Goal: Information Seeking & Learning: Understand process/instructions

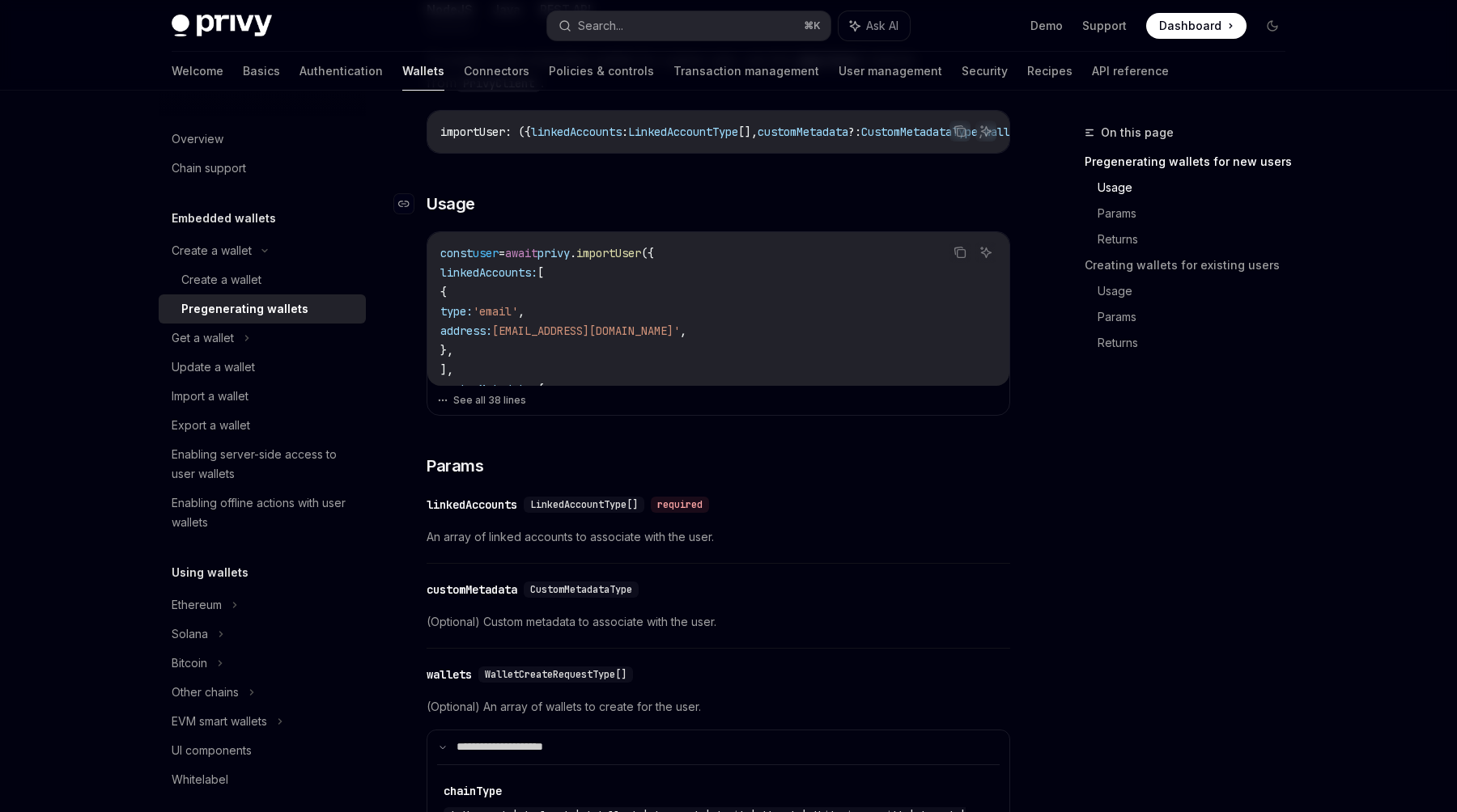
scroll to position [430, 0]
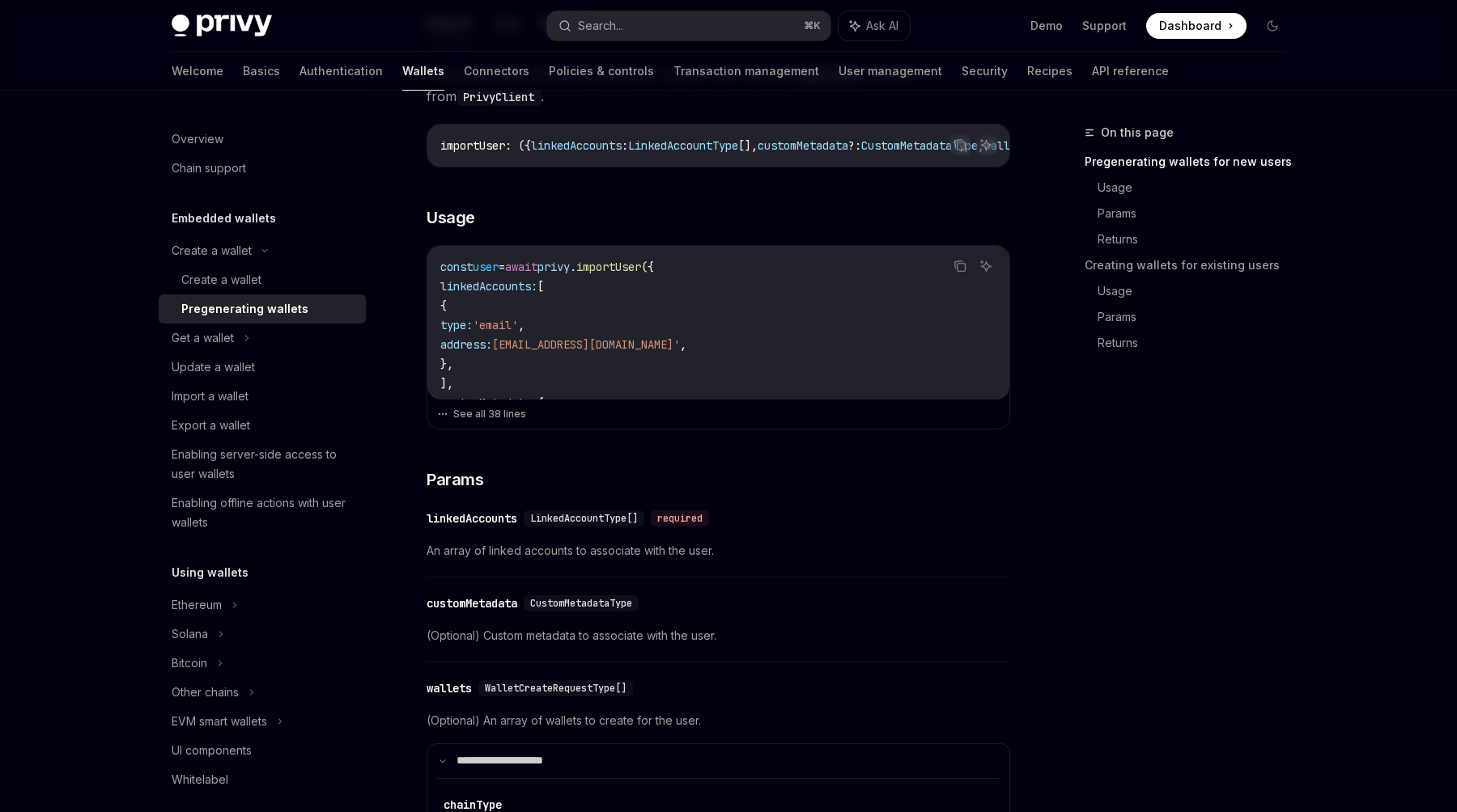
click at [609, 525] on span "LinkedAccountType[]" at bounding box center [584, 519] width 108 height 13
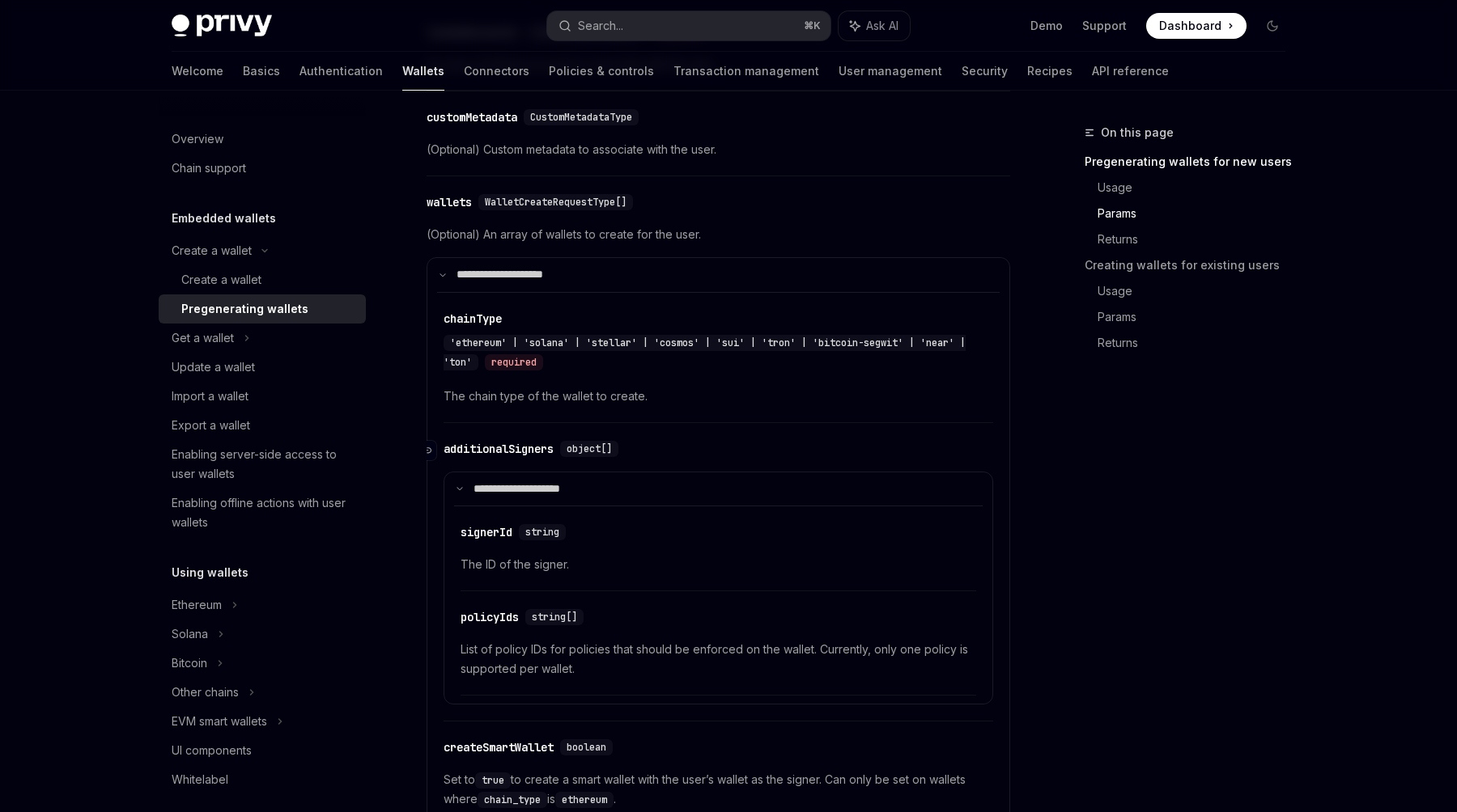
scroll to position [931, 0]
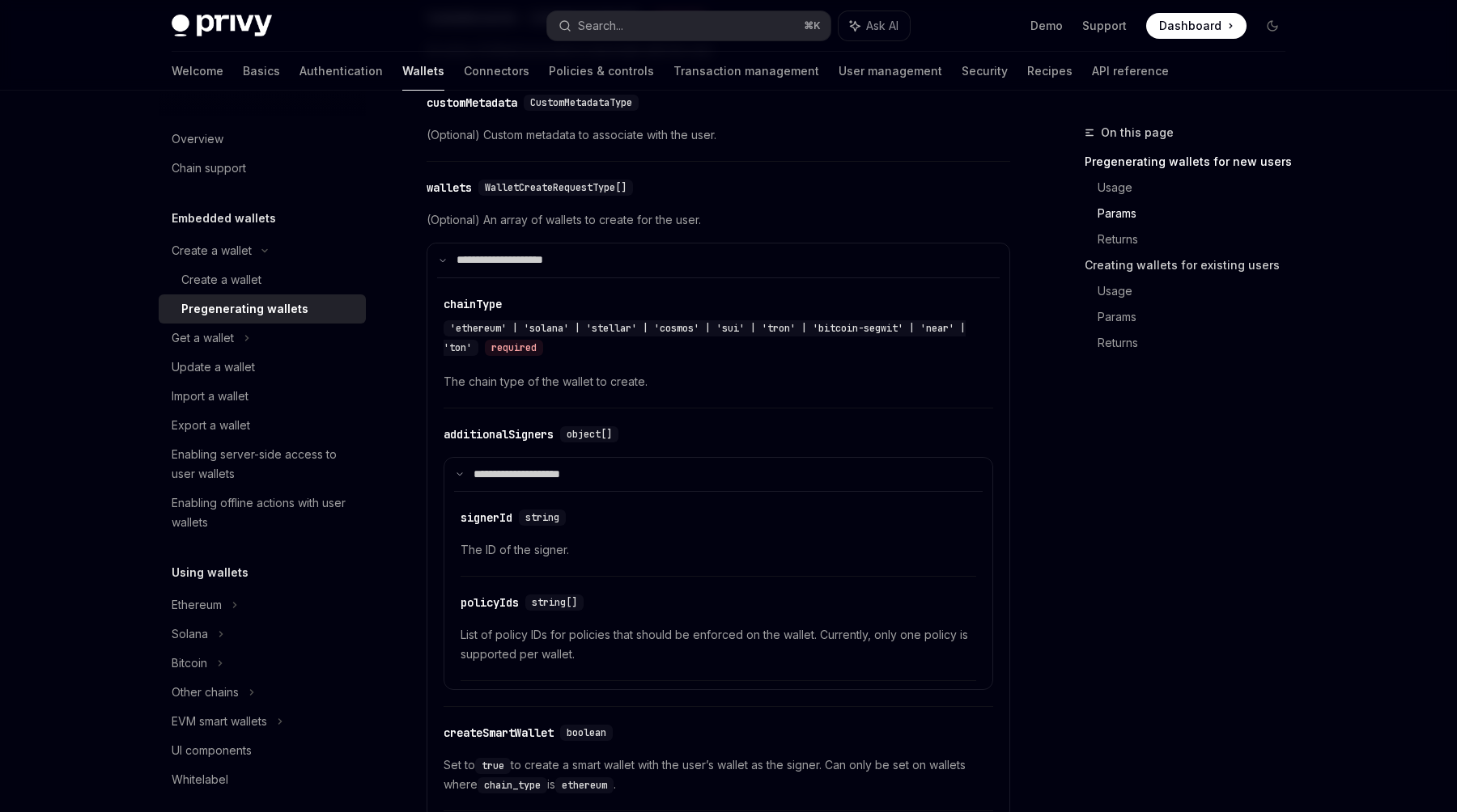
click at [1213, 271] on link "Creating wallets for existing users" at bounding box center [1192, 265] width 214 height 26
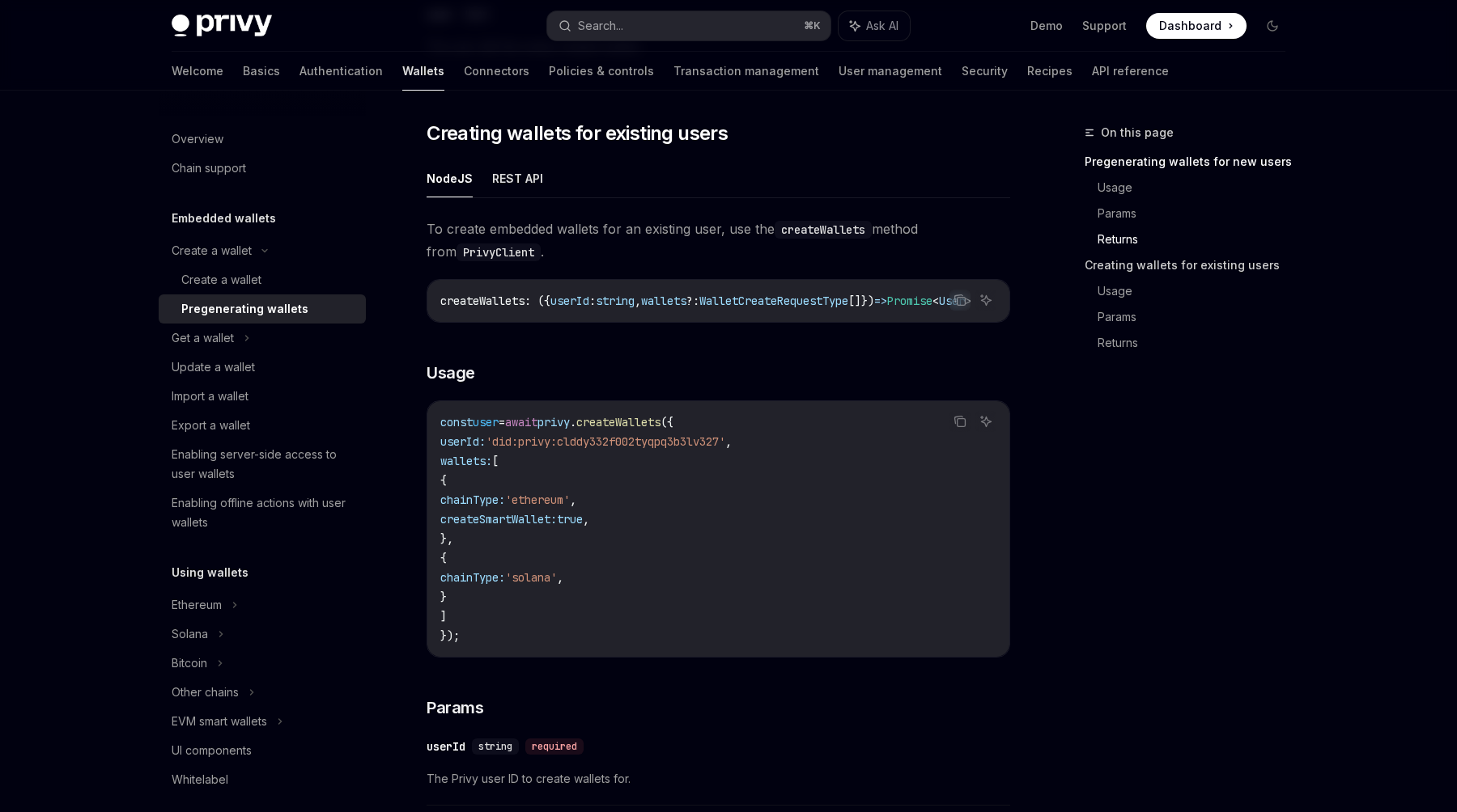
scroll to position [1846, 0]
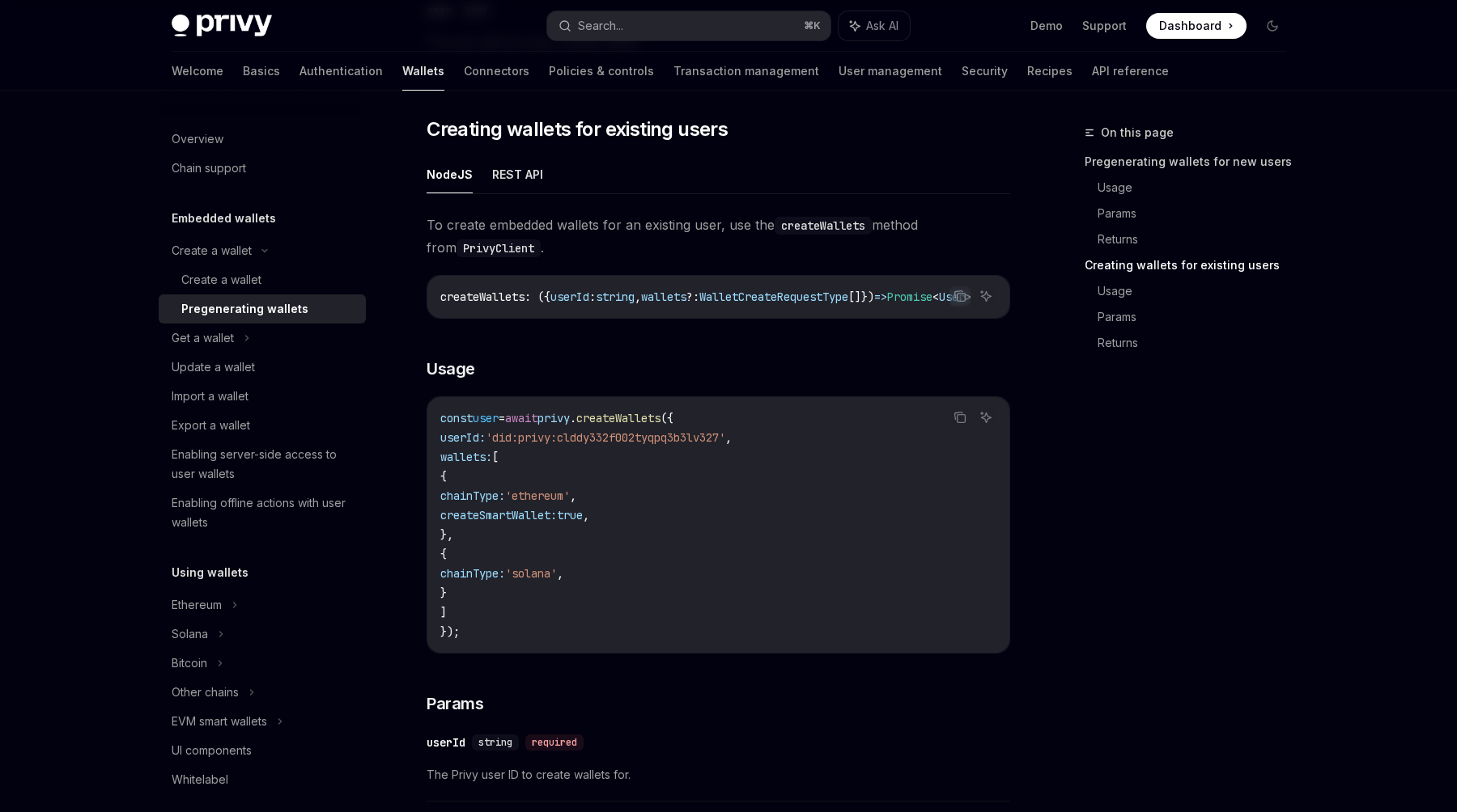
click at [1209, 165] on link "Pregenerating wallets for new users" at bounding box center [1192, 162] width 214 height 26
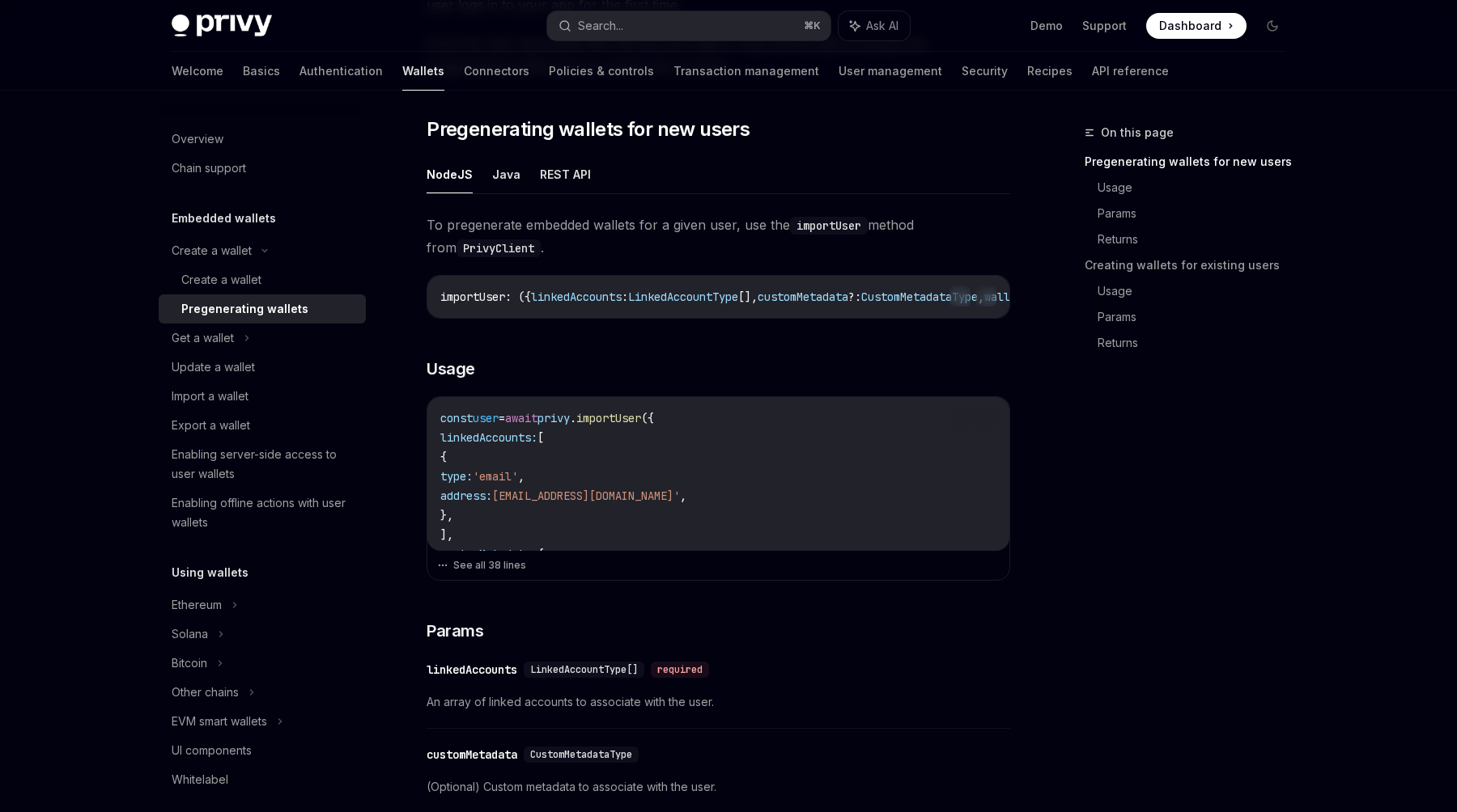
scroll to position [272, 0]
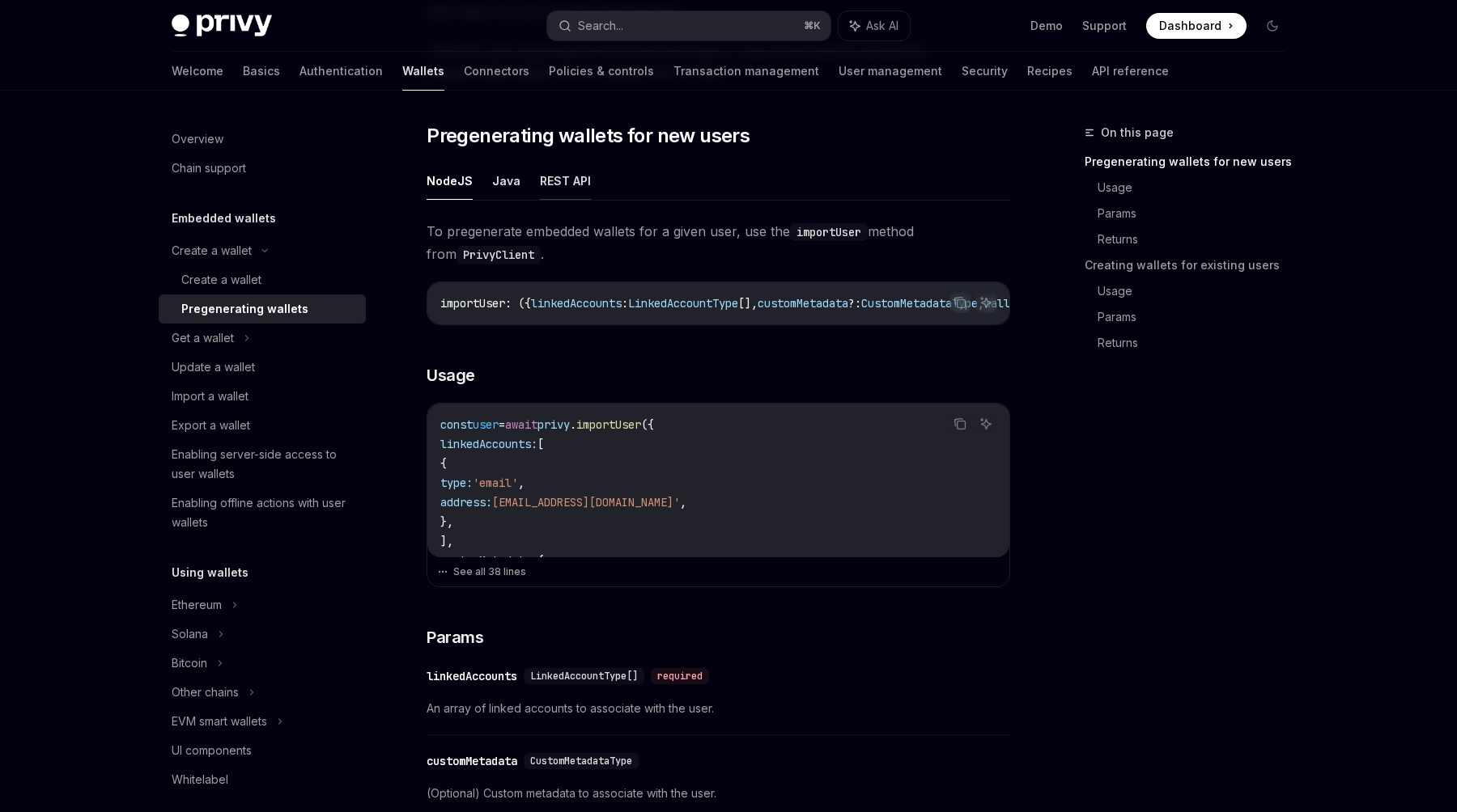
click at [553, 177] on button "REST API" at bounding box center [565, 181] width 51 height 38
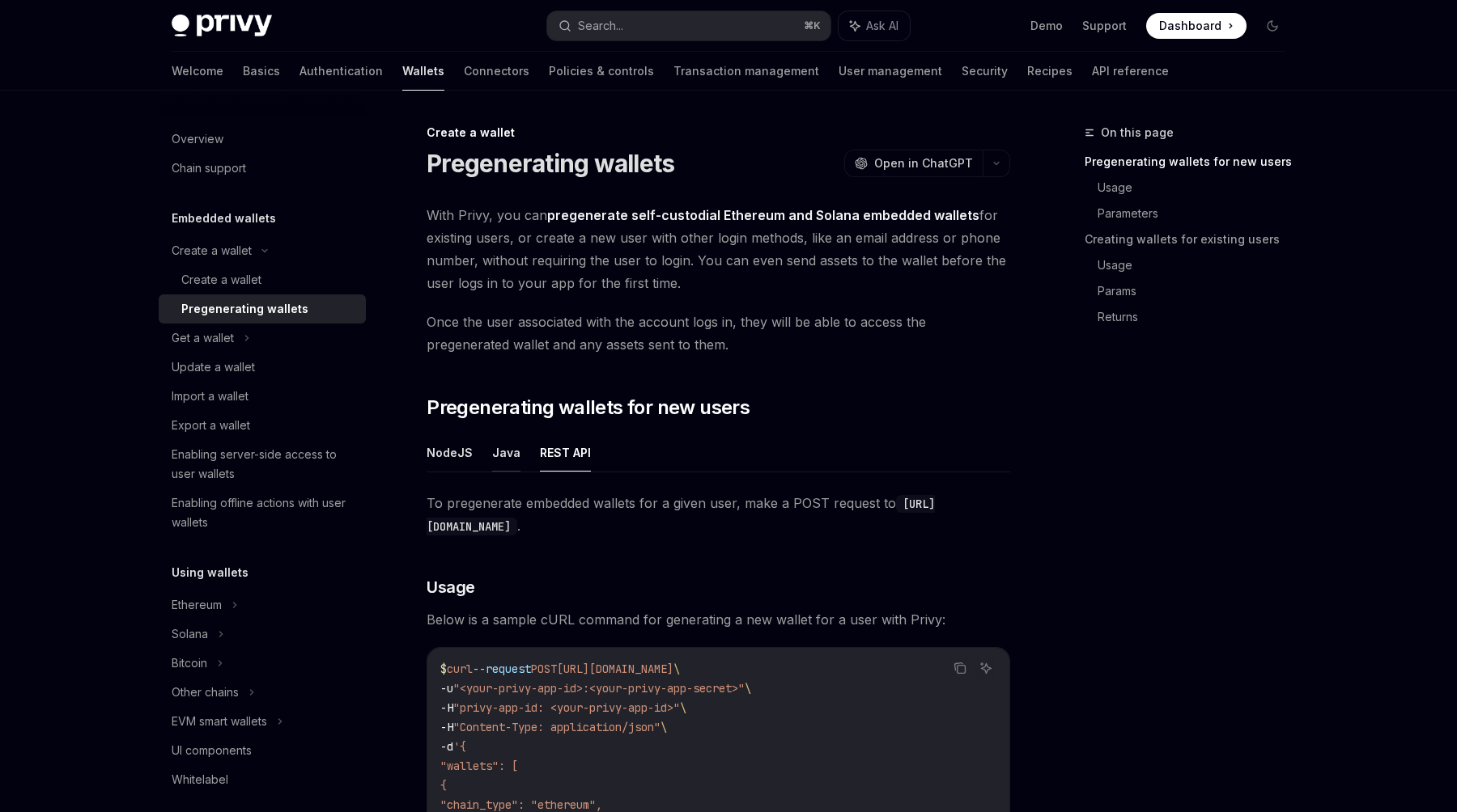
click at [505, 445] on button "Java" at bounding box center [505, 452] width 28 height 38
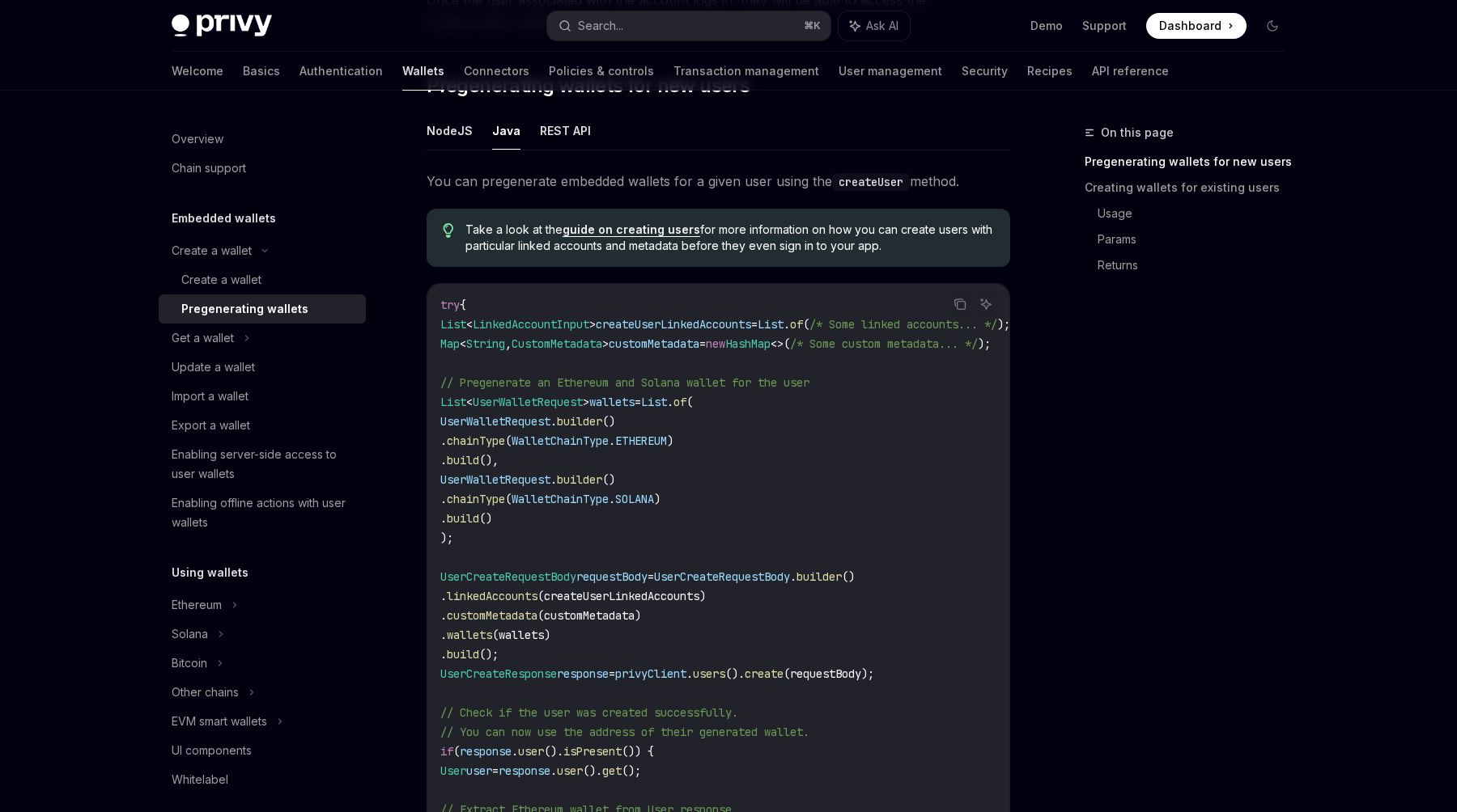
scroll to position [323, 0]
click at [448, 128] on button "NodeJS" at bounding box center [449, 129] width 46 height 38
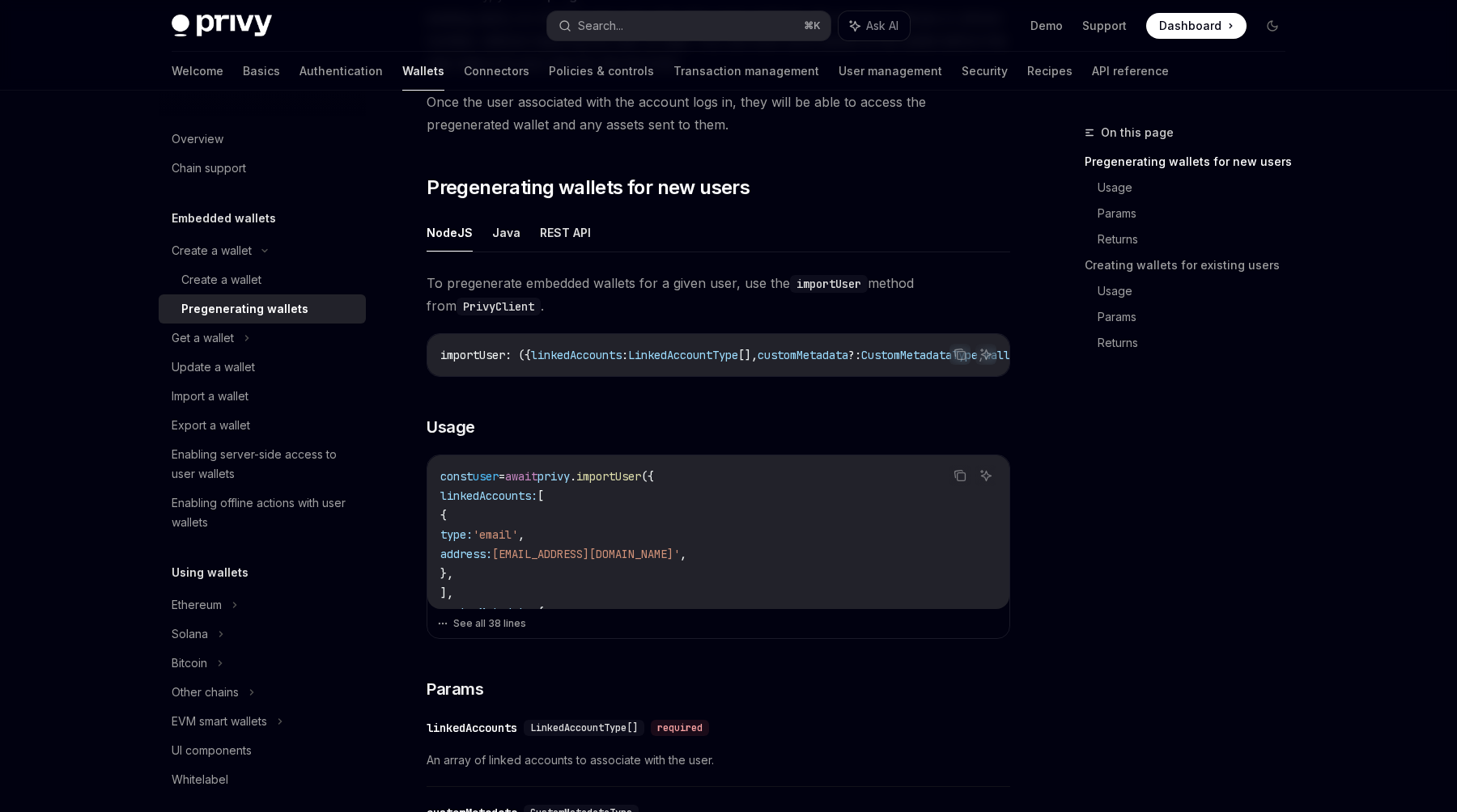
scroll to position [245, 0]
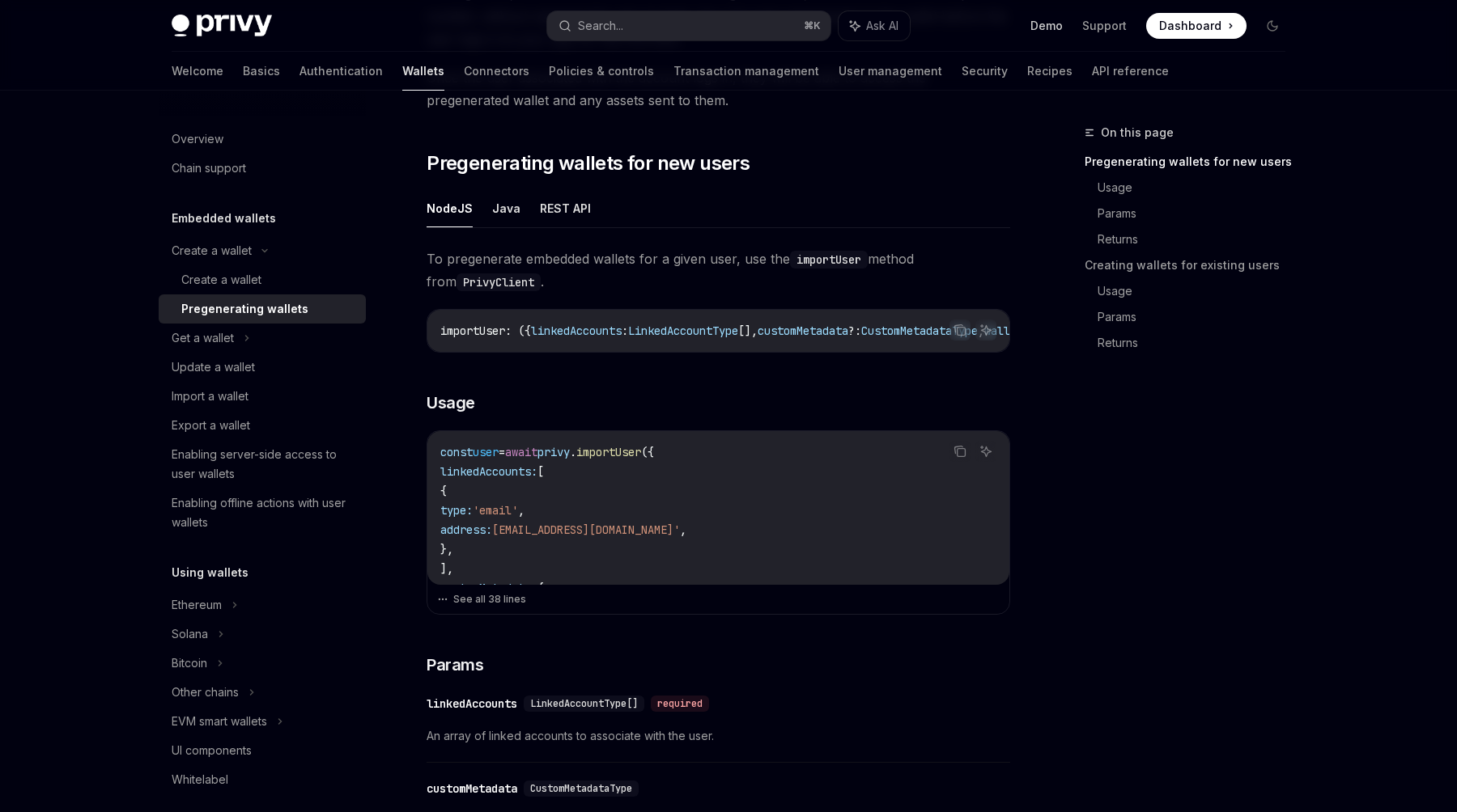
click at [1052, 28] on link "Demo" at bounding box center [1047, 26] width 32 height 16
click at [1287, 460] on div "On this page Pregenerating wallets for new users Usage Params Returns Creating …" at bounding box center [1175, 468] width 246 height 690
click at [317, 67] on div "Welcome Basics Authentication Wallets Connectors Policies & controls Transactio…" at bounding box center [670, 71] width 997 height 39
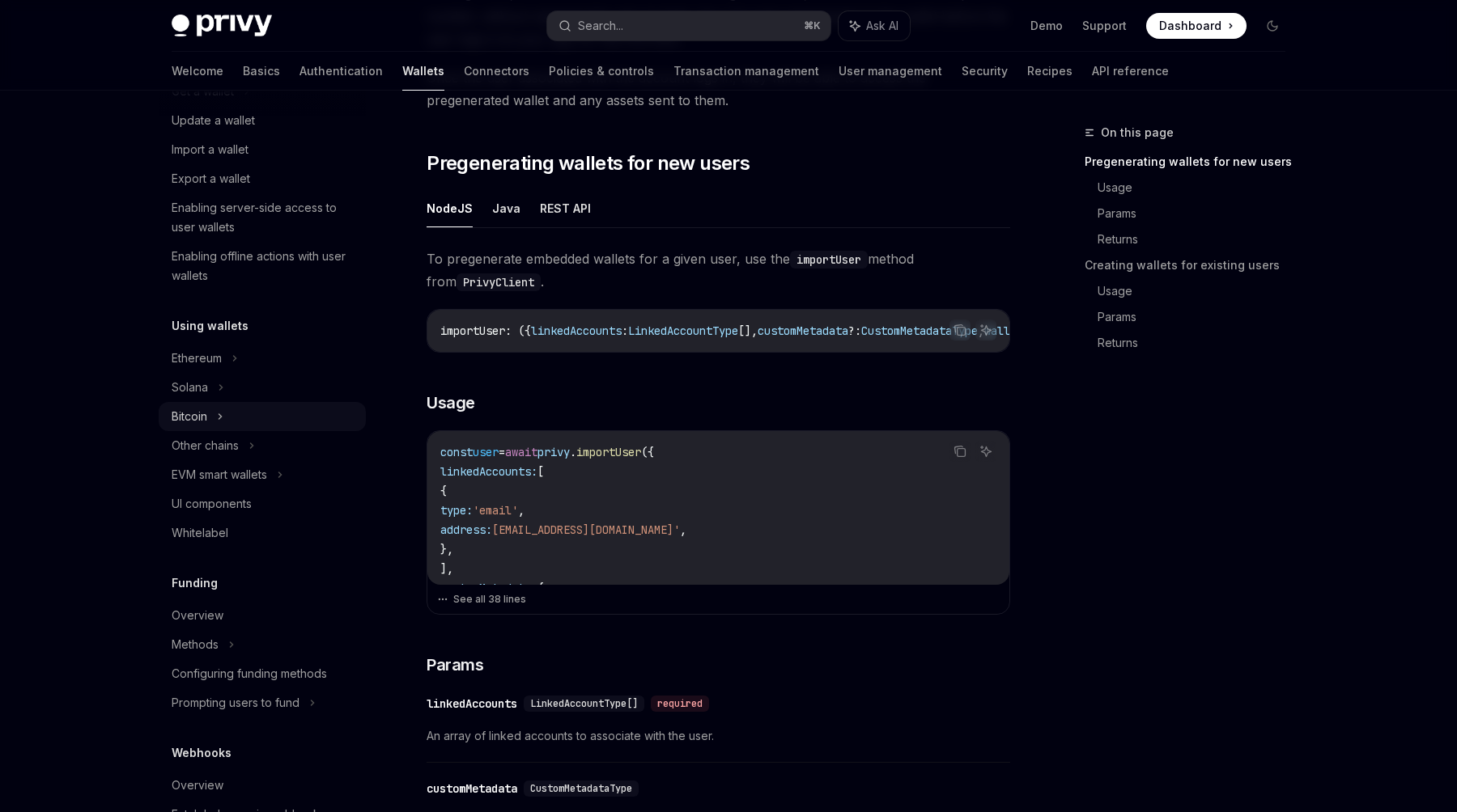
scroll to position [257, 0]
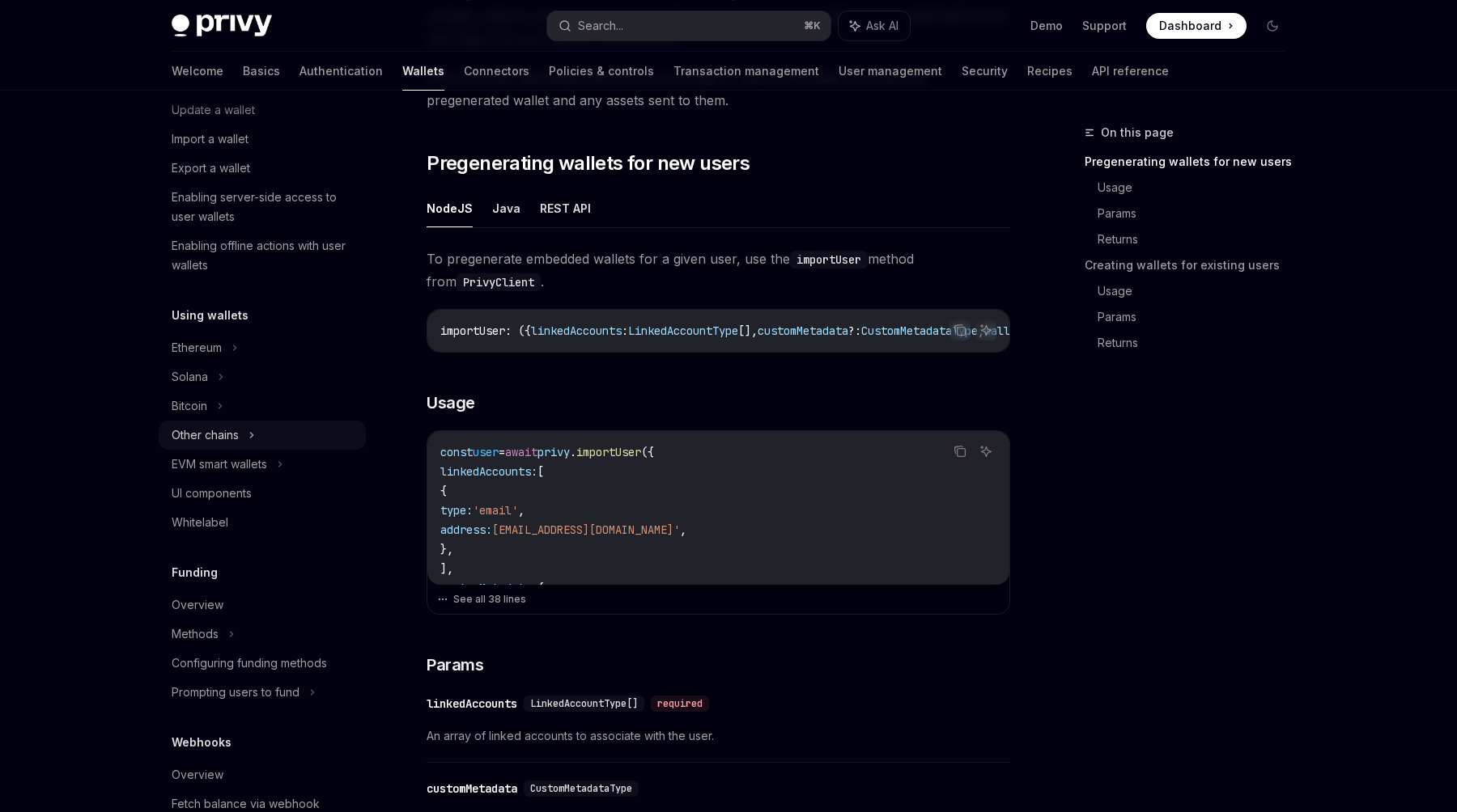
click at [291, 430] on div "Other chains" at bounding box center [262, 435] width 207 height 29
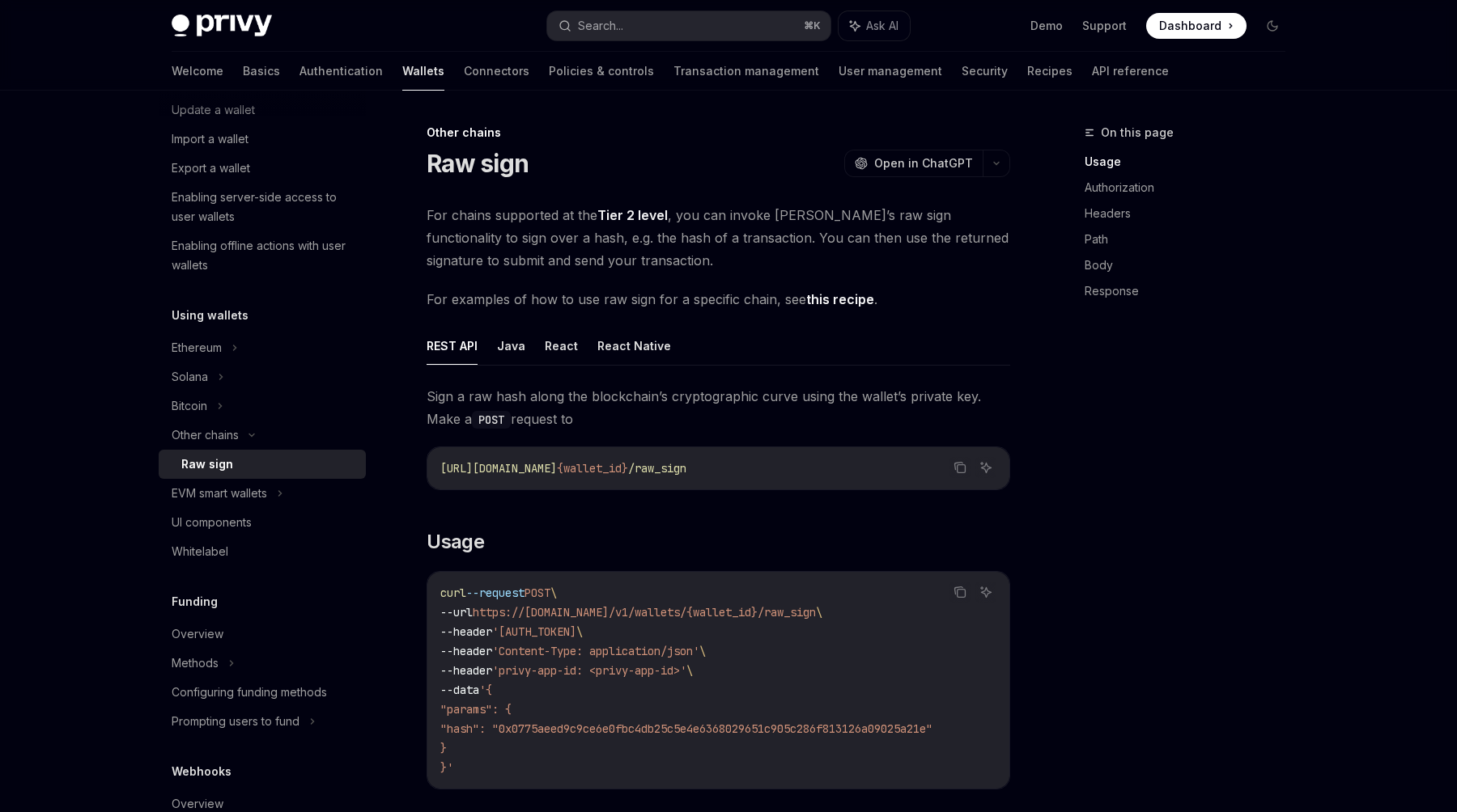
scroll to position [8, 0]
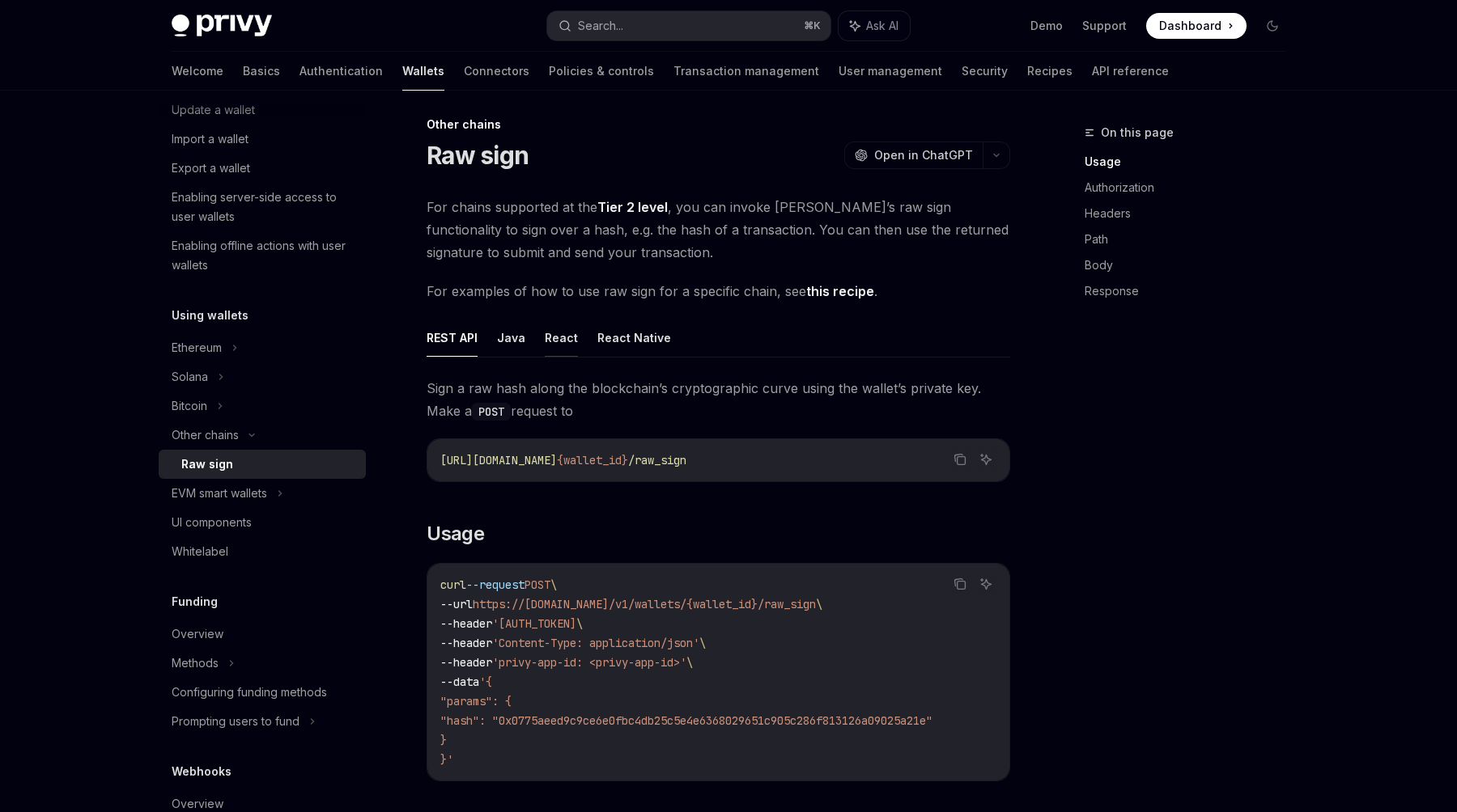
click at [546, 339] on button "React" at bounding box center [561, 338] width 33 height 38
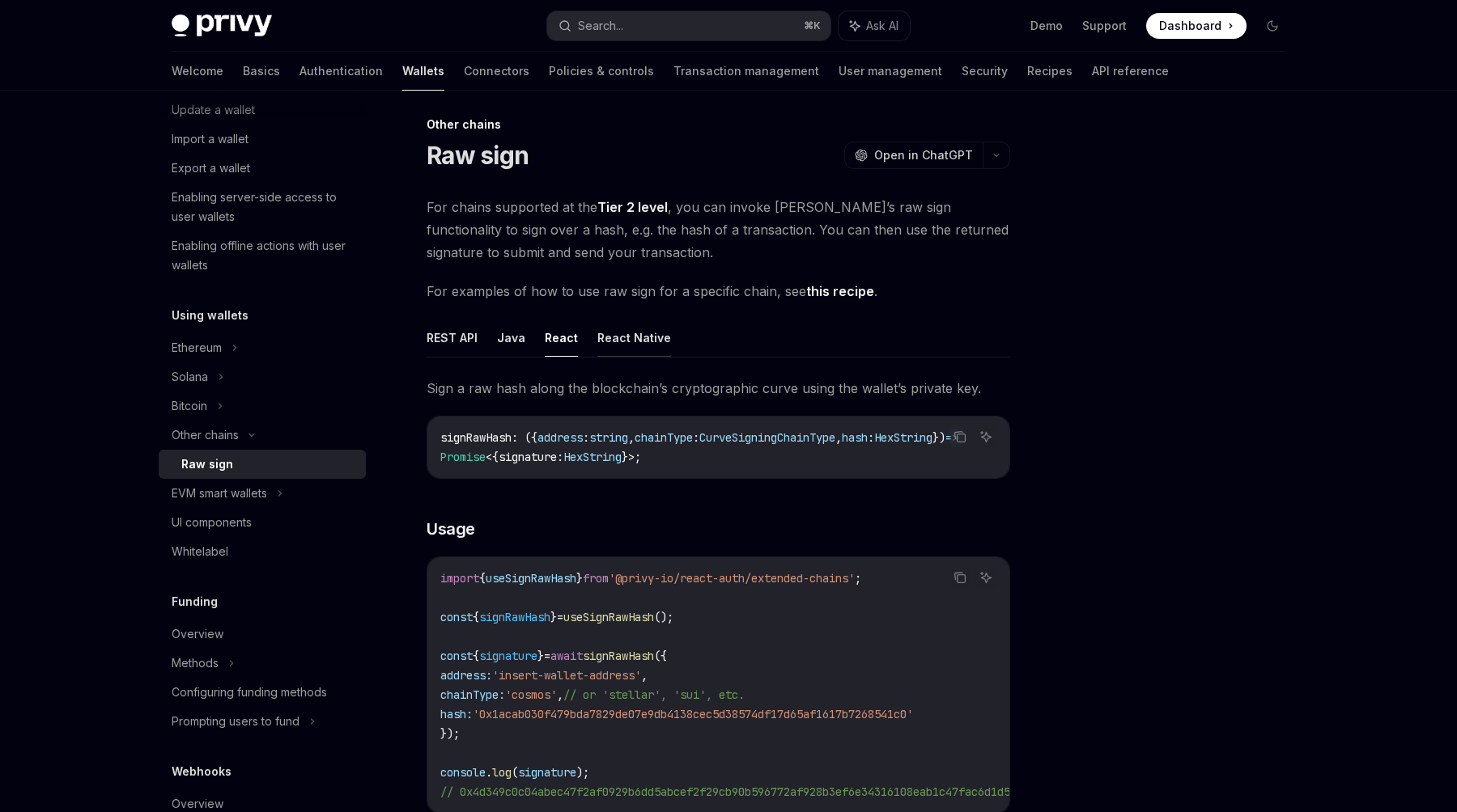
click at [603, 340] on button "React Native" at bounding box center [634, 338] width 74 height 38
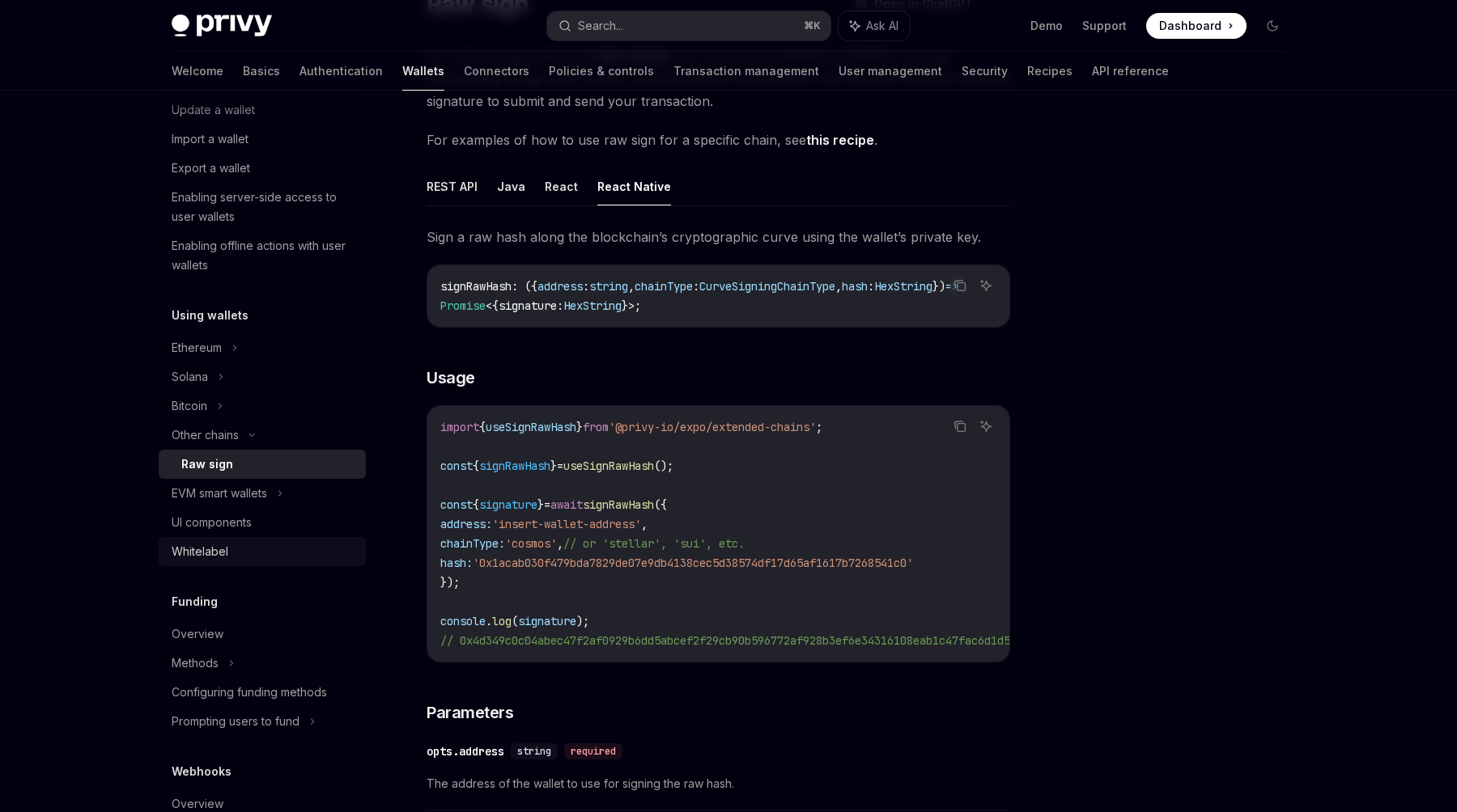
click at [319, 539] on link "Whitelabel" at bounding box center [262, 551] width 207 height 29
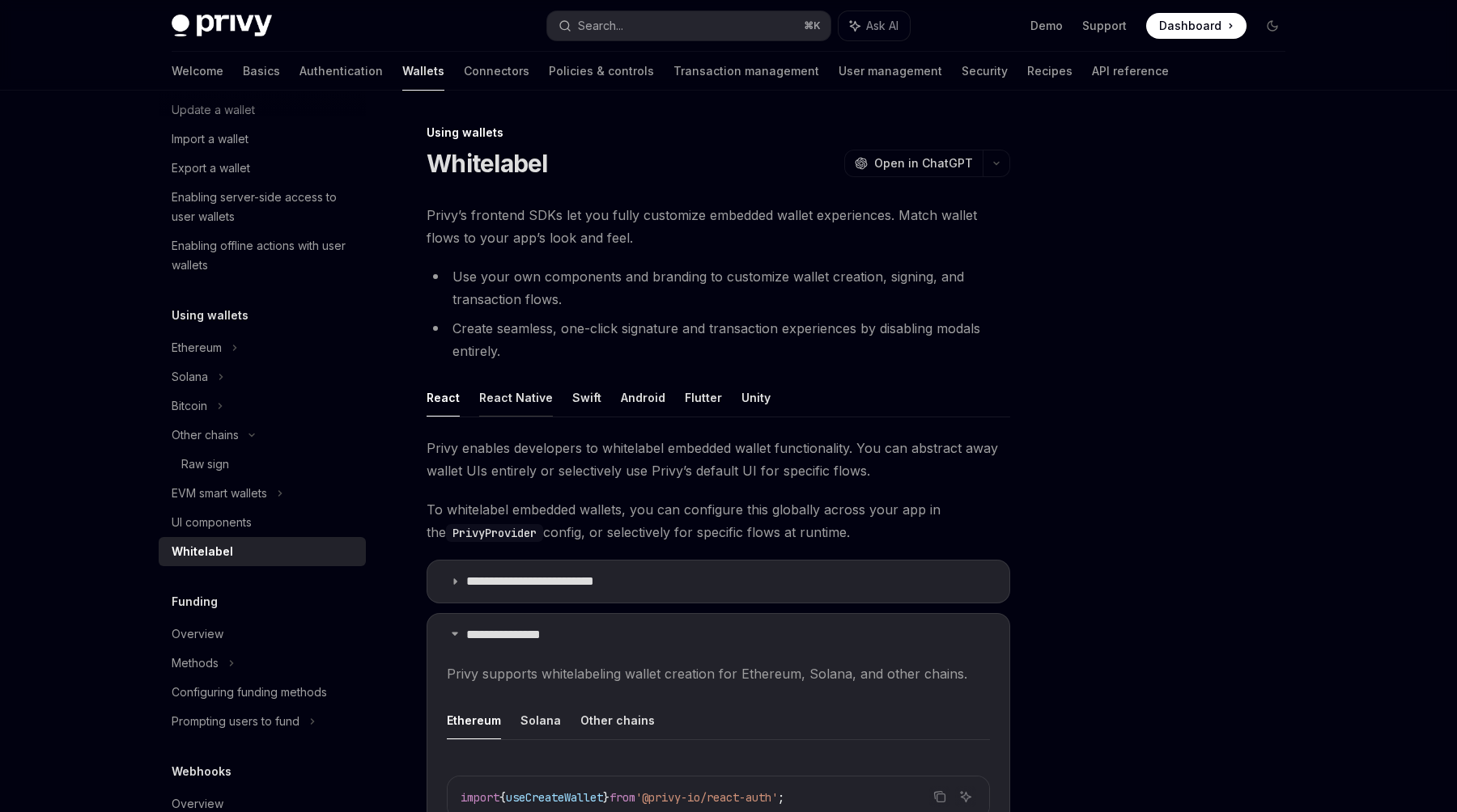
click at [531, 398] on button "React Native" at bounding box center [516, 397] width 74 height 38
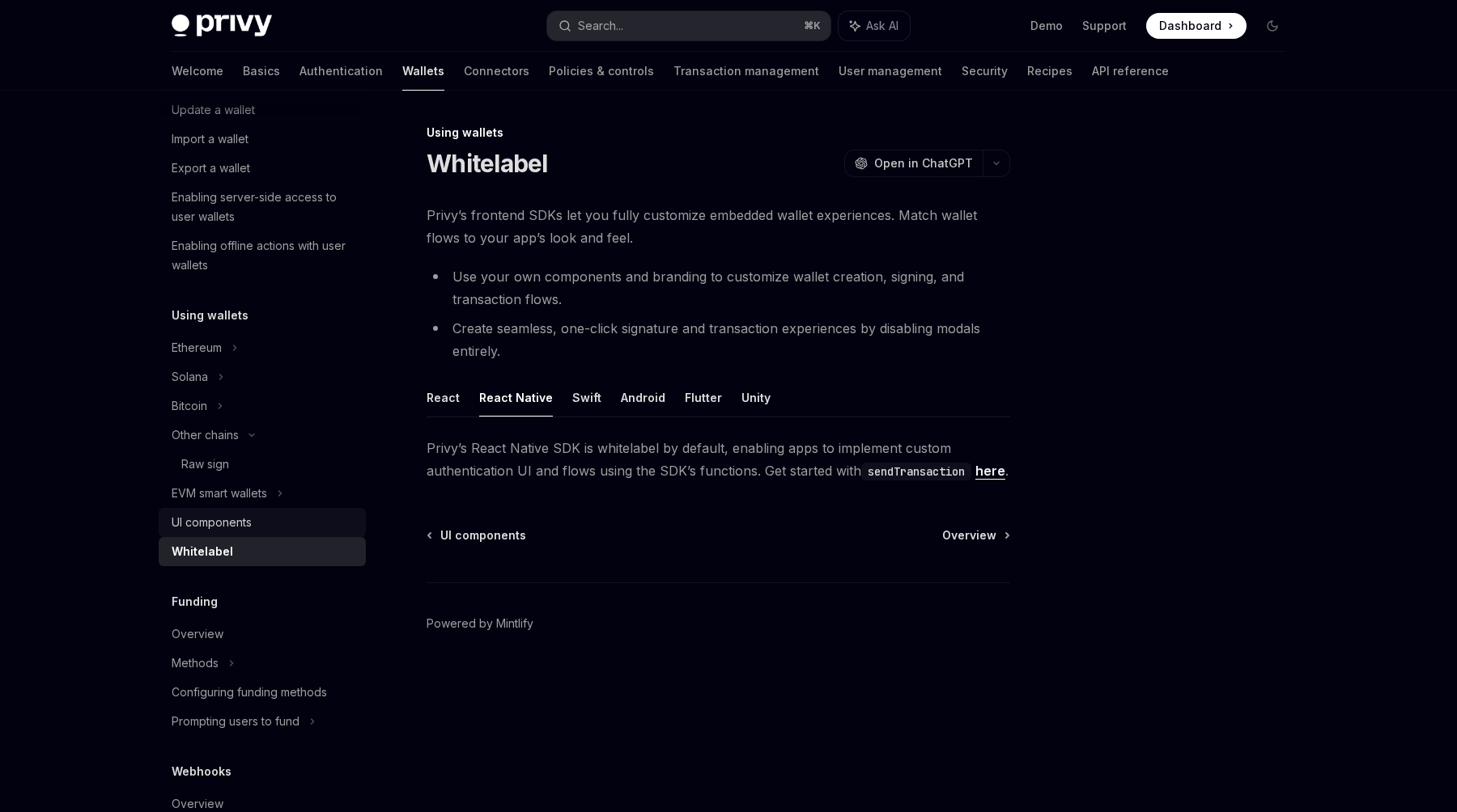
click at [249, 528] on div "UI components" at bounding box center [211, 523] width 80 height 20
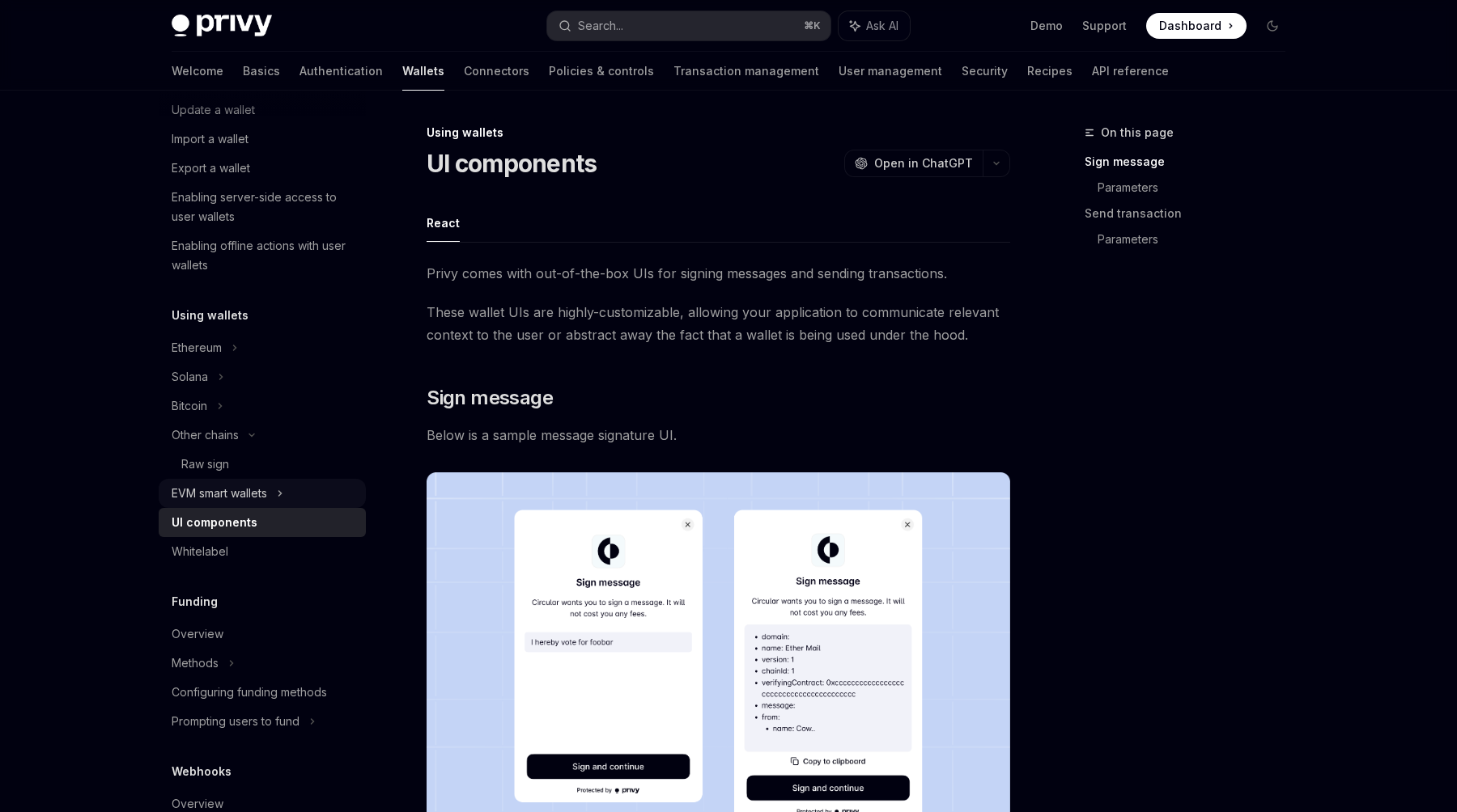
click at [251, 496] on div "EVM smart wallets" at bounding box center [219, 494] width 95 height 20
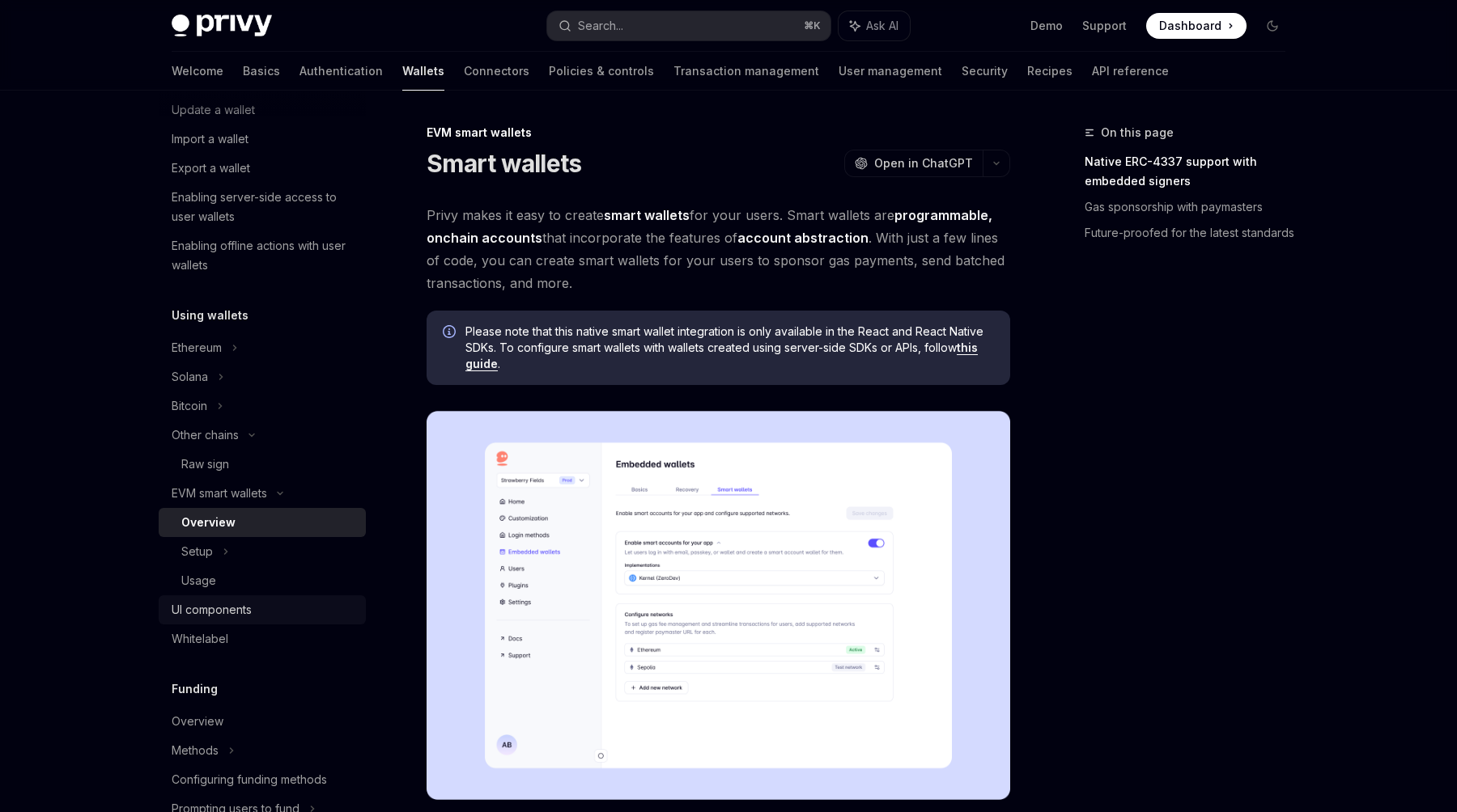
click at [245, 609] on div "UI components" at bounding box center [211, 611] width 80 height 20
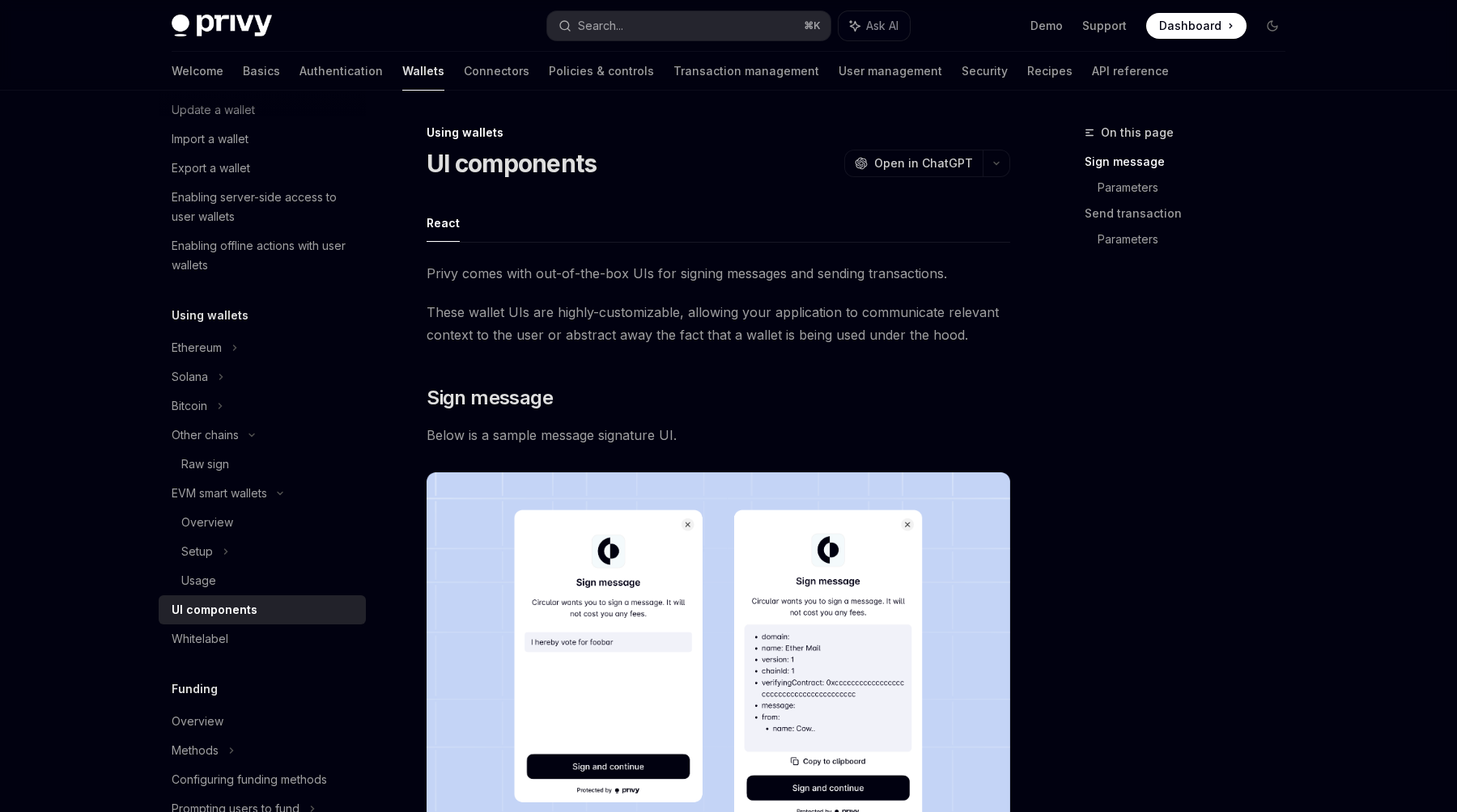
scroll to position [465, 0]
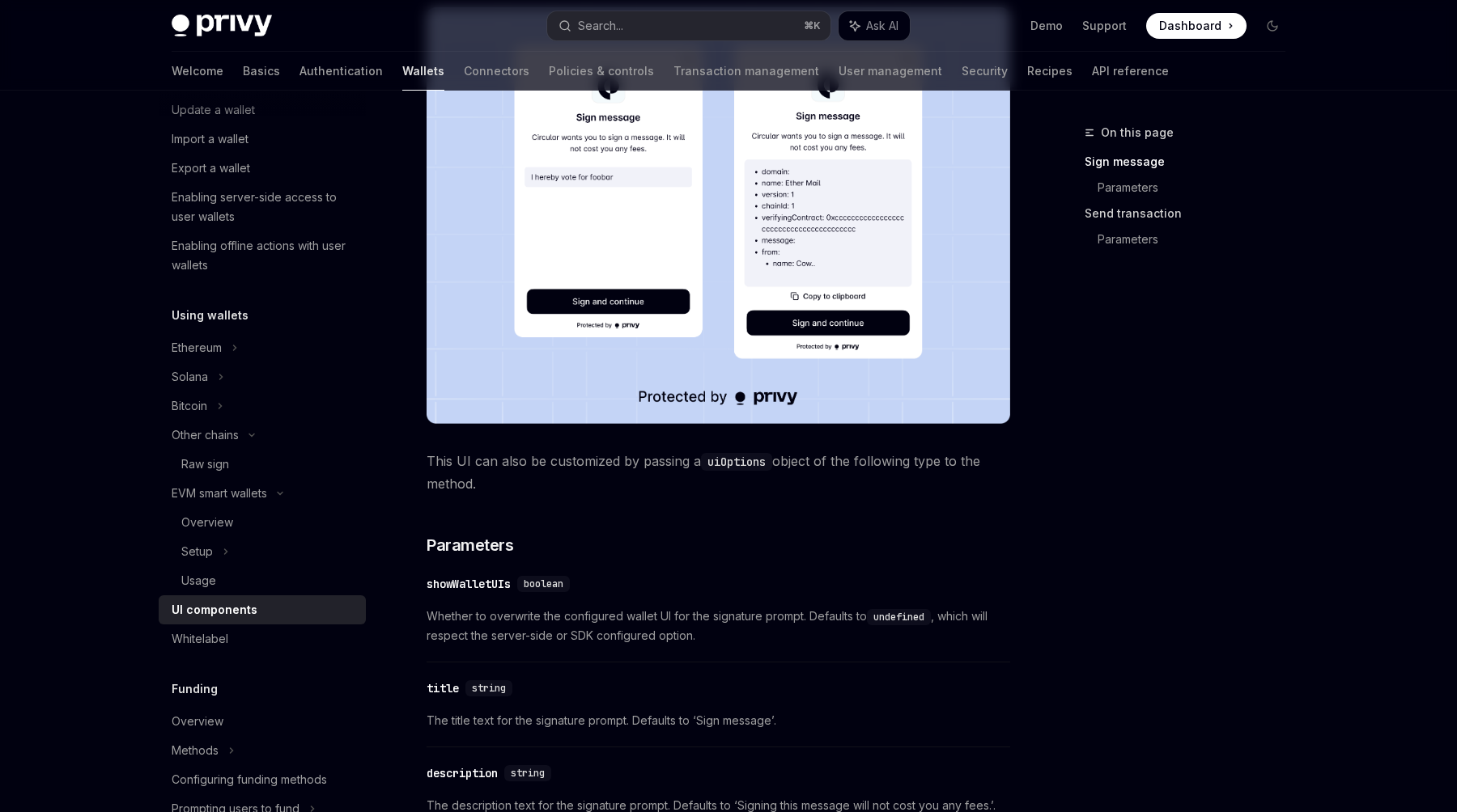
click at [1112, 214] on link "Send transaction" at bounding box center [1192, 213] width 214 height 26
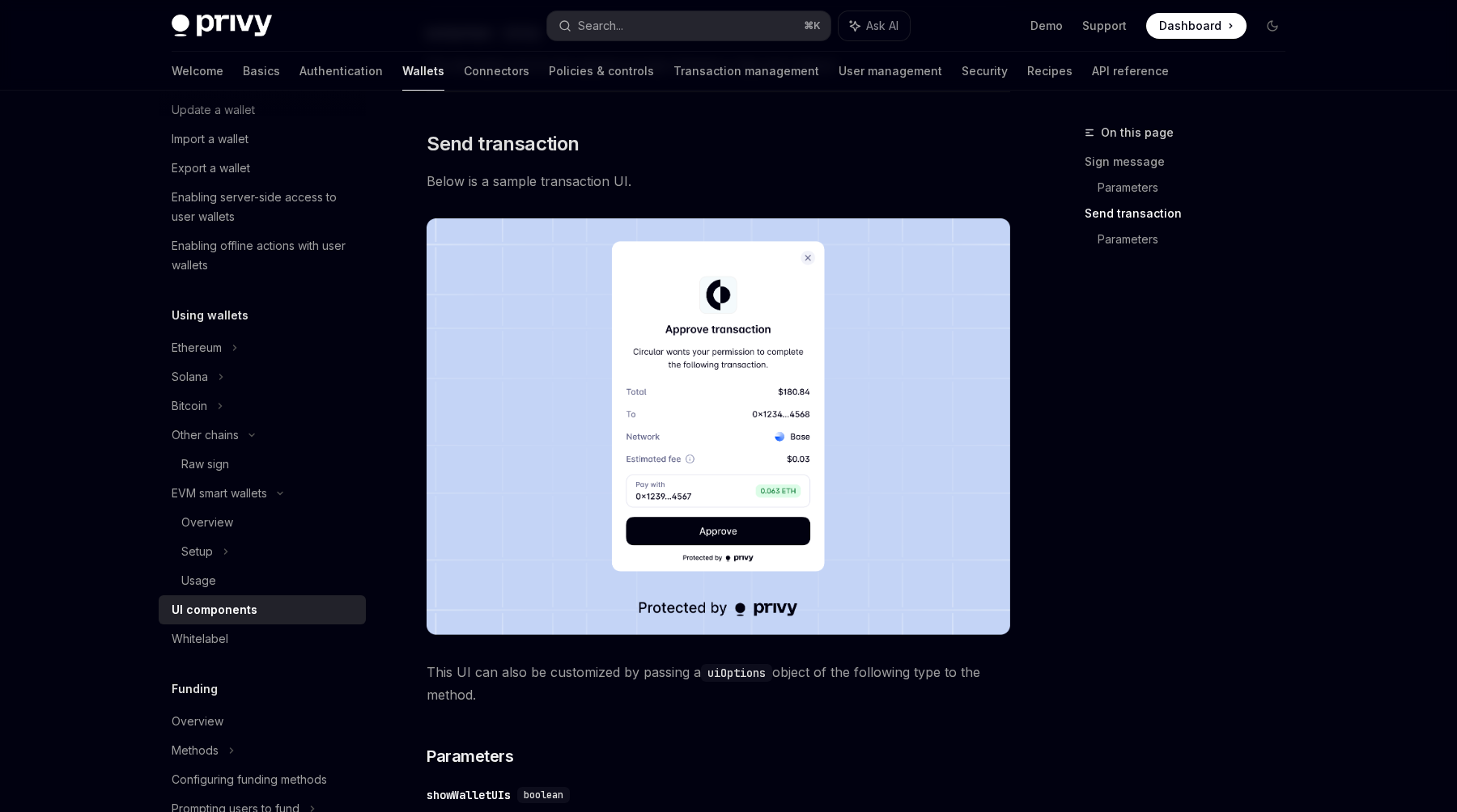
scroll to position [1298, 0]
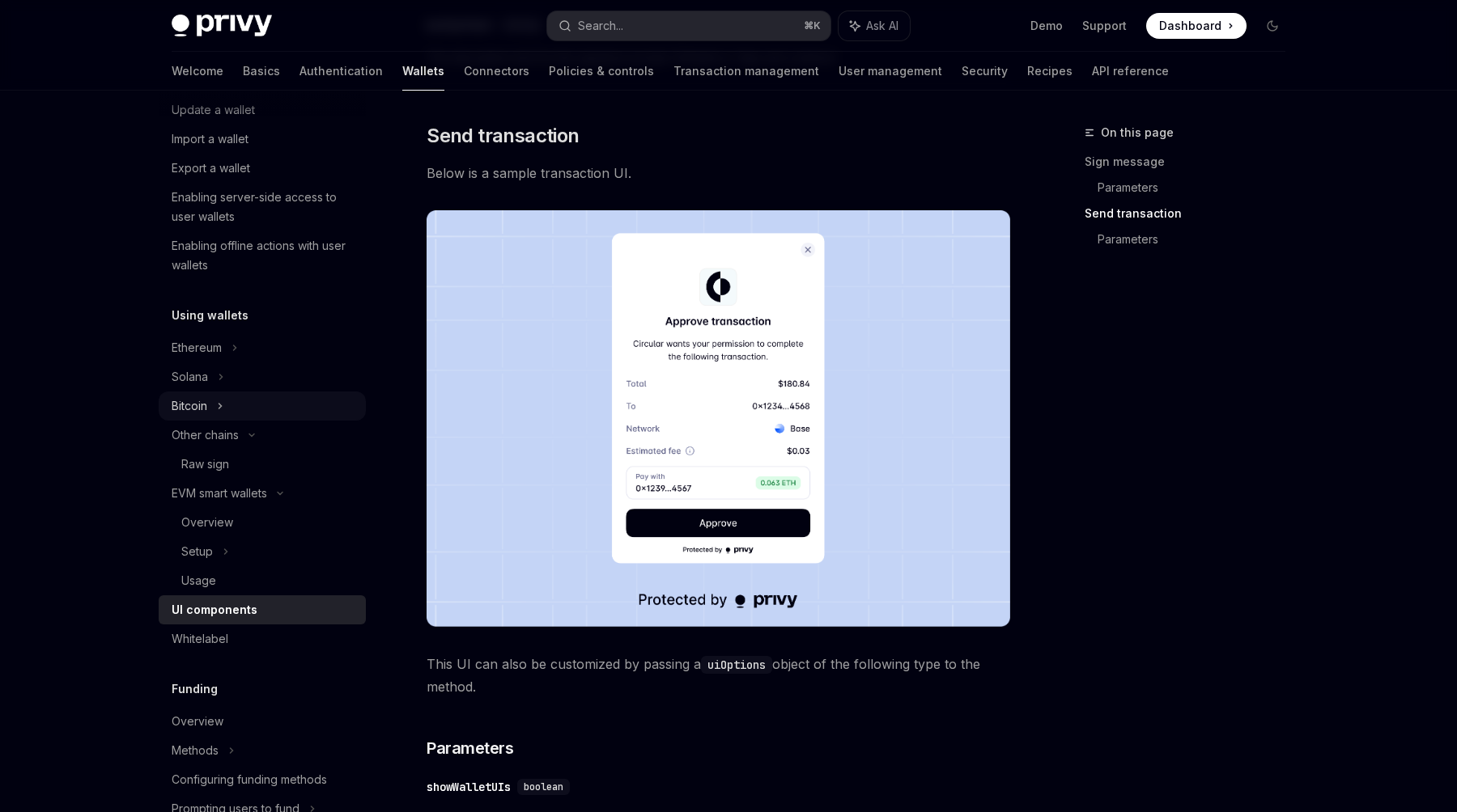
click at [298, 406] on div "Bitcoin" at bounding box center [262, 406] width 207 height 29
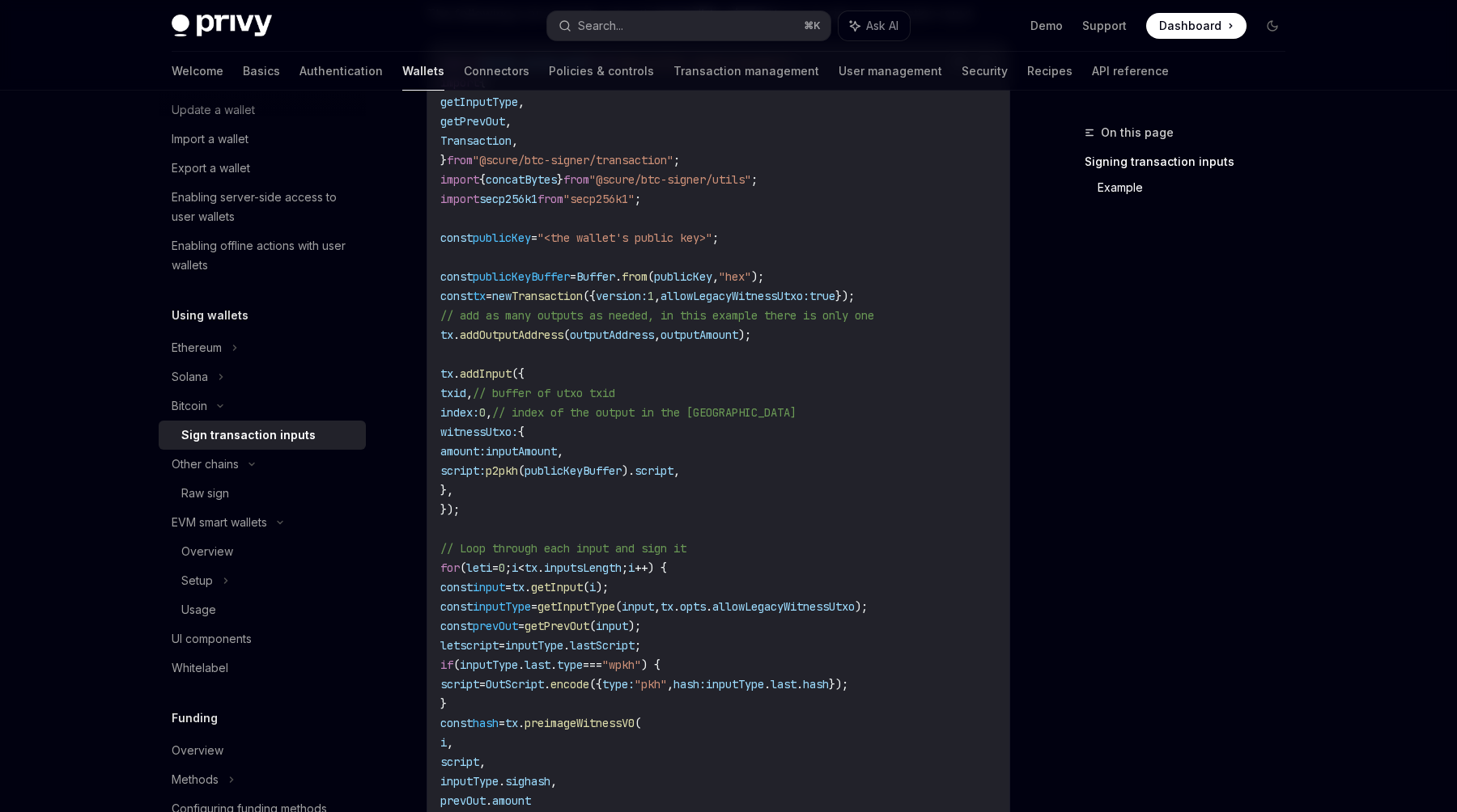
scroll to position [163, 0]
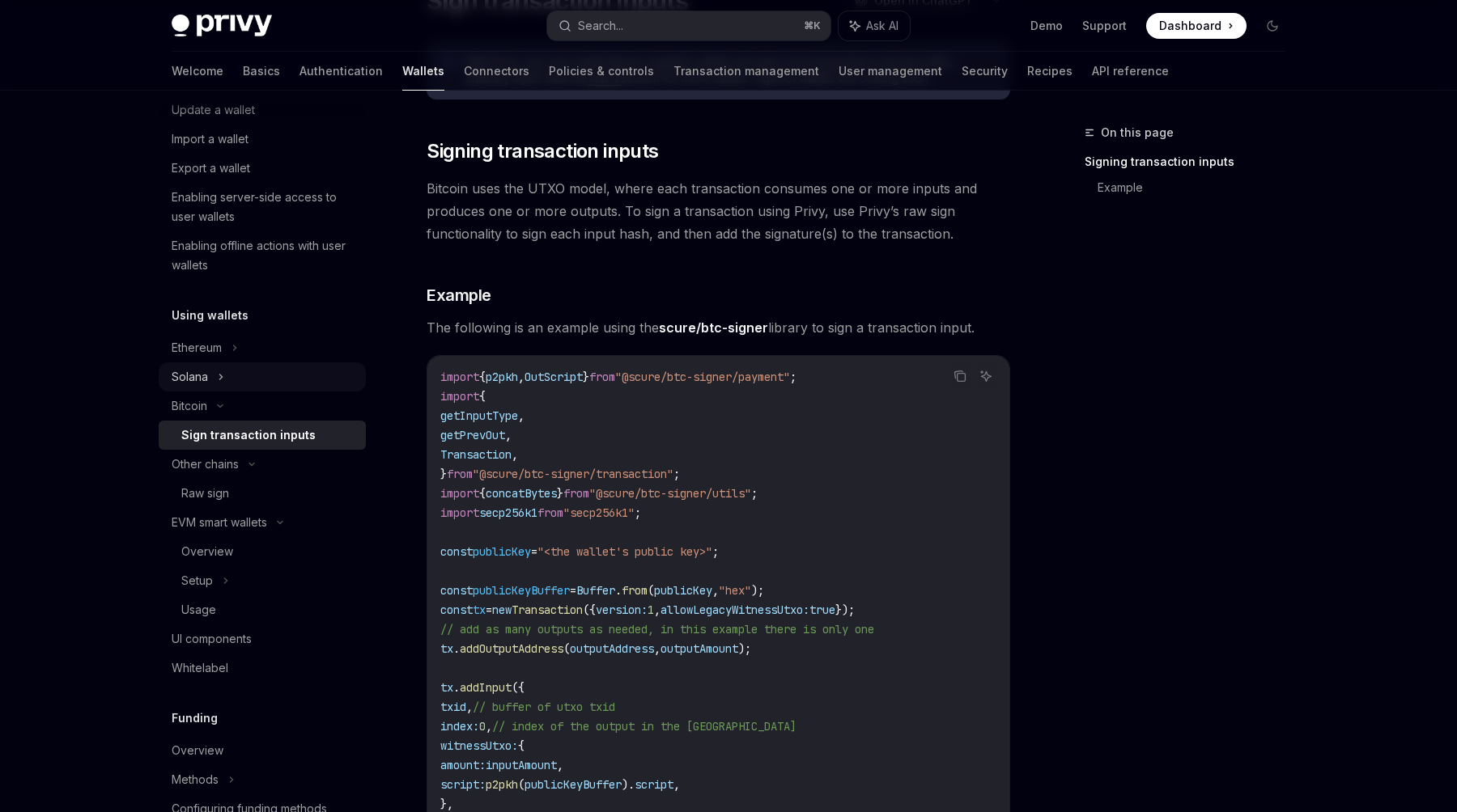
click at [272, 95] on div "Solana" at bounding box center [262, 81] width 207 height 29
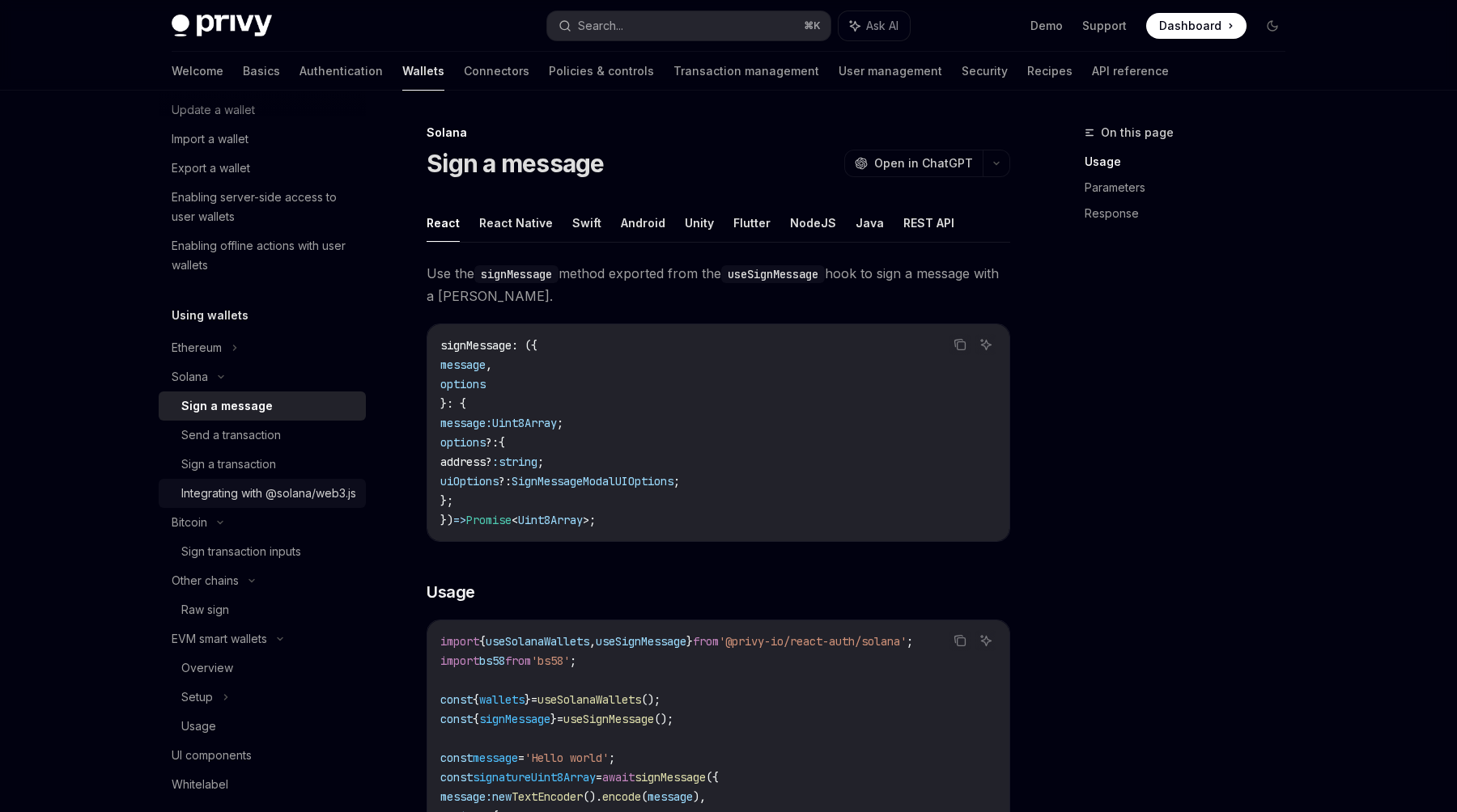
click at [261, 504] on div "Integrating with @solana/web3.js" at bounding box center [269, 494] width 174 height 20
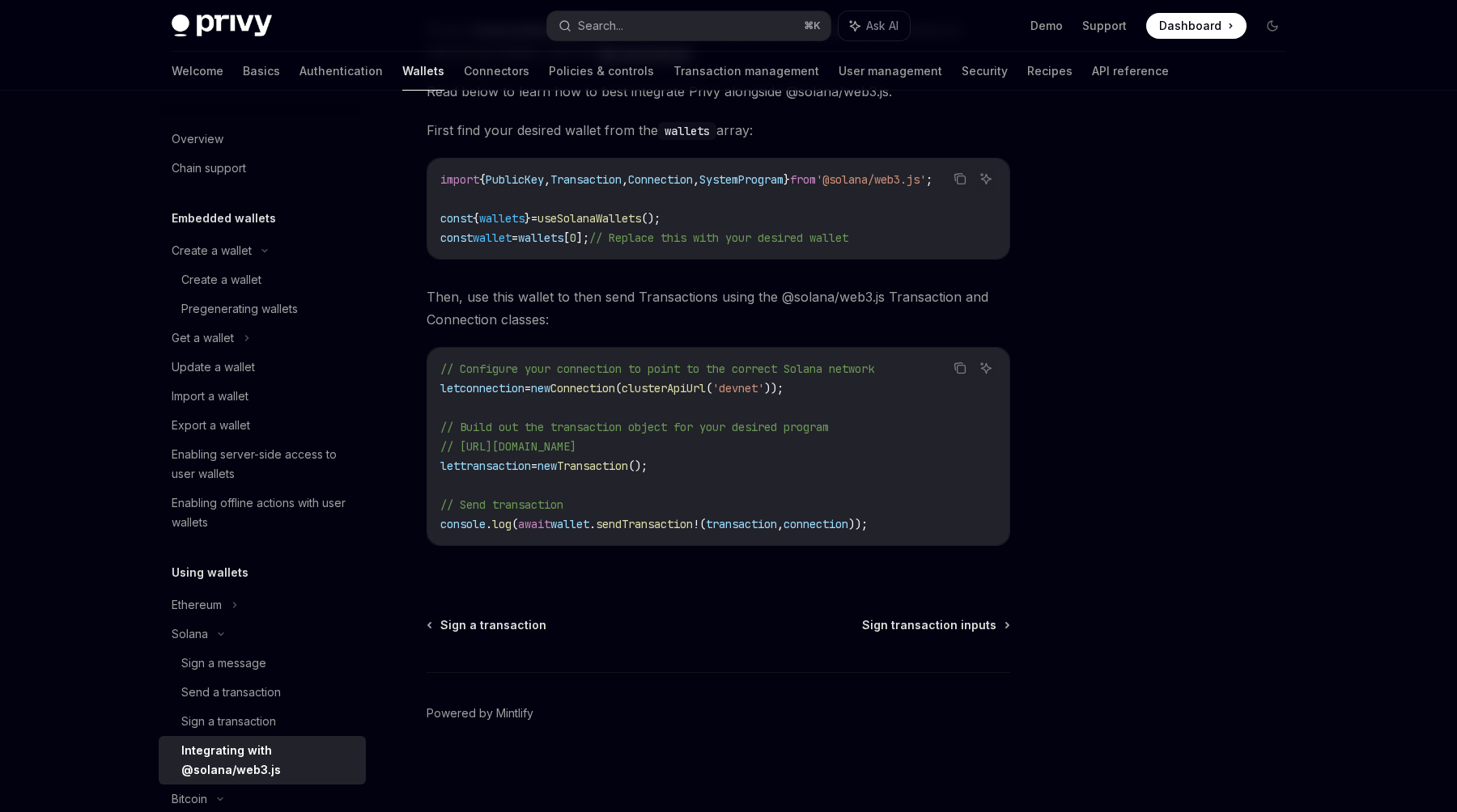
click at [242, 10] on div "Privy Docs home page Search... ⌘ K Ask AI Demo Support Dashboard Dashboard Sear…" at bounding box center [728, 26] width 1113 height 52
click at [246, 23] on img at bounding box center [222, 25] width 101 height 22
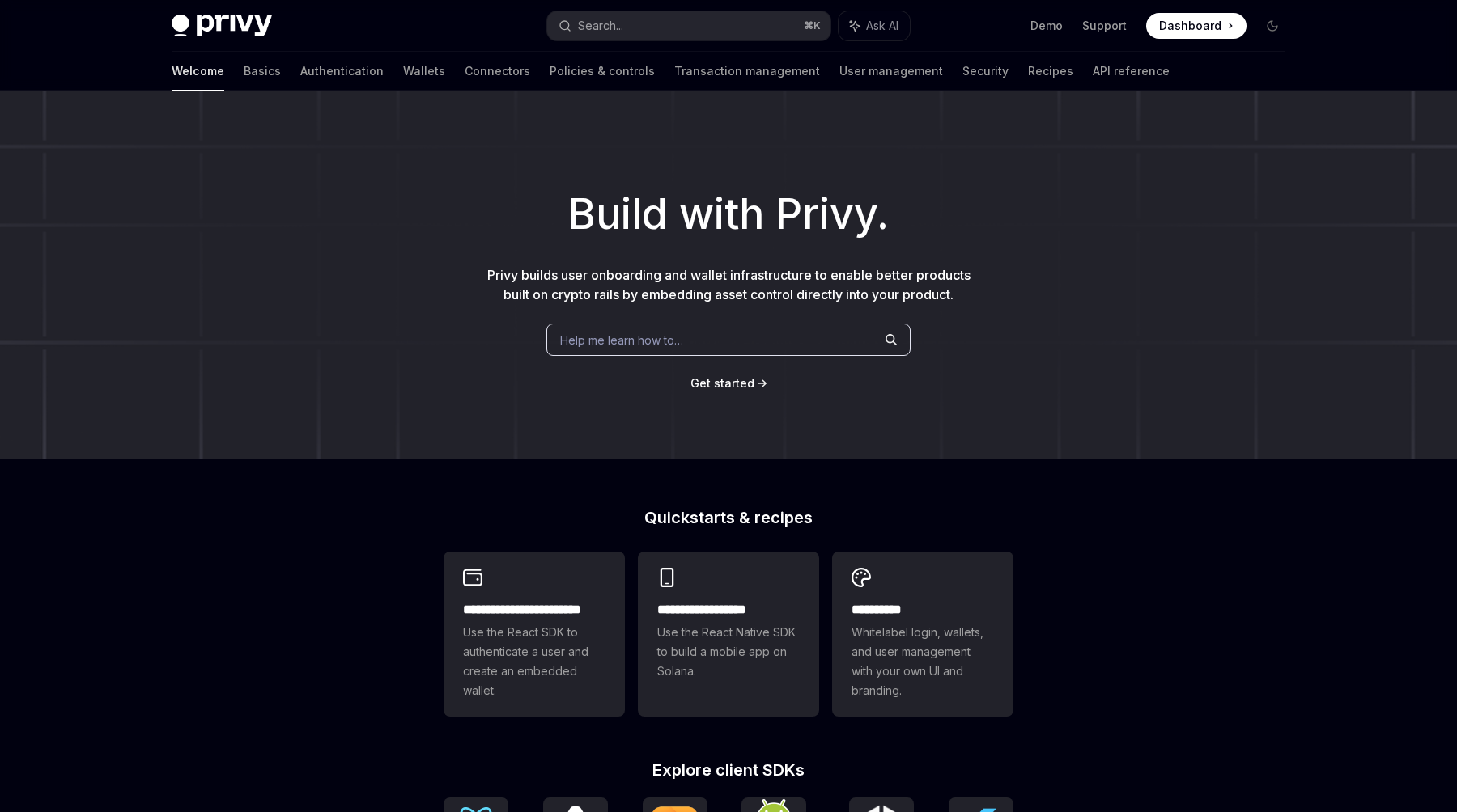
scroll to position [474, 0]
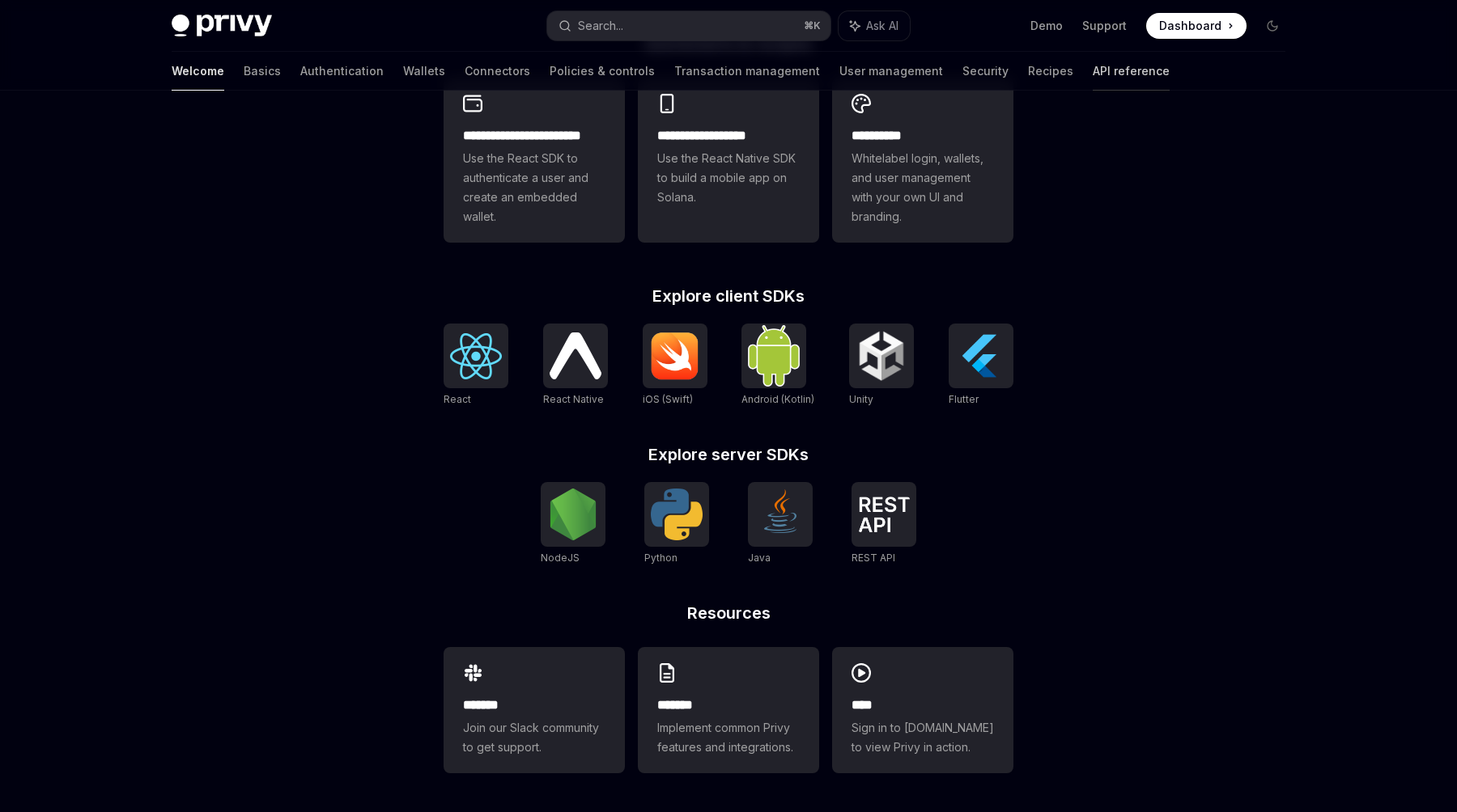
click at [1093, 68] on link "API reference" at bounding box center [1131, 71] width 76 height 39
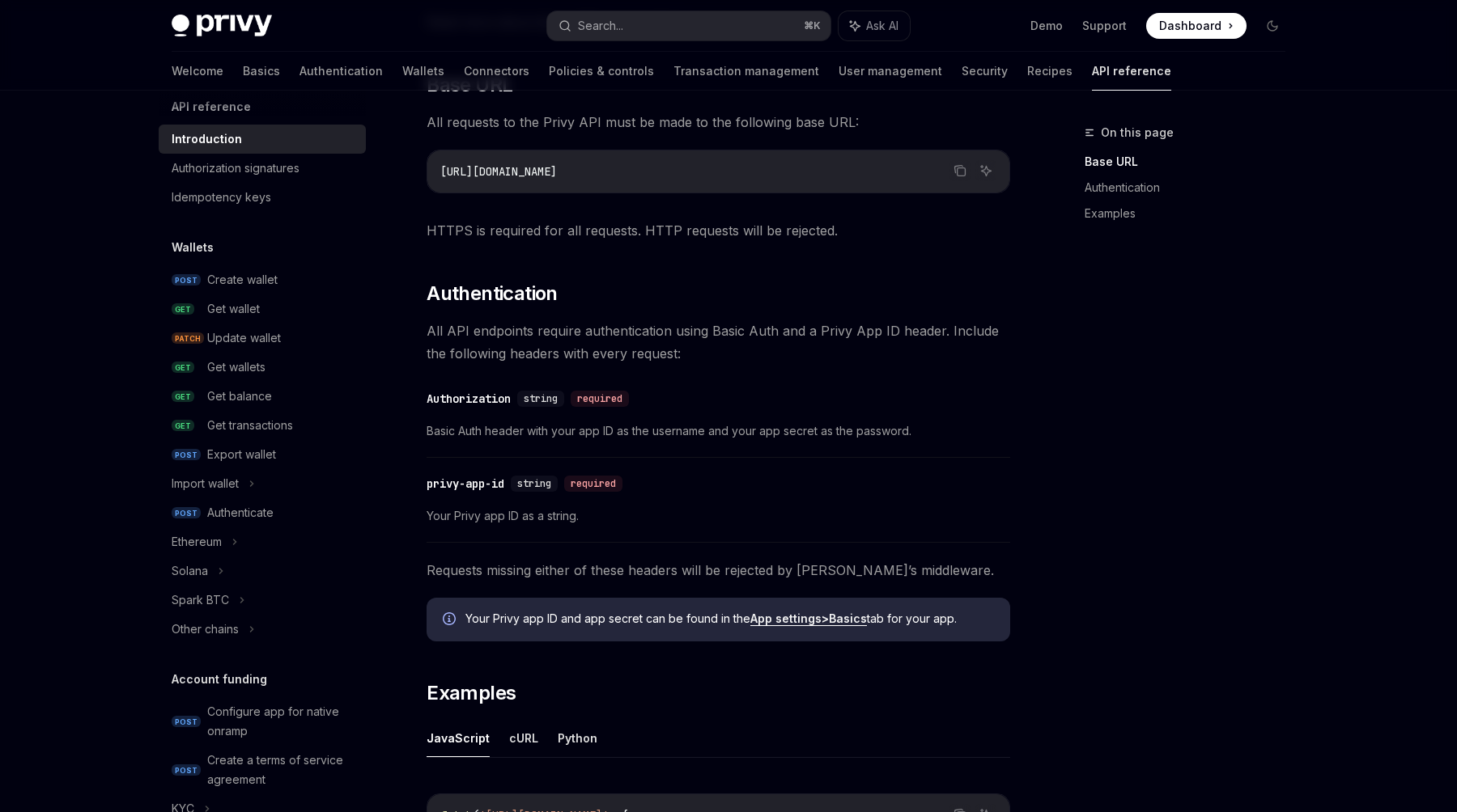
scroll to position [32, 0]
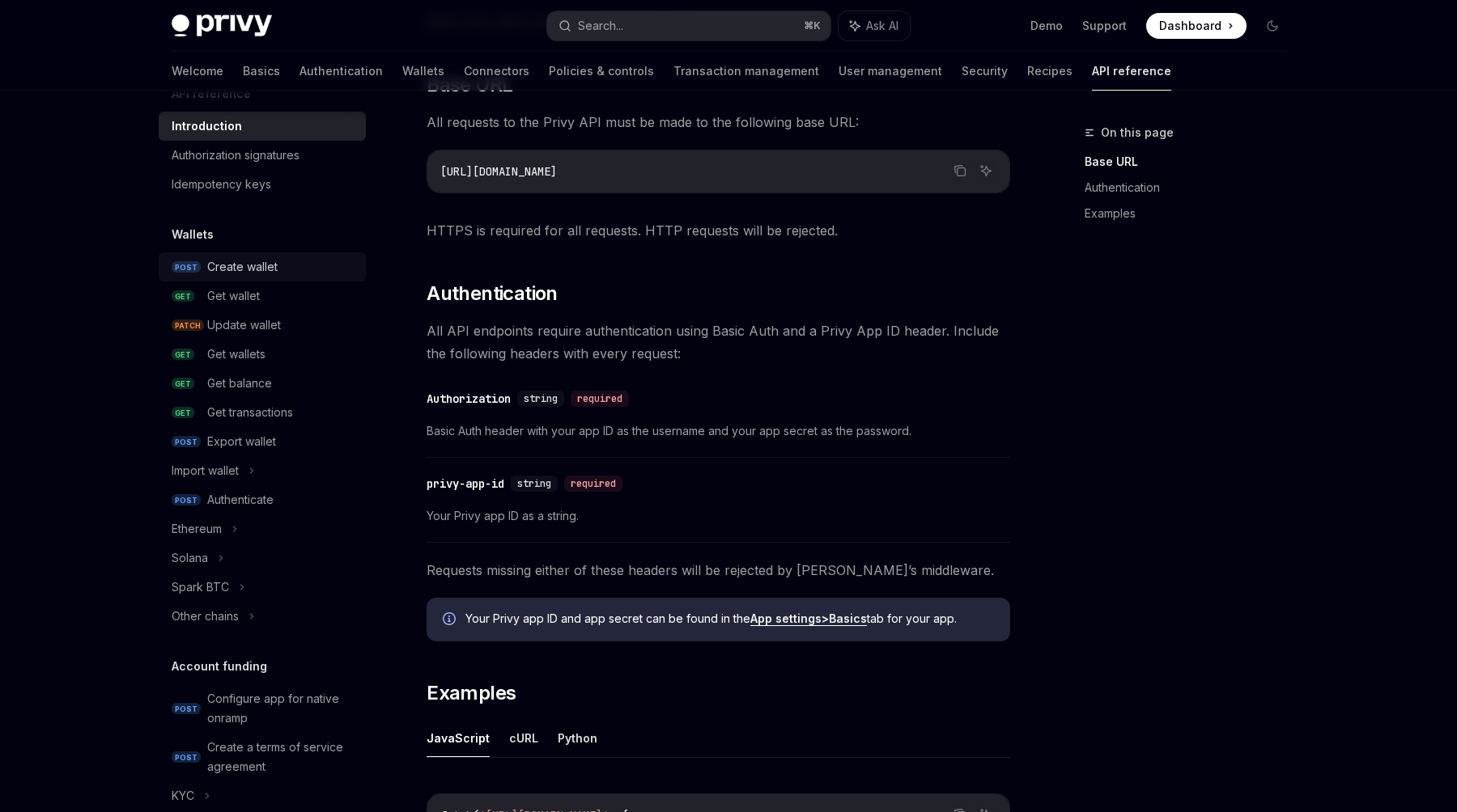
click at [264, 257] on div "Create wallet" at bounding box center [242, 267] width 70 height 20
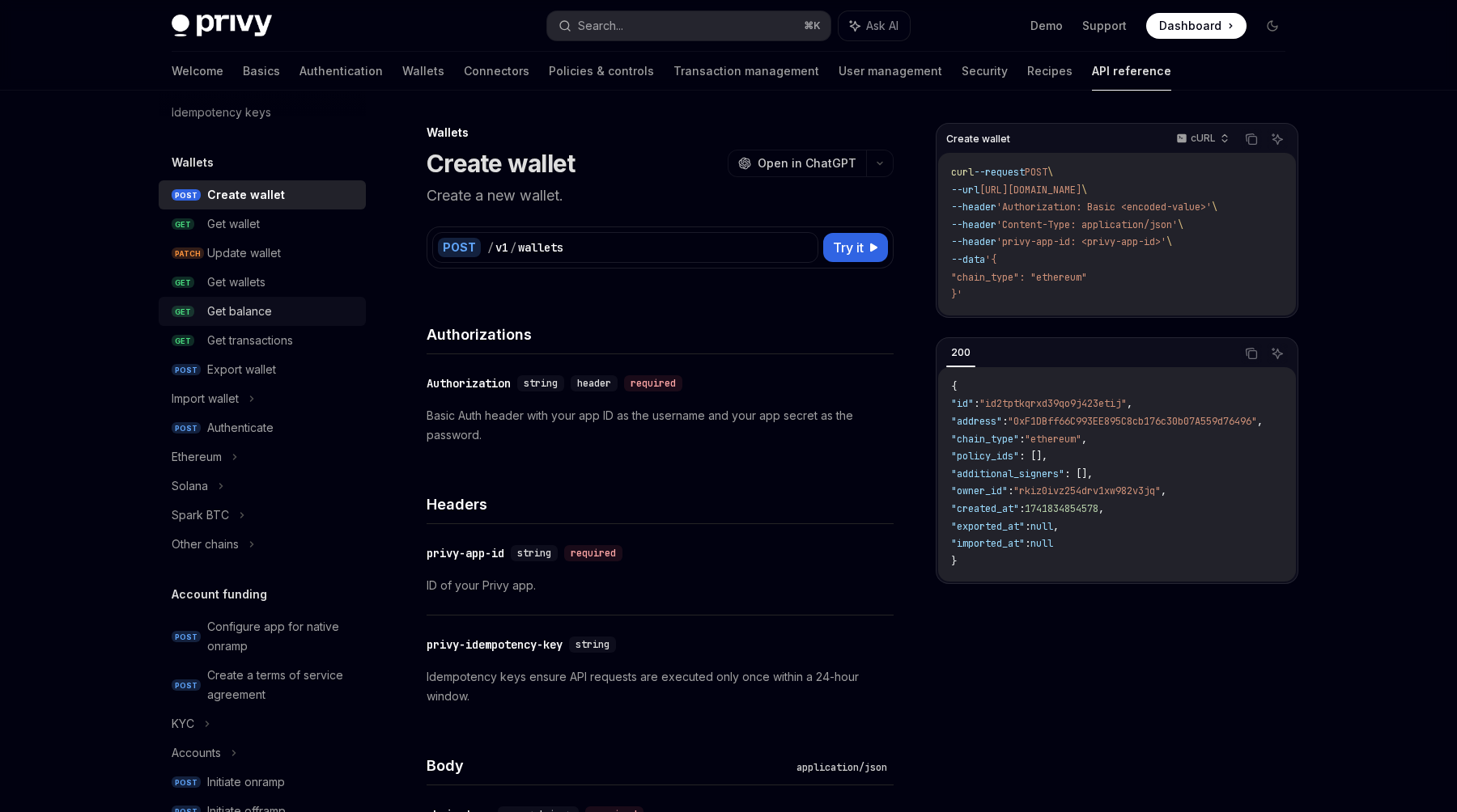
scroll to position [110, 0]
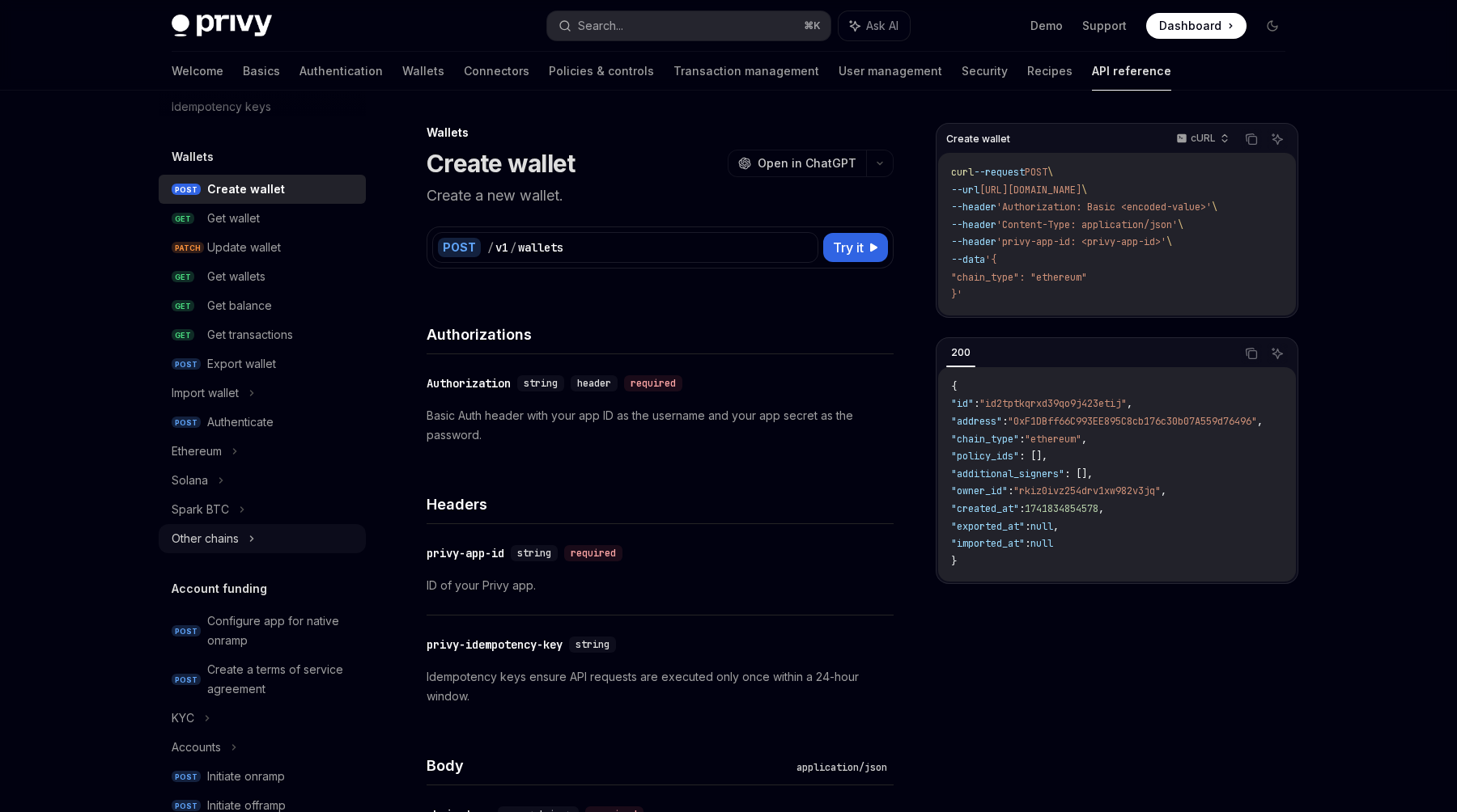
click at [262, 540] on div "Other chains" at bounding box center [262, 539] width 207 height 29
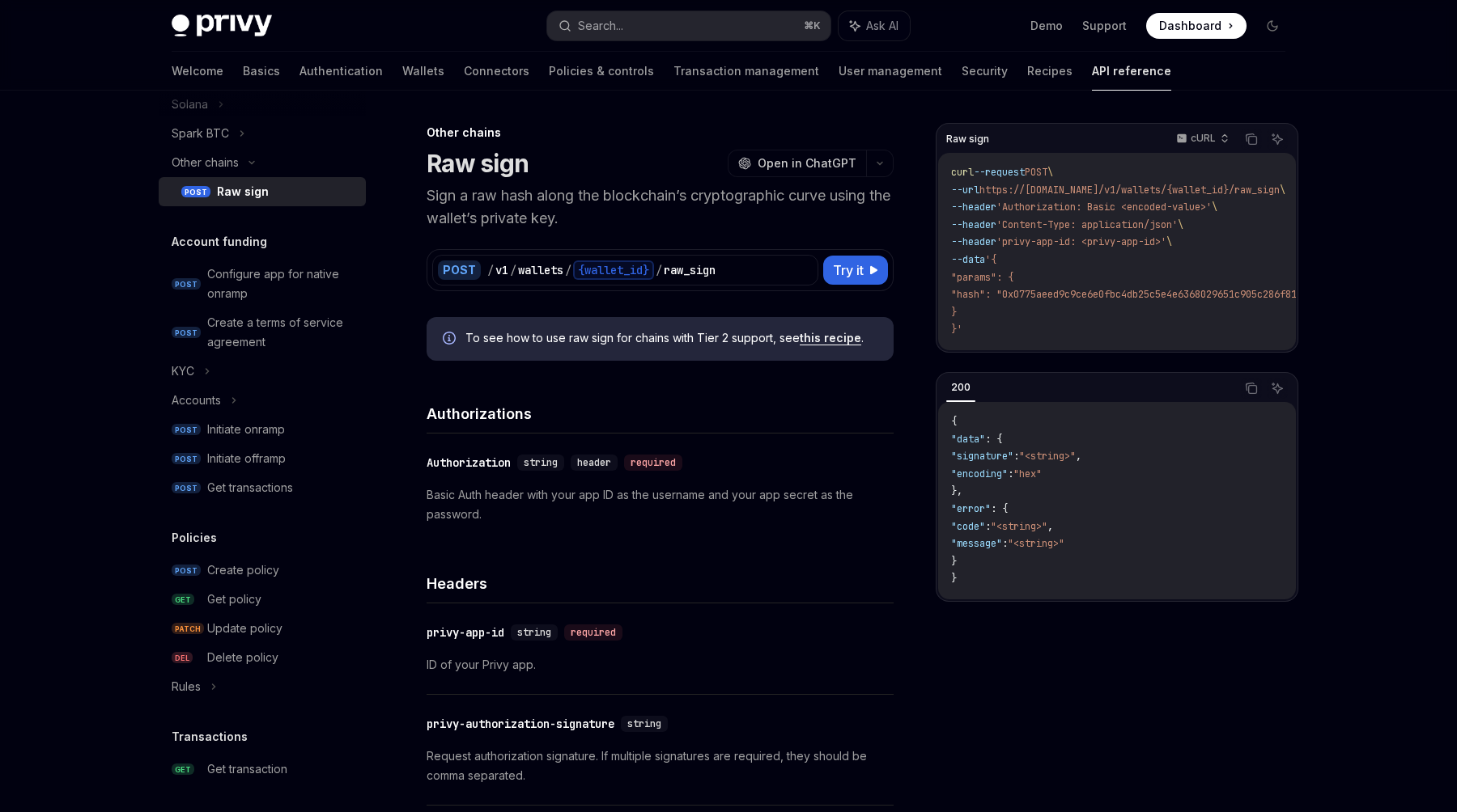
scroll to position [493, 0]
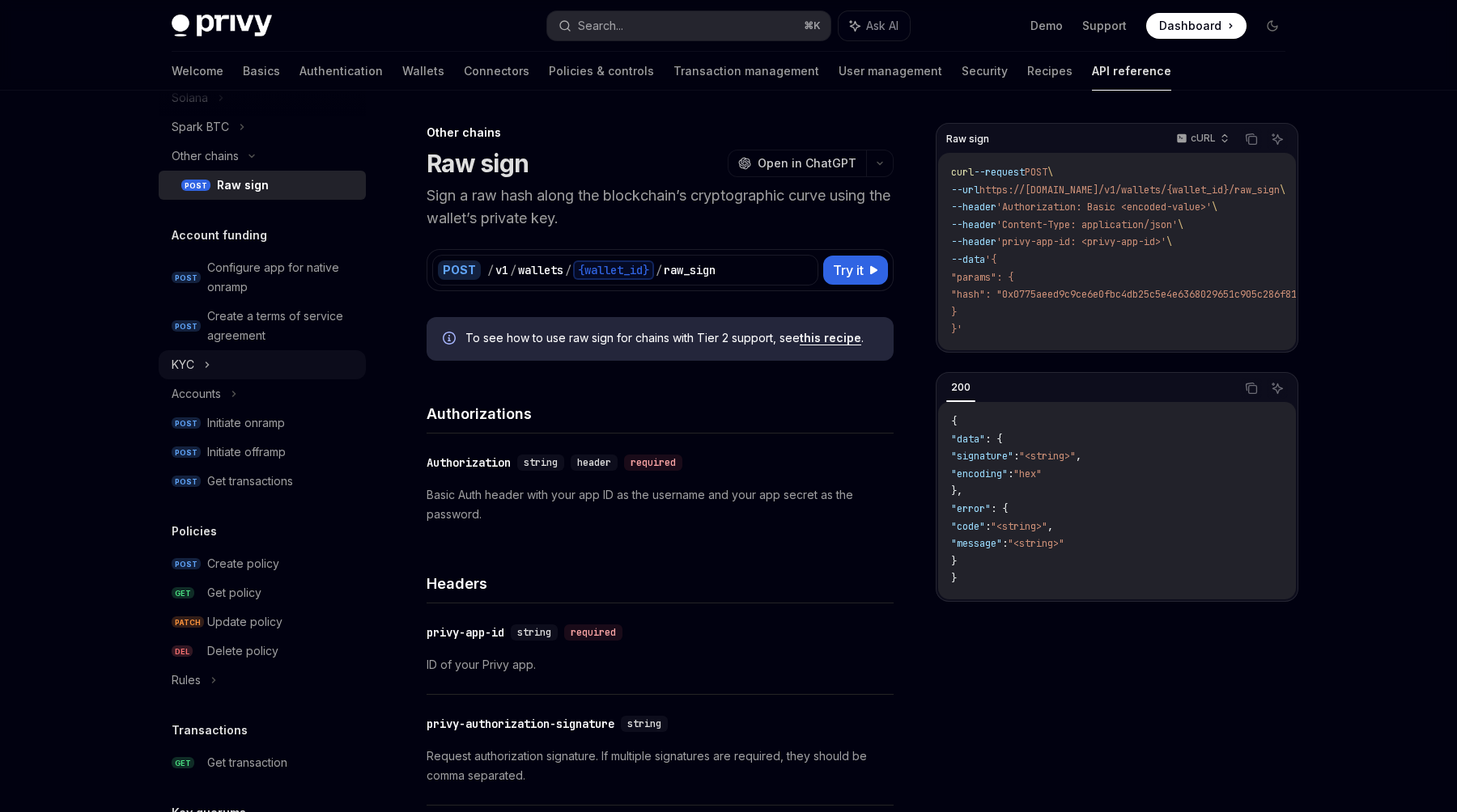
click at [312, 362] on div "KYC" at bounding box center [262, 365] width 207 height 29
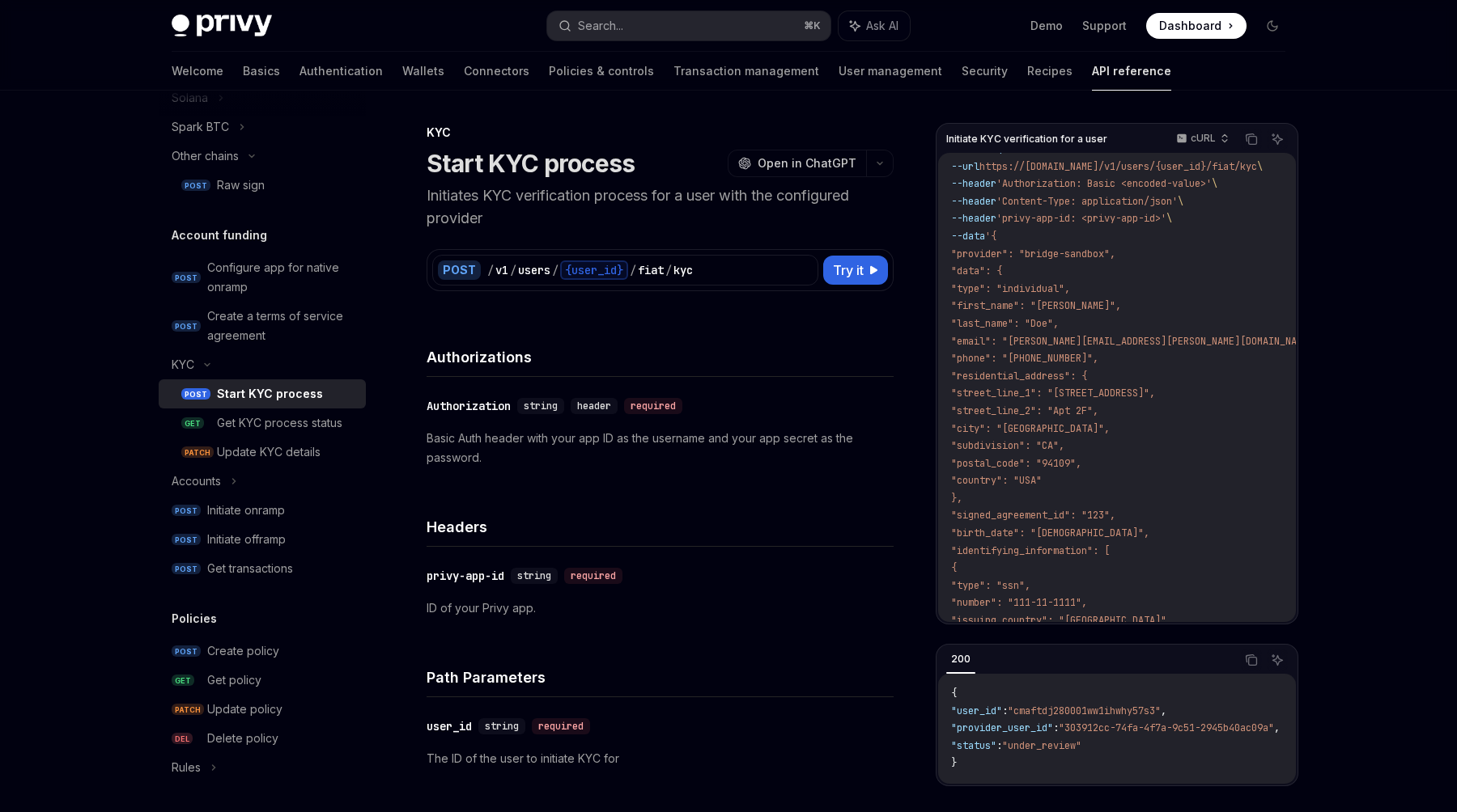
scroll to position [149, 0]
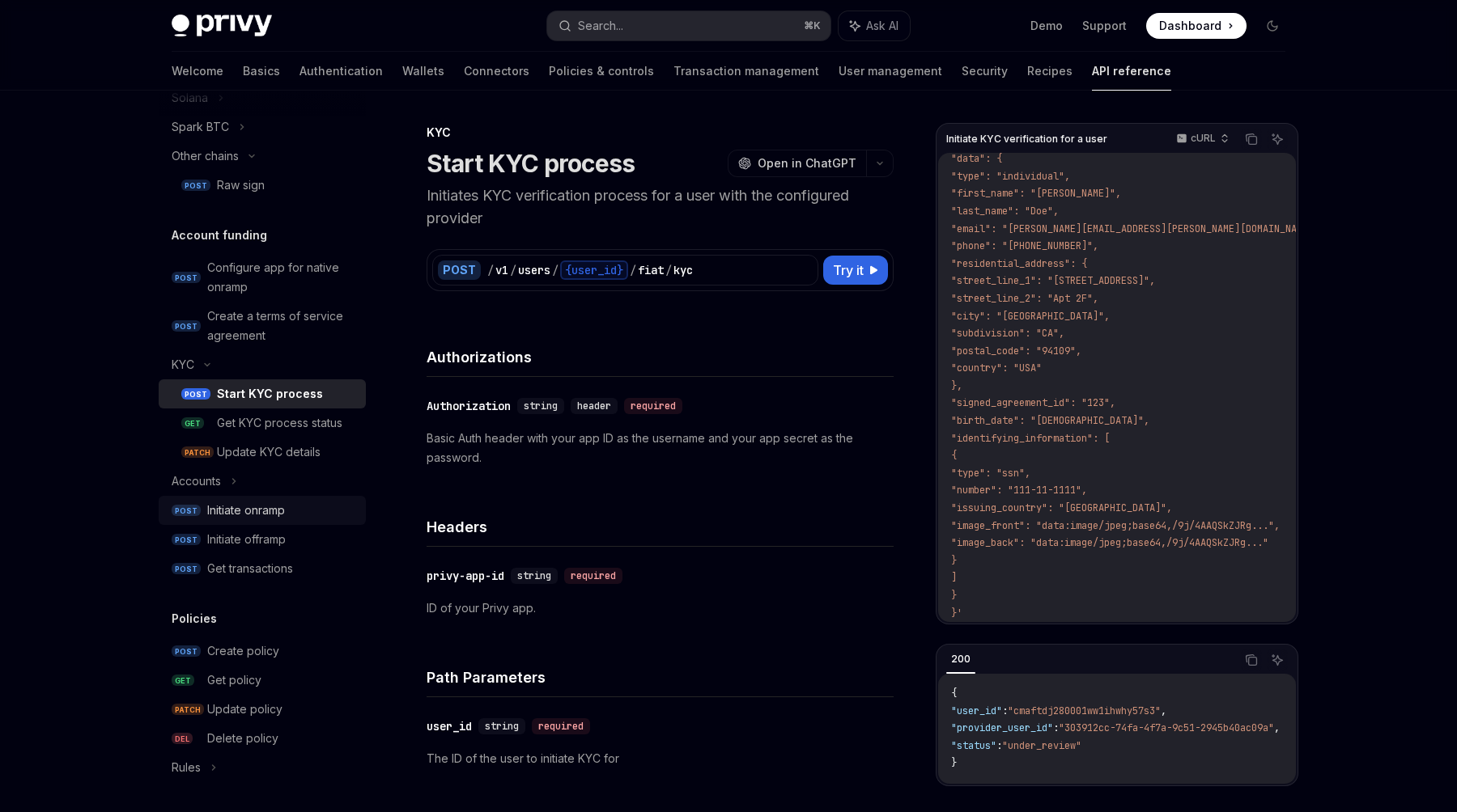
click at [293, 513] on div "Initiate onramp" at bounding box center [282, 511] width 149 height 20
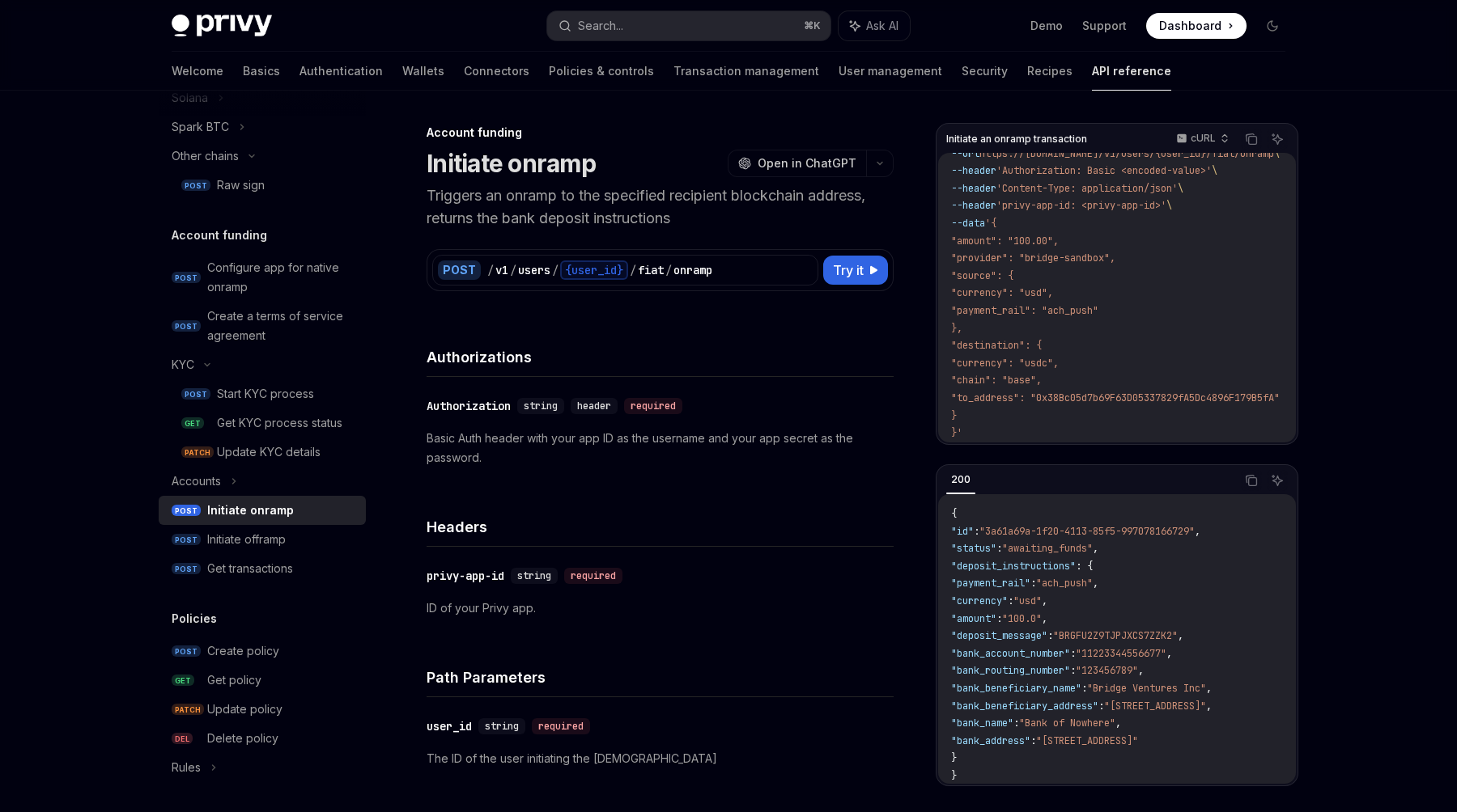
scroll to position [7, 0]
click at [549, 67] on link "Policies & controls" at bounding box center [601, 71] width 105 height 39
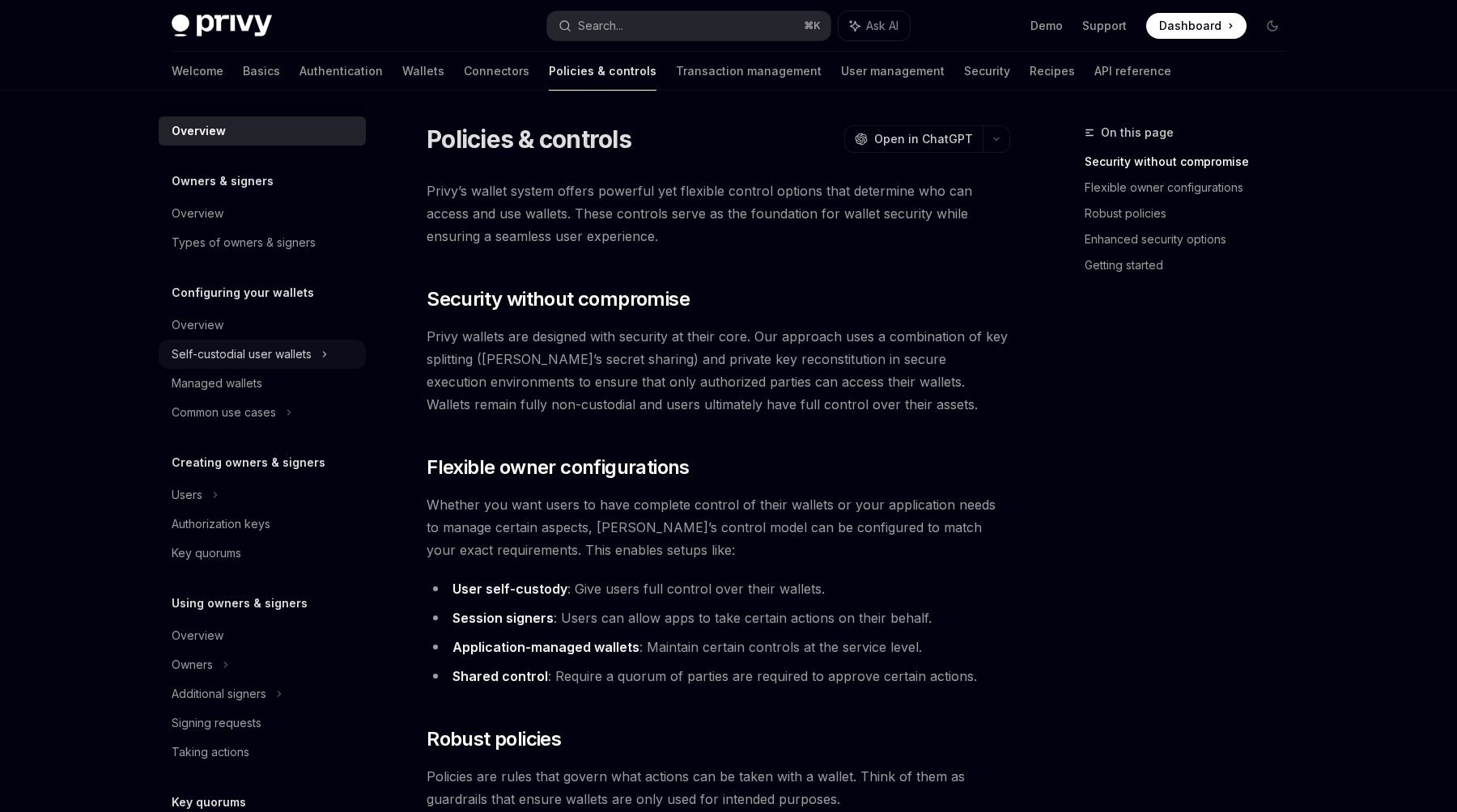
click at [319, 356] on div "Self-custodial user wallets" at bounding box center [262, 354] width 207 height 29
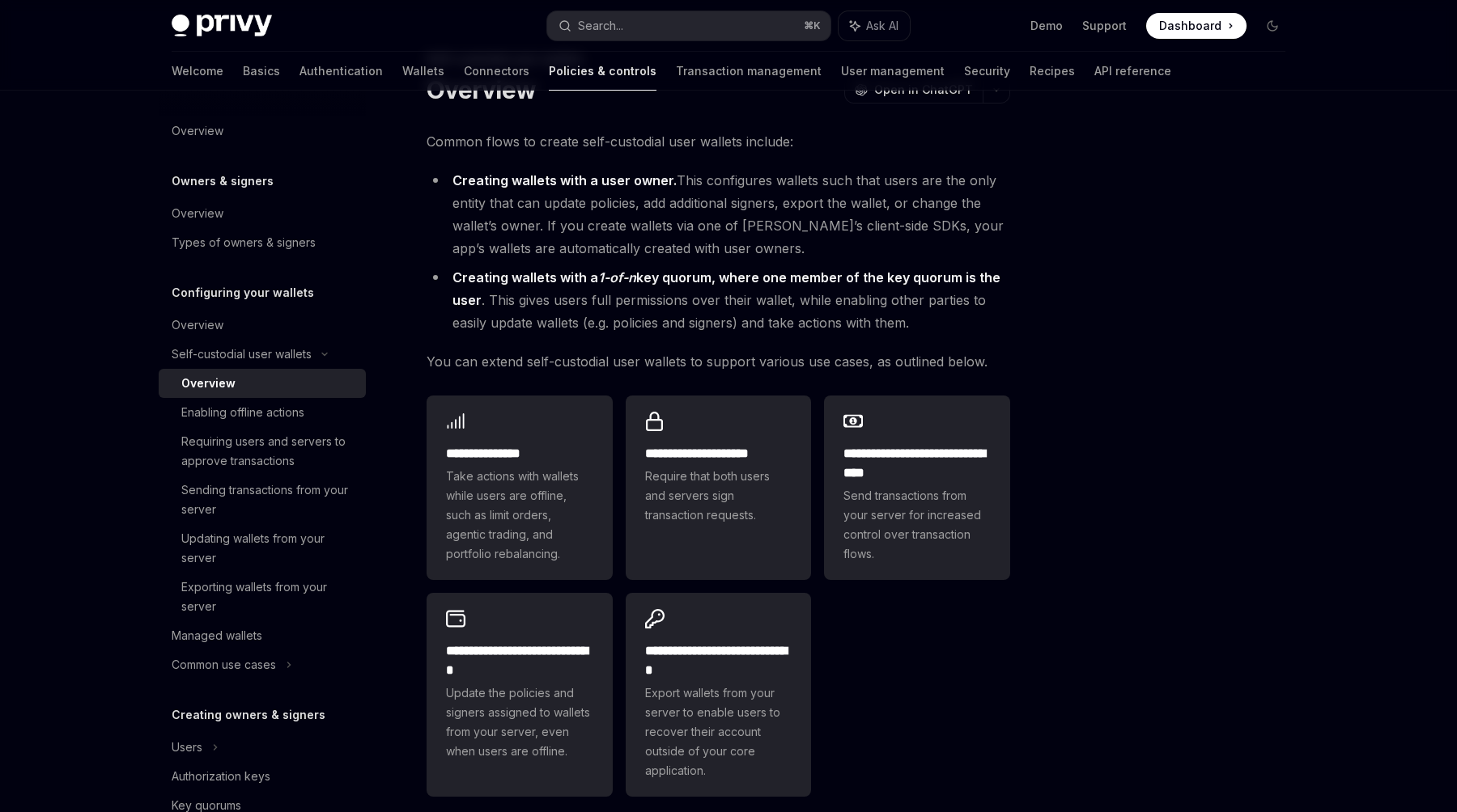
scroll to position [75, 0]
click at [928, 567] on div "**********" at bounding box center [916, 486] width 186 height 184
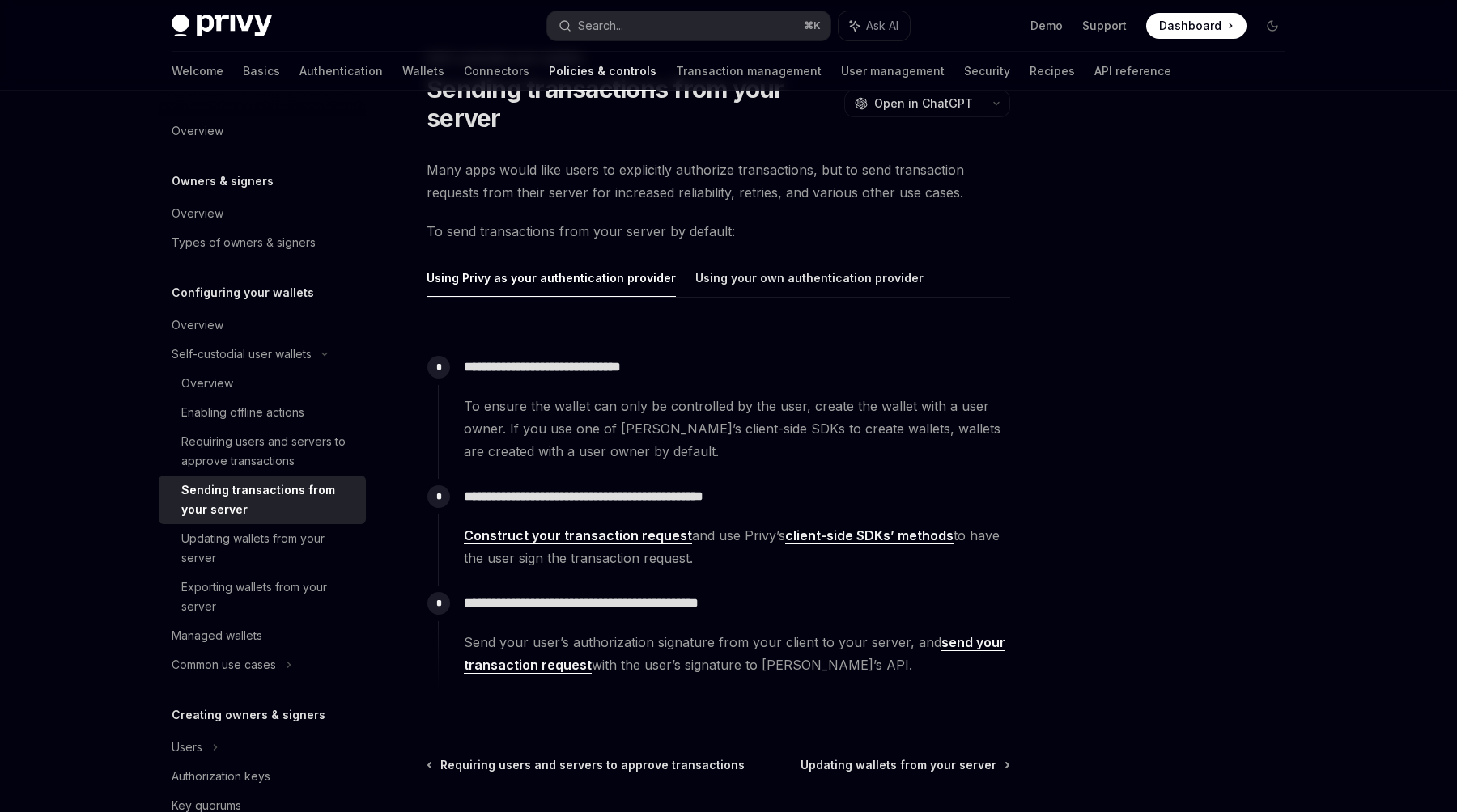
click at [650, 540] on link "Construct your transaction request" at bounding box center [578, 536] width 228 height 17
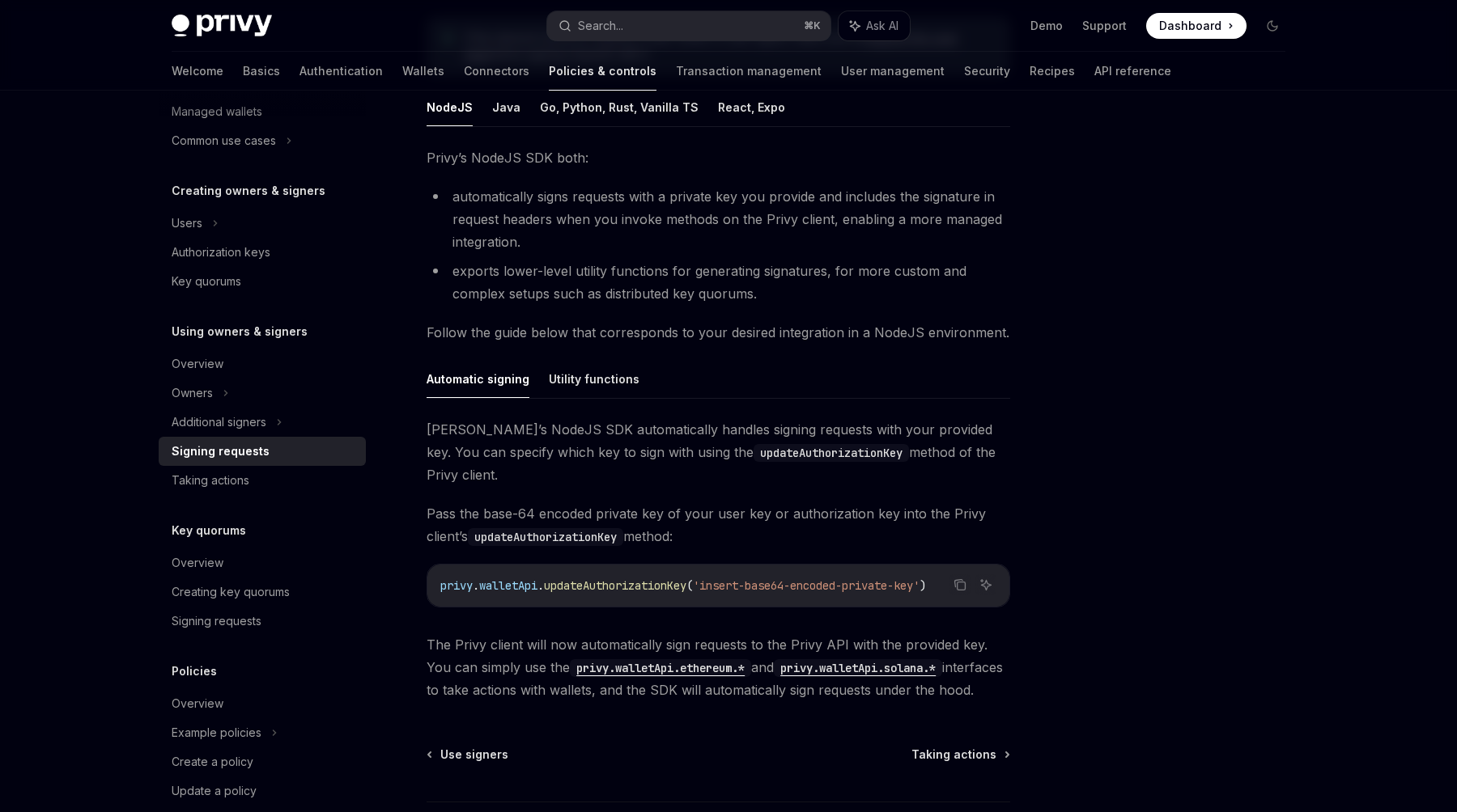
scroll to position [130, 0]
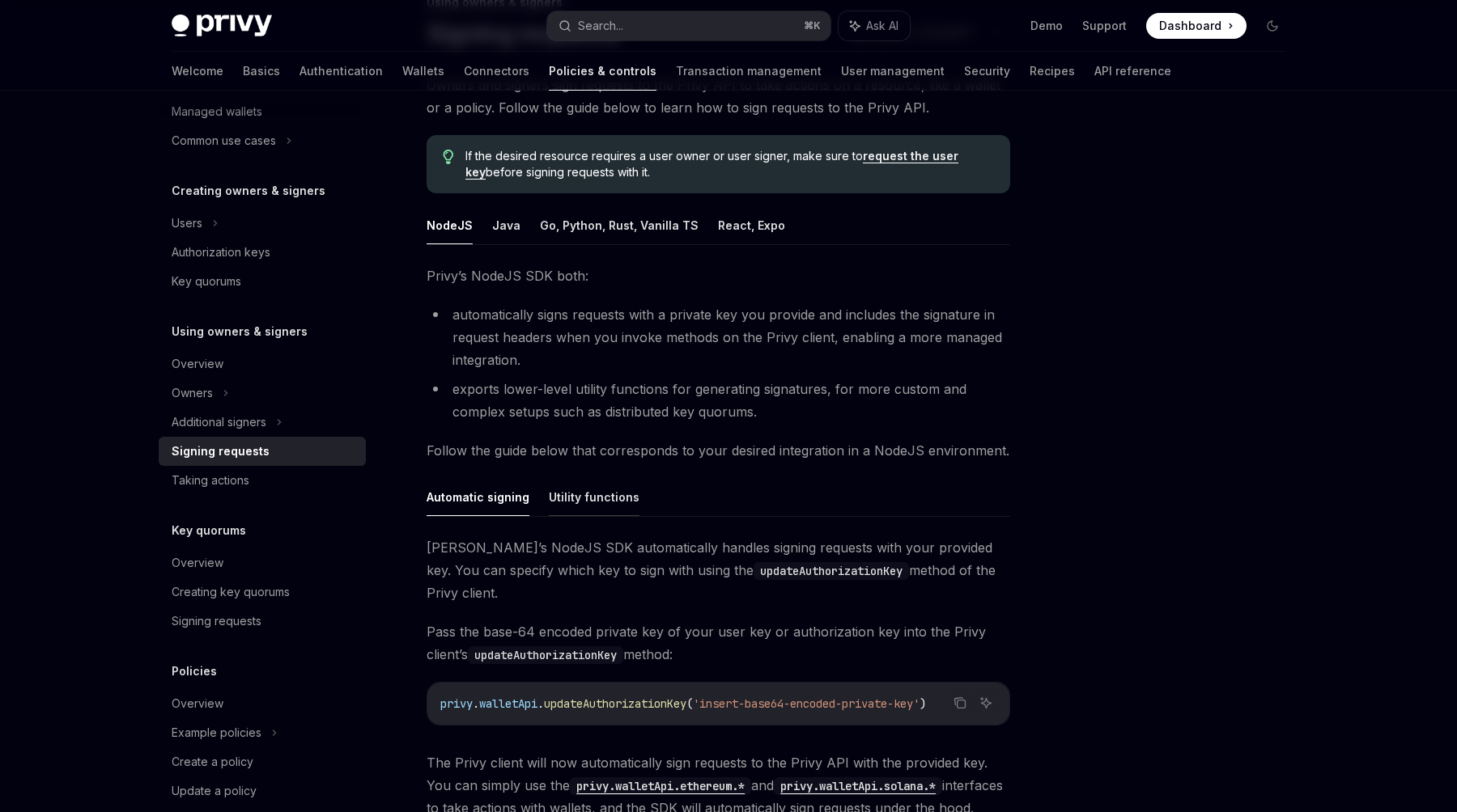
click at [601, 500] on button "Utility functions" at bounding box center [594, 497] width 91 height 38
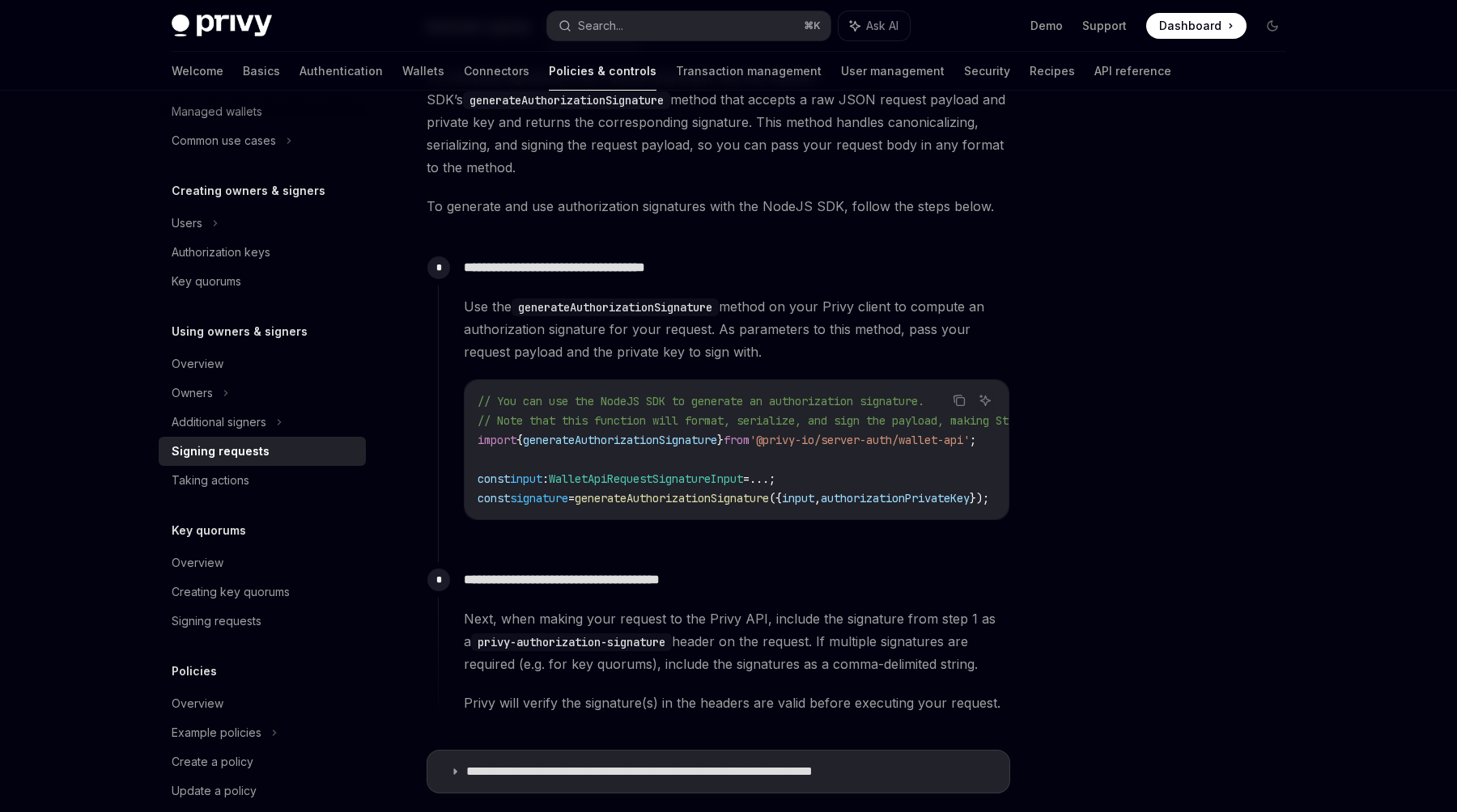
scroll to position [802, 0]
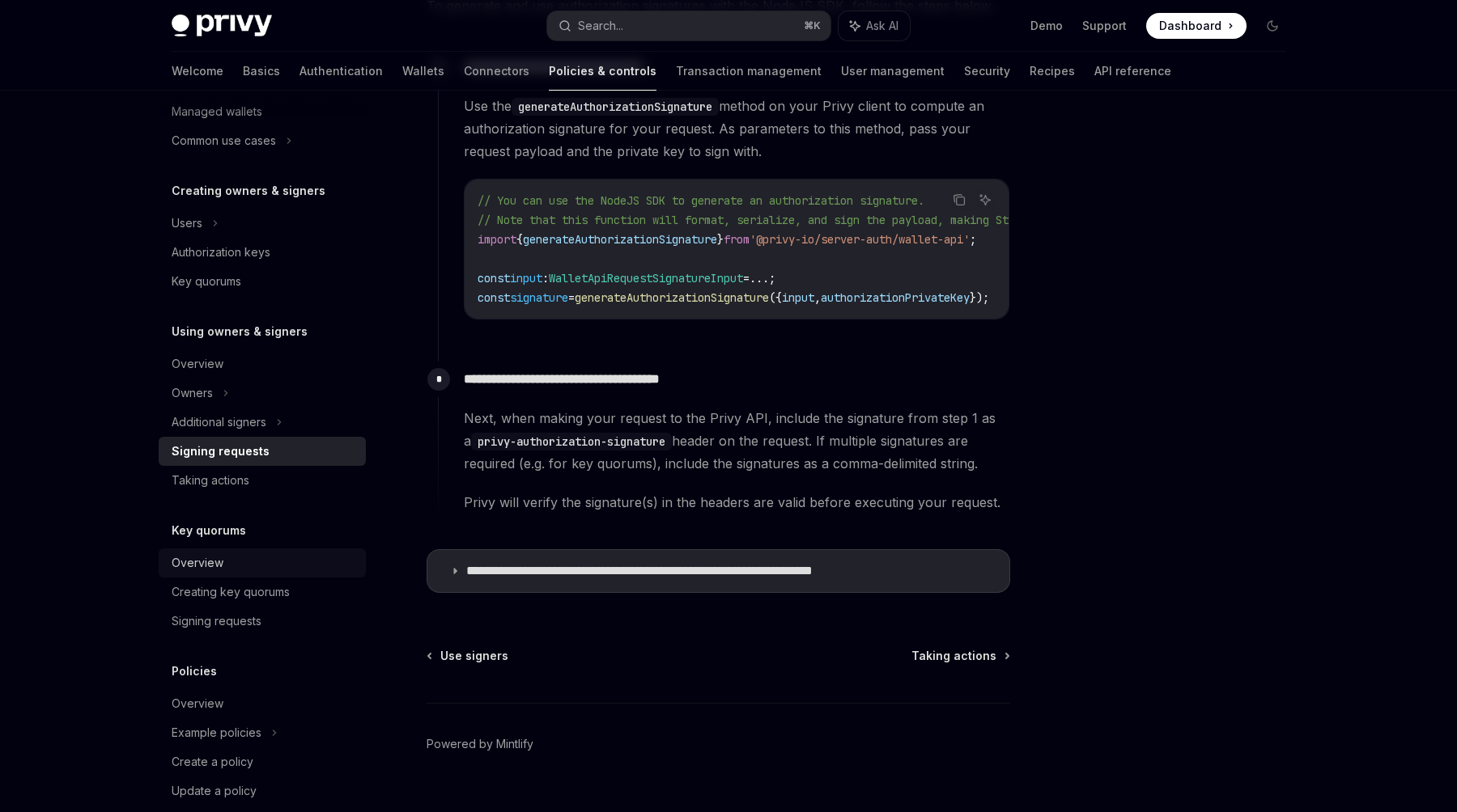
click at [322, 550] on link "Overview" at bounding box center [262, 563] width 207 height 29
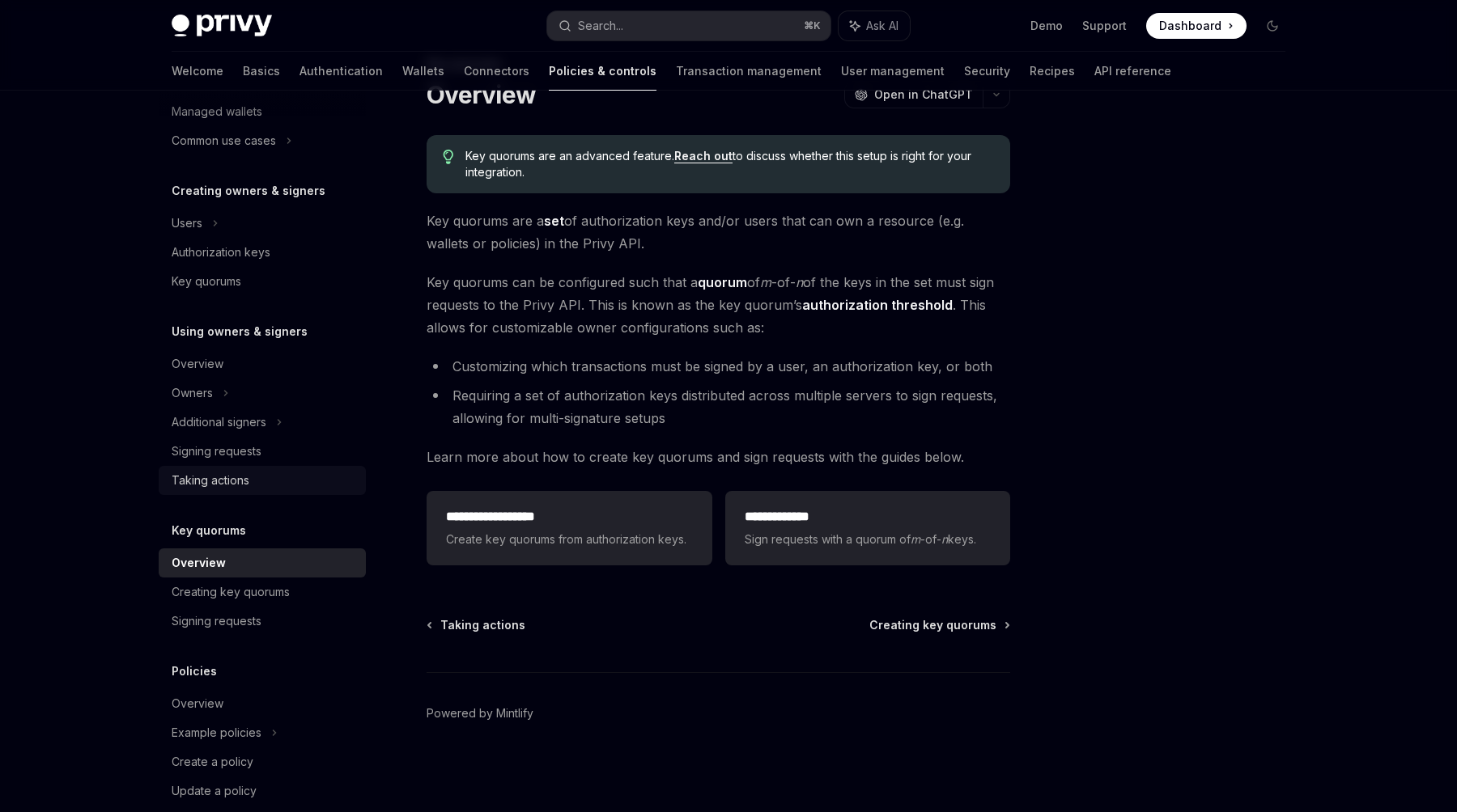
click at [324, 481] on div "Taking actions" at bounding box center [264, 481] width 184 height 20
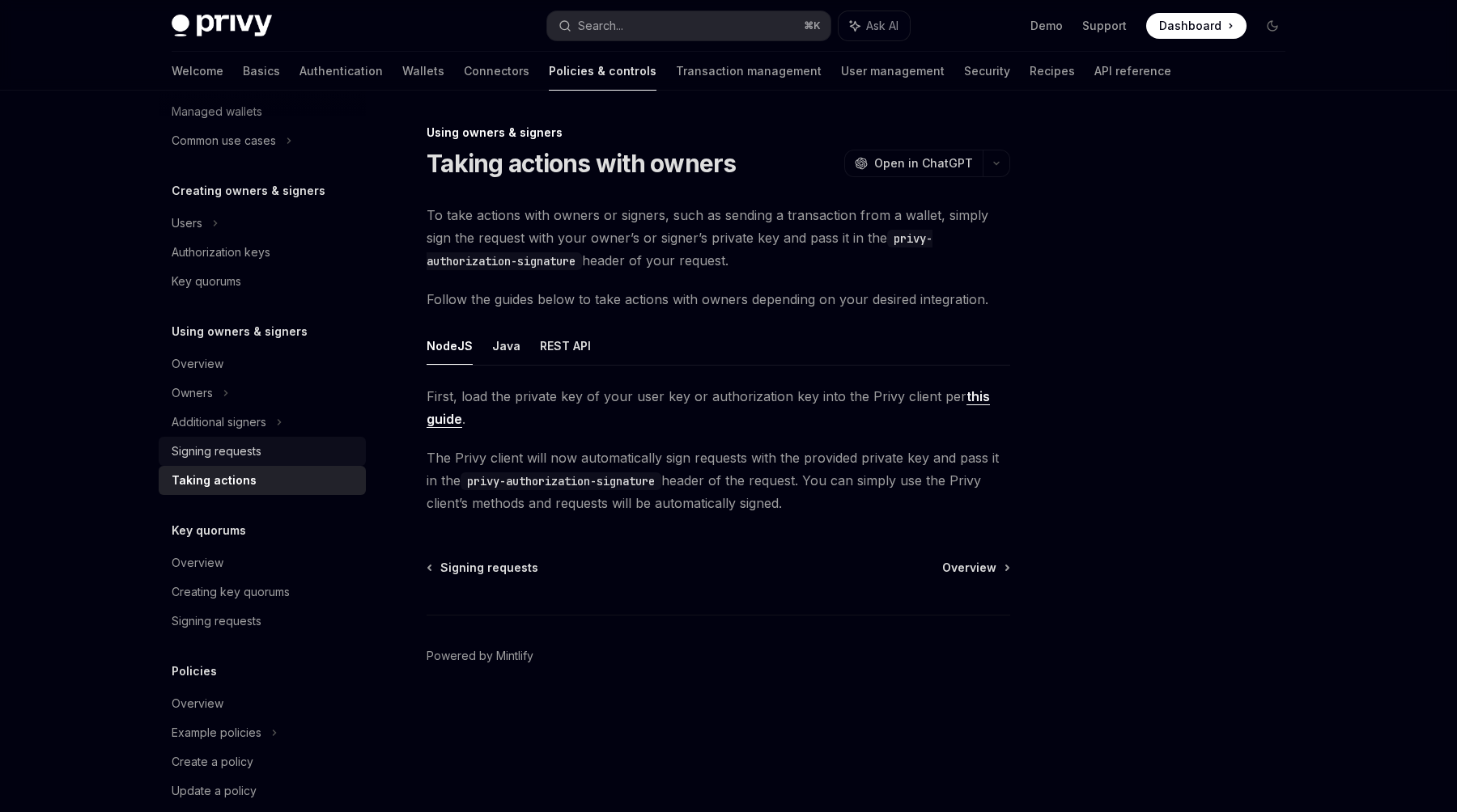
click at [310, 460] on div "Signing requests" at bounding box center [264, 451] width 184 height 20
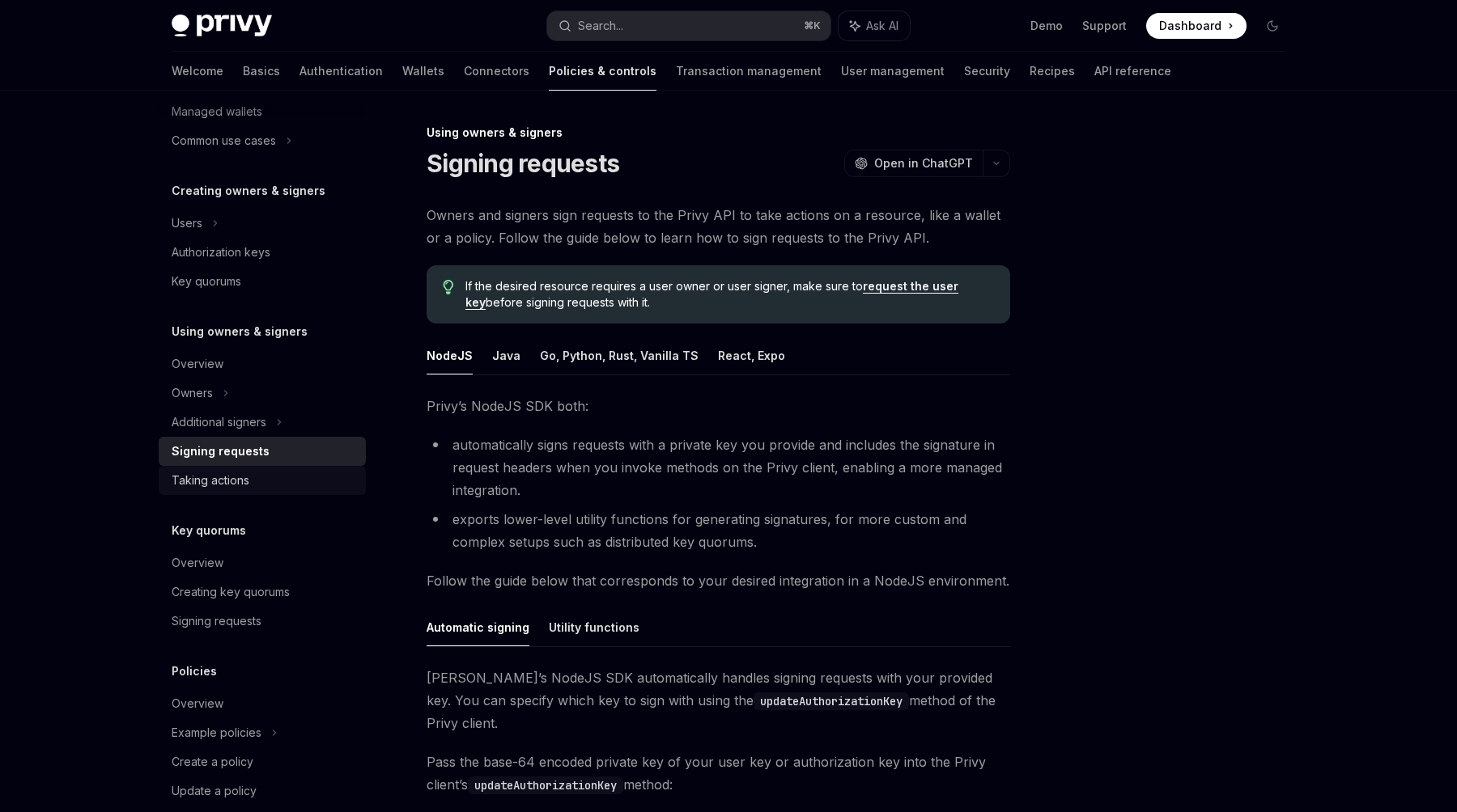
click at [306, 476] on div "Taking actions" at bounding box center [264, 481] width 184 height 20
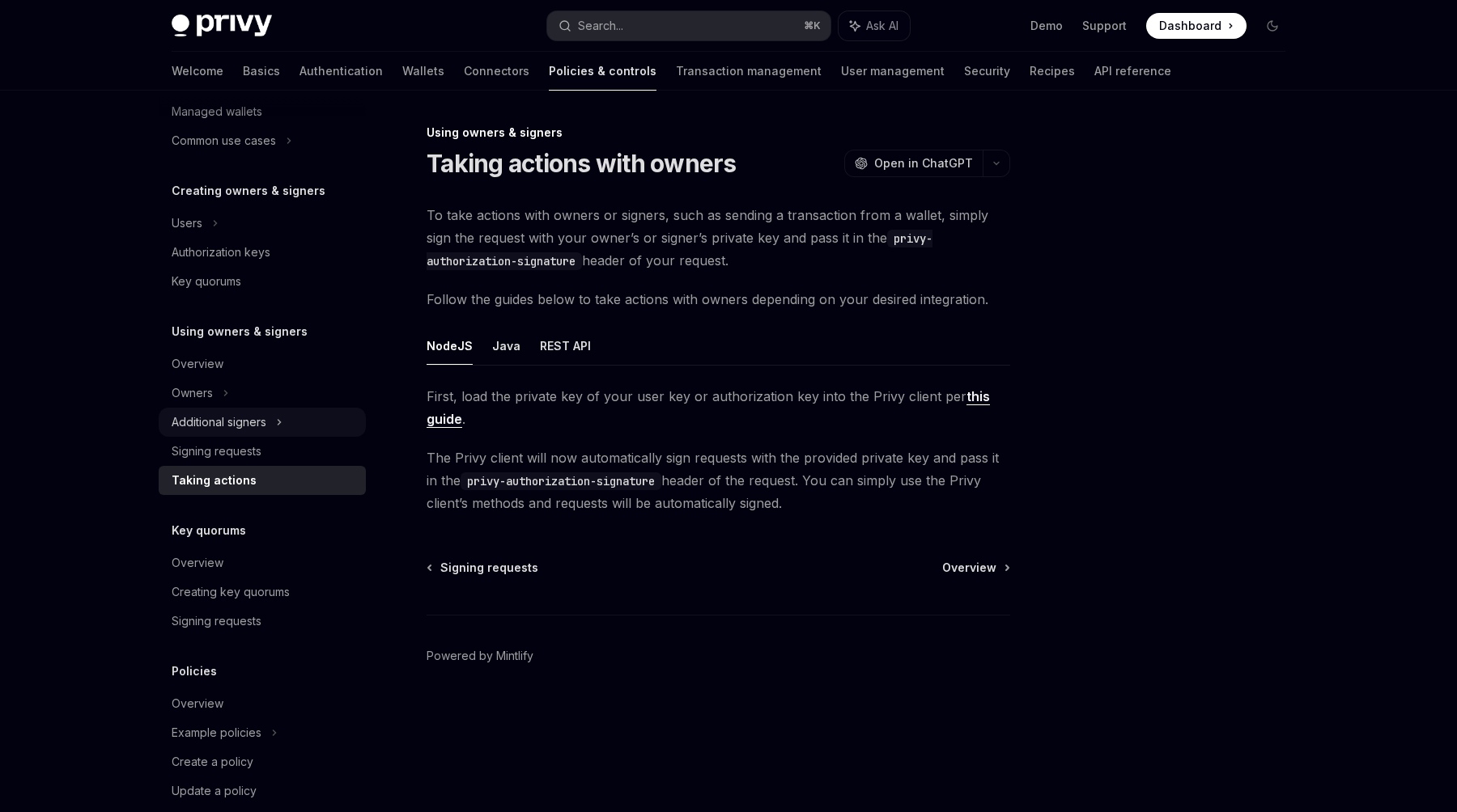
click at [259, 426] on div "Additional signers" at bounding box center [219, 423] width 94 height 20
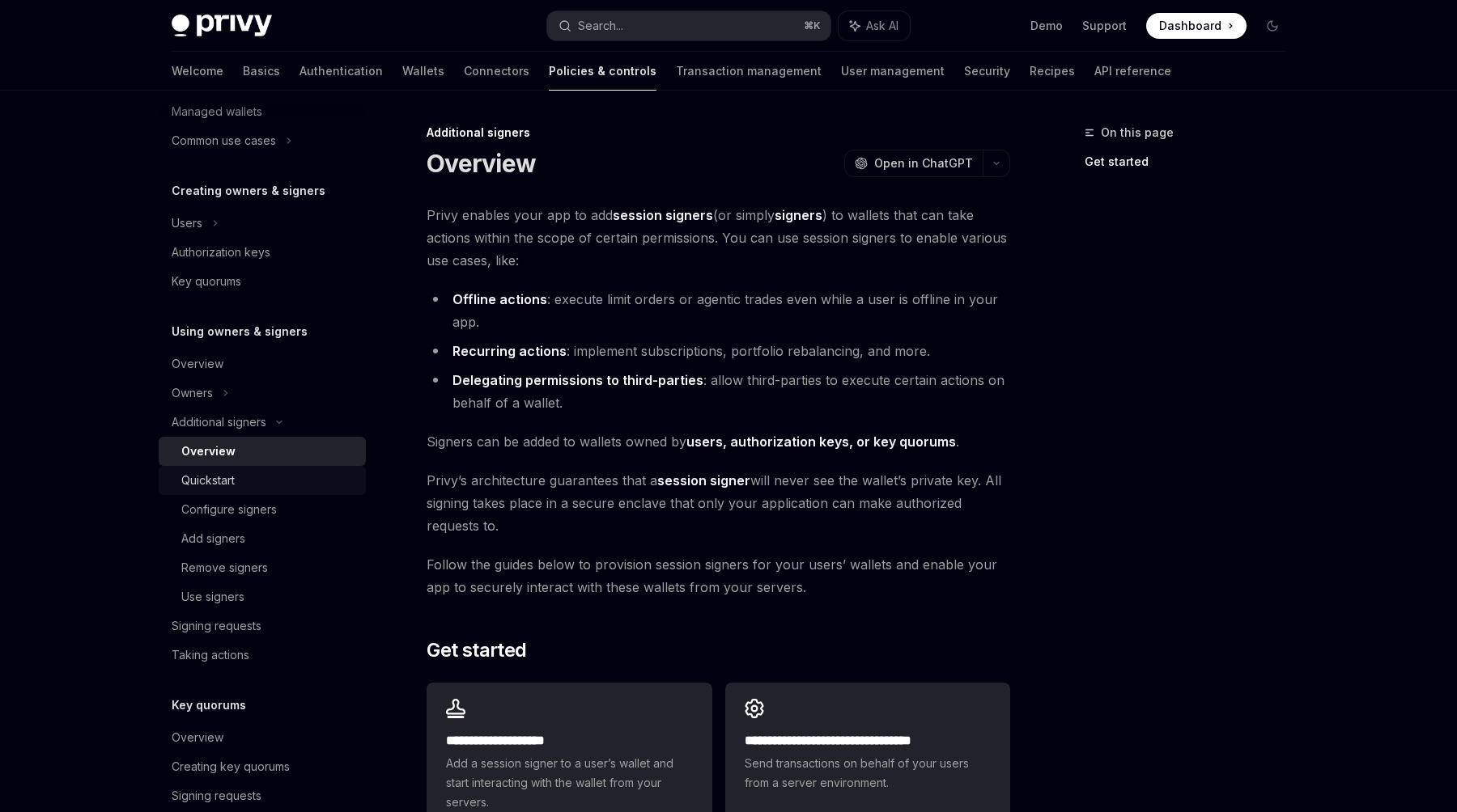
click at [258, 478] on div "Quickstart" at bounding box center [269, 481] width 174 height 20
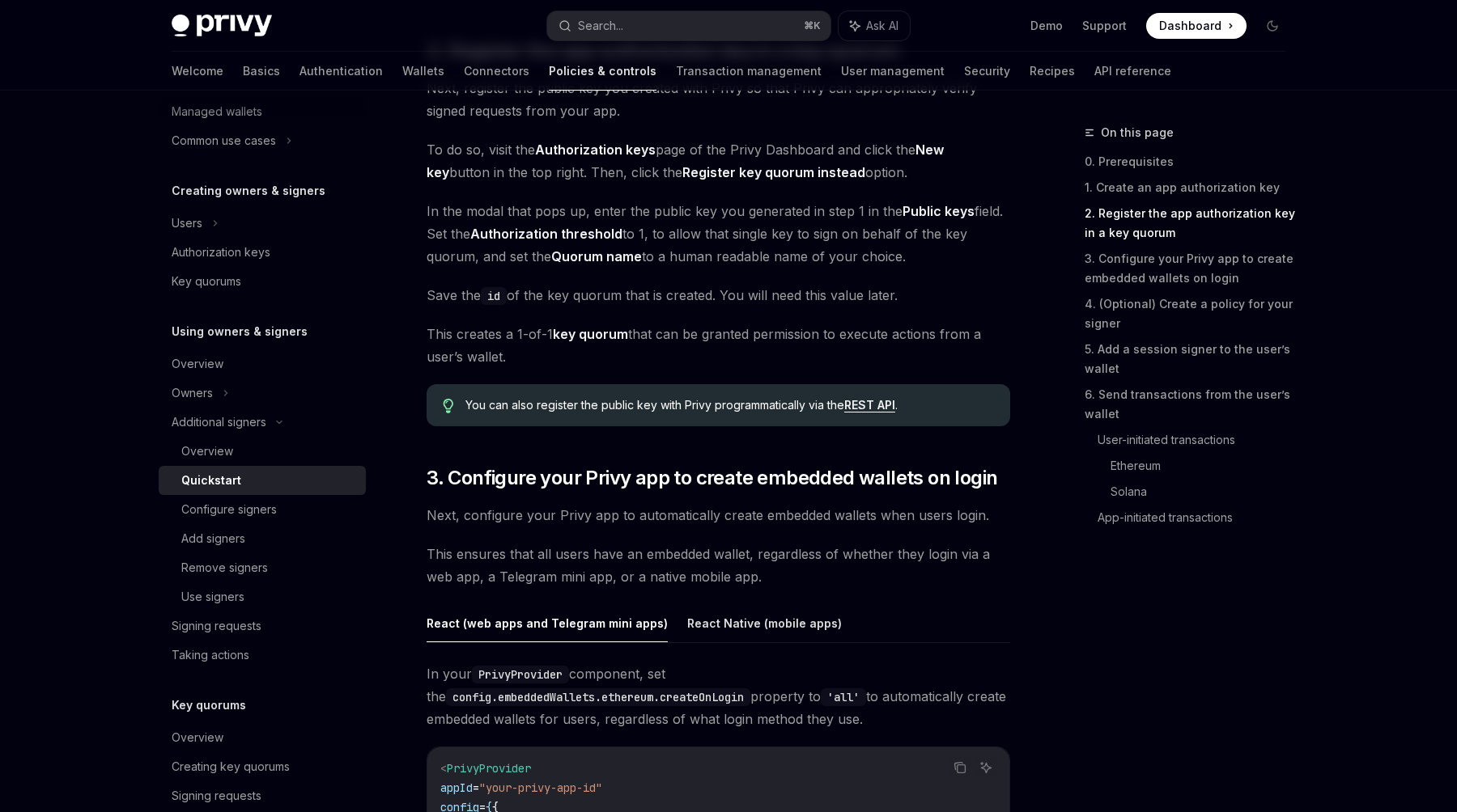
scroll to position [1195, 0]
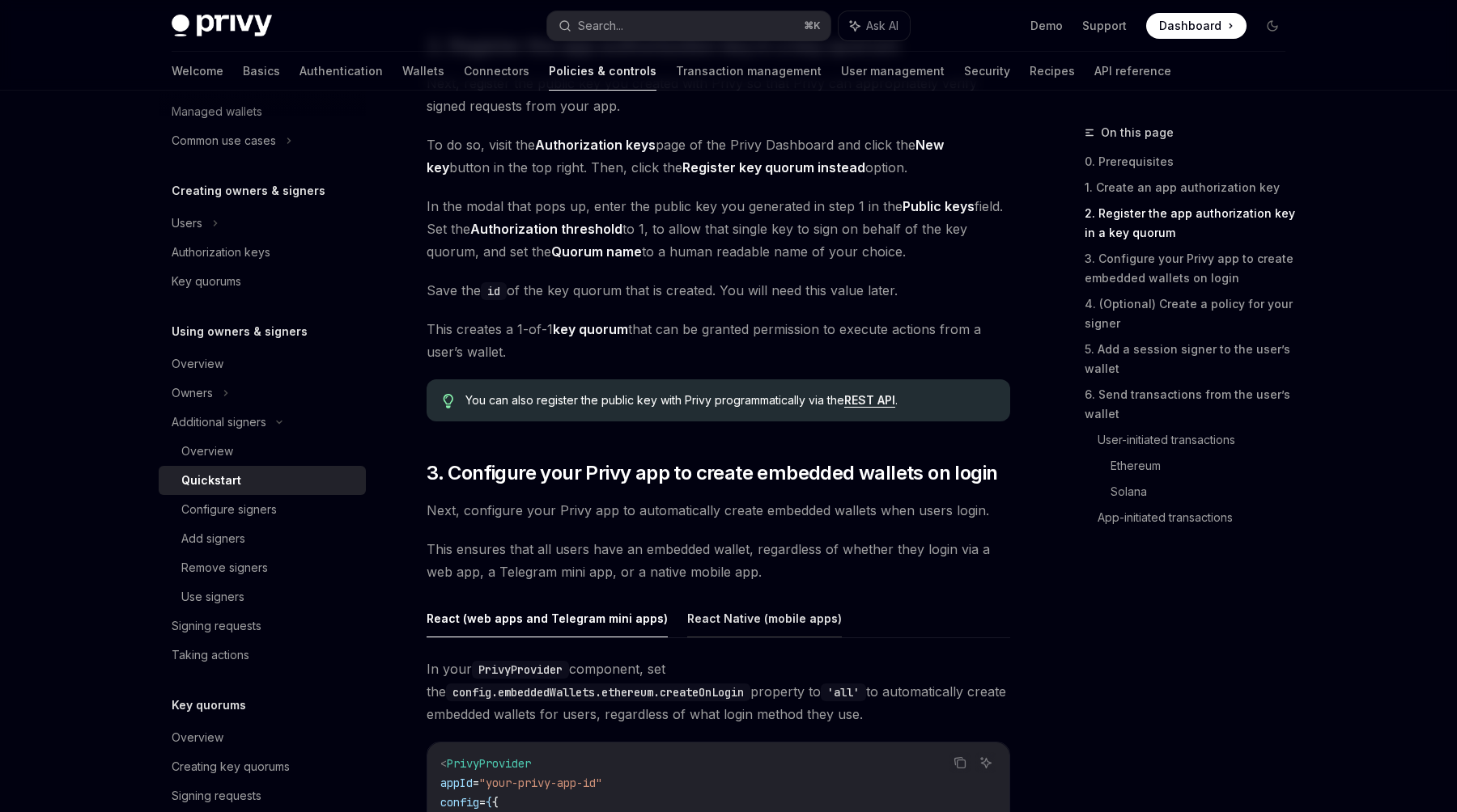
click at [764, 624] on button "React Native (mobile apps)" at bounding box center [764, 619] width 155 height 38
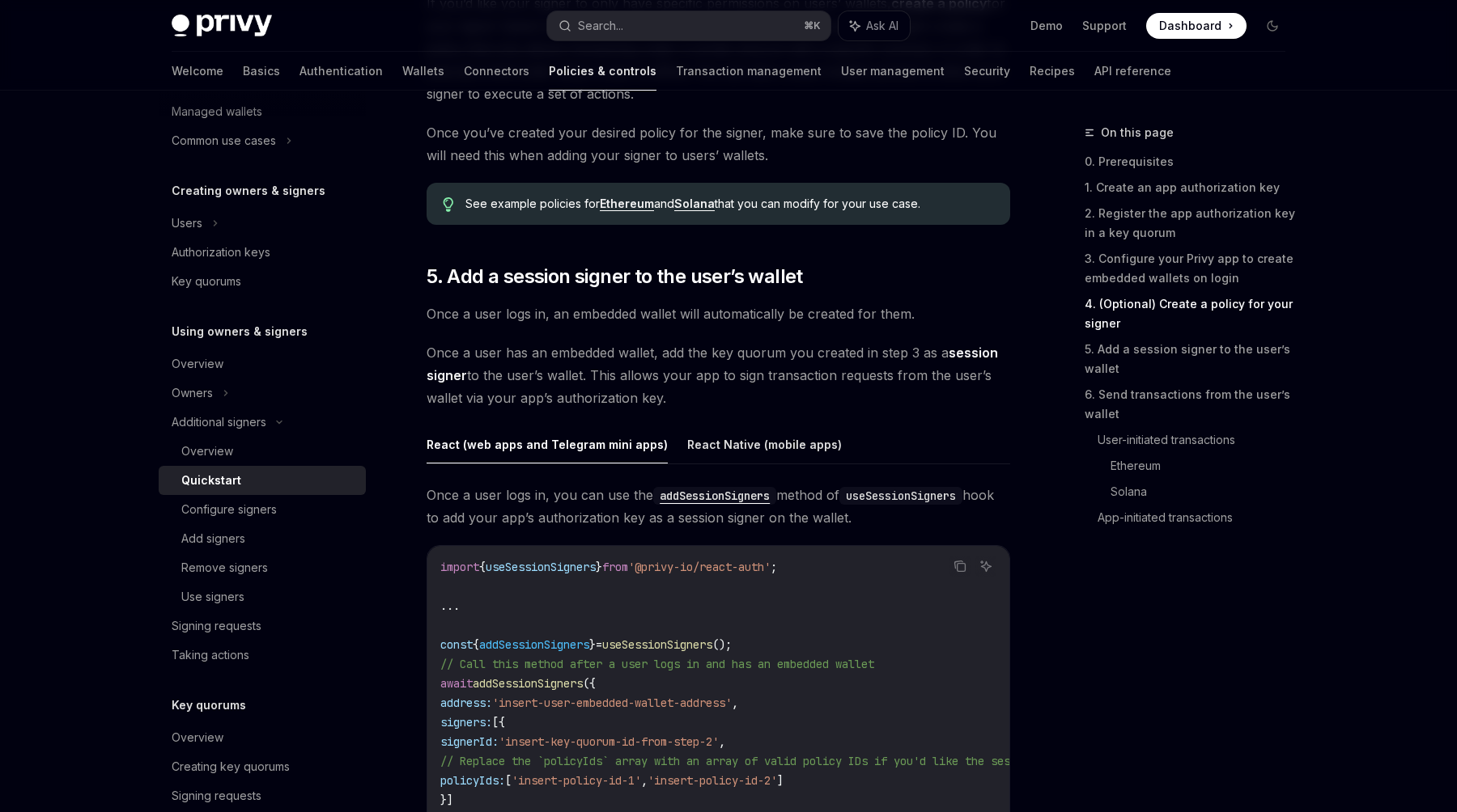
scroll to position [2329, 0]
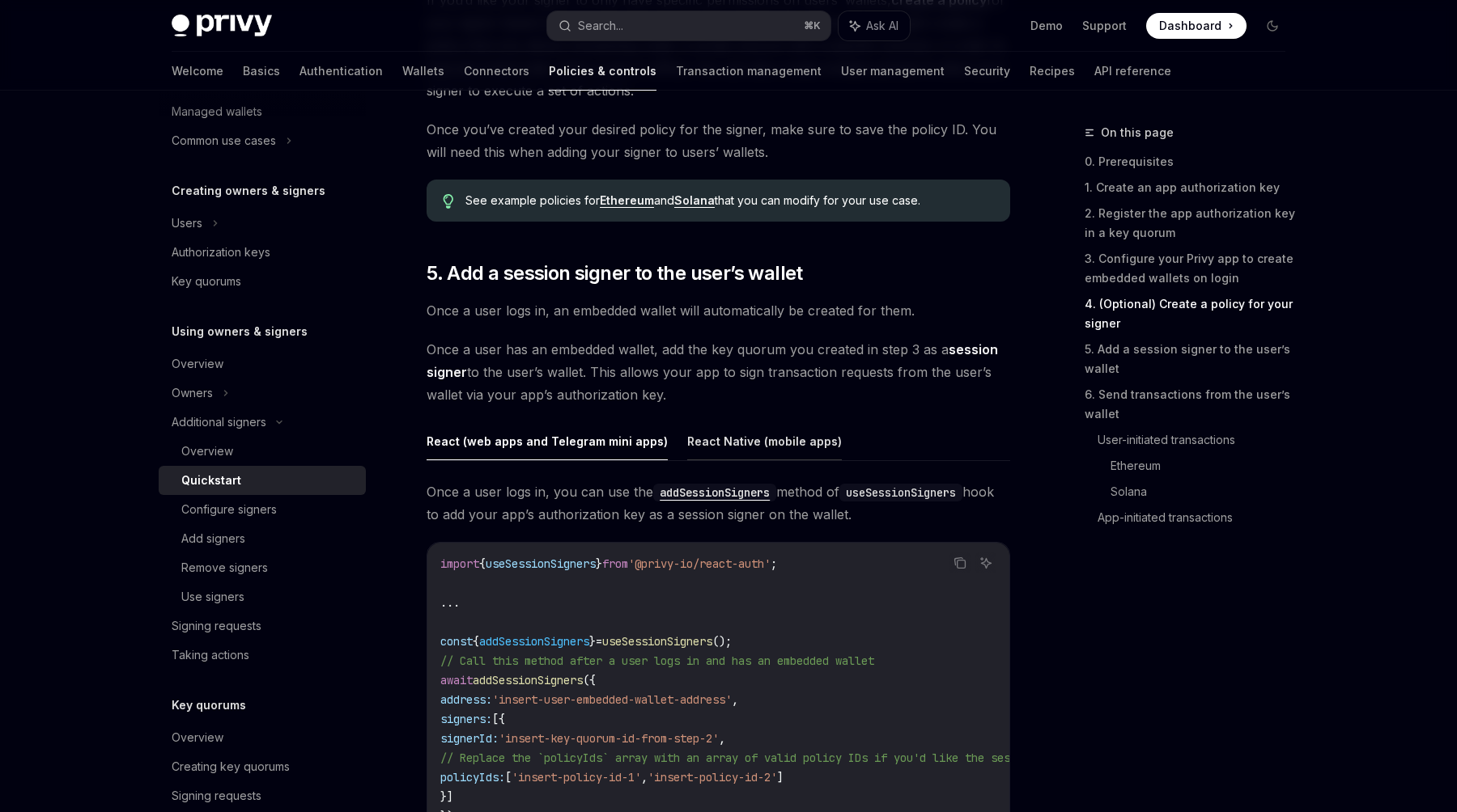
click at [789, 454] on button "React Native (mobile apps)" at bounding box center [764, 442] width 155 height 38
type textarea "*"
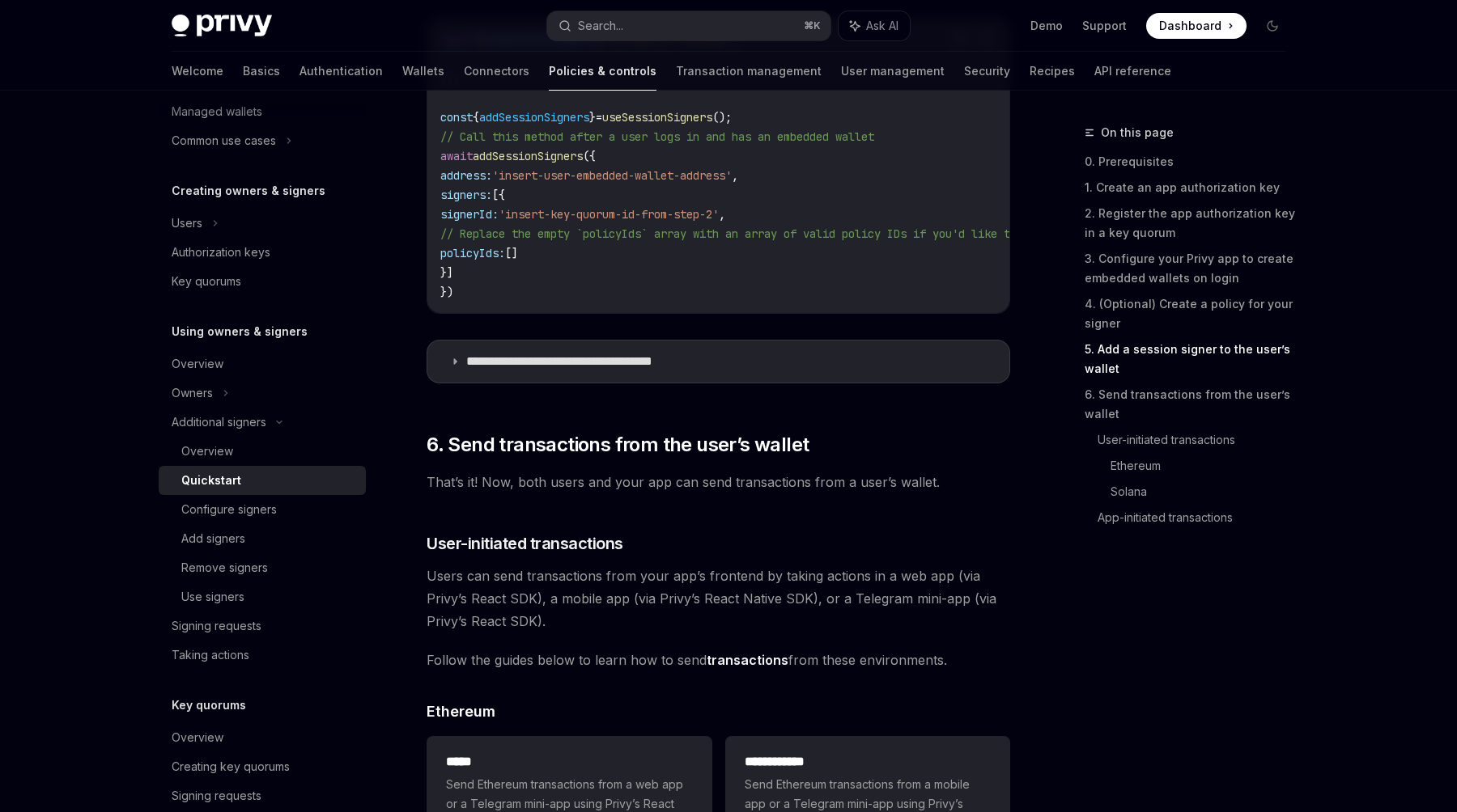
scroll to position [2900, 0]
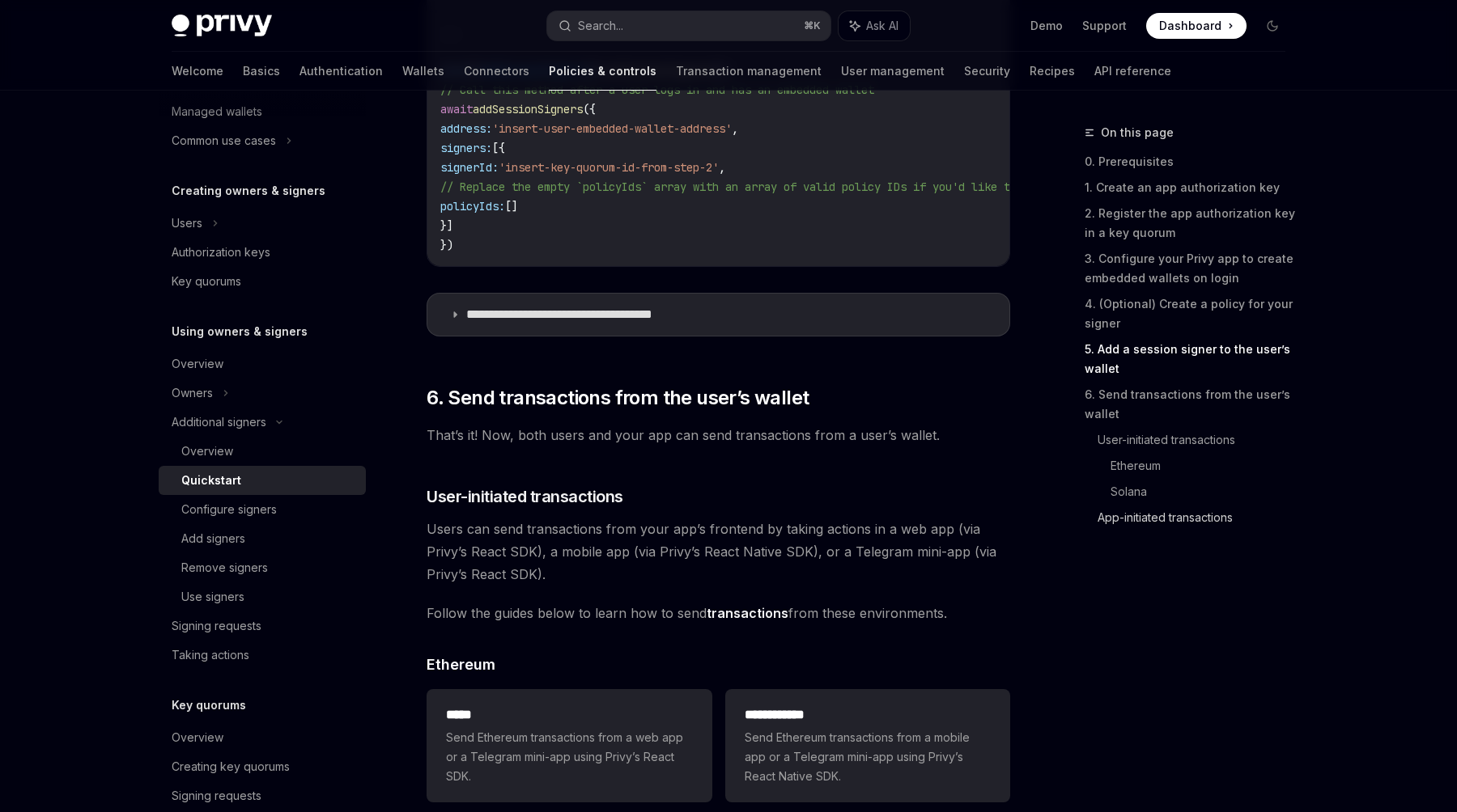
click at [1207, 516] on link "App-initiated transactions" at bounding box center [1197, 518] width 201 height 26
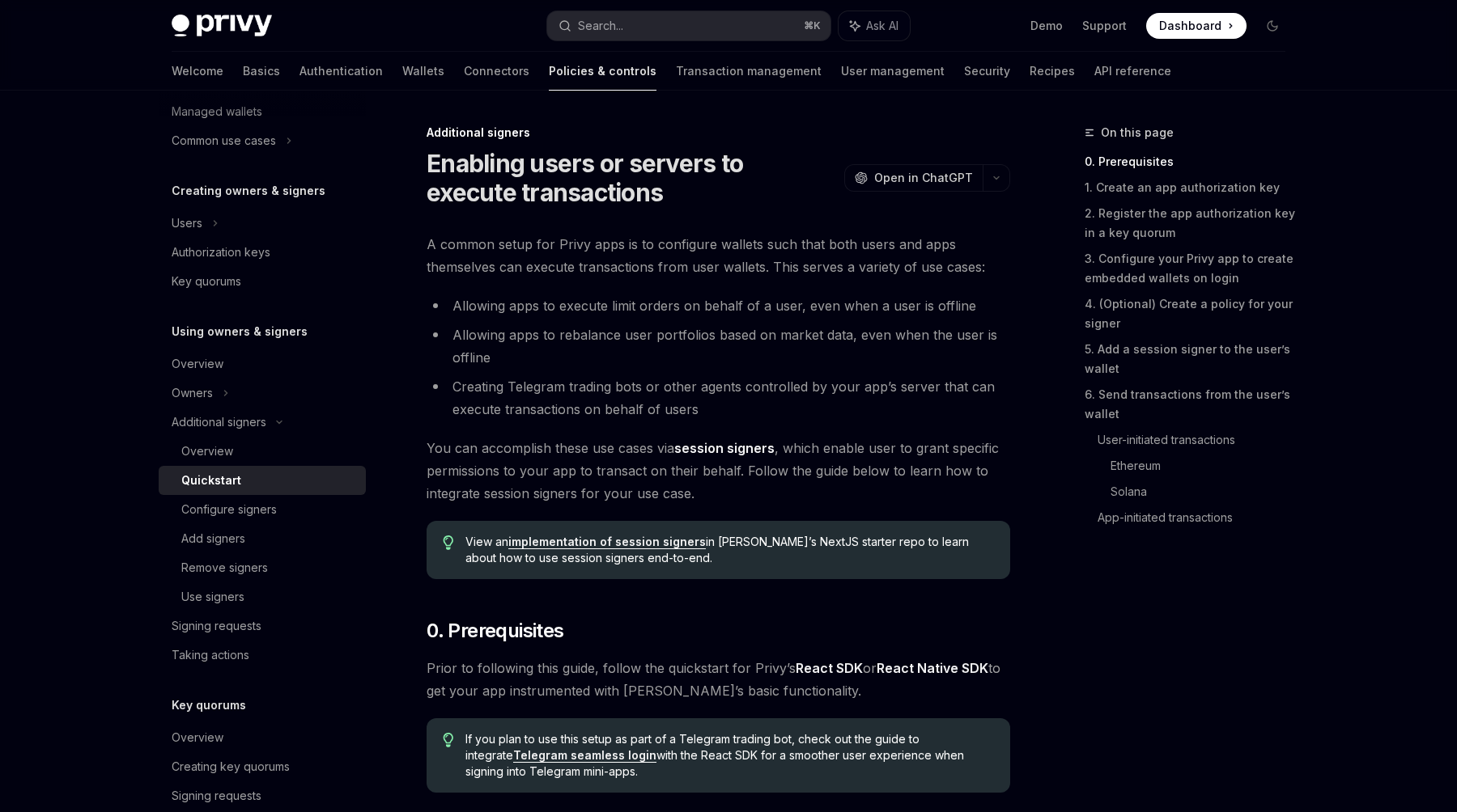
click at [851, 578] on div "View an implementation of session signers in [PERSON_NAME]’s NextJS starter rep…" at bounding box center [718, 549] width 584 height 58
